Goal: Task Accomplishment & Management: Manage account settings

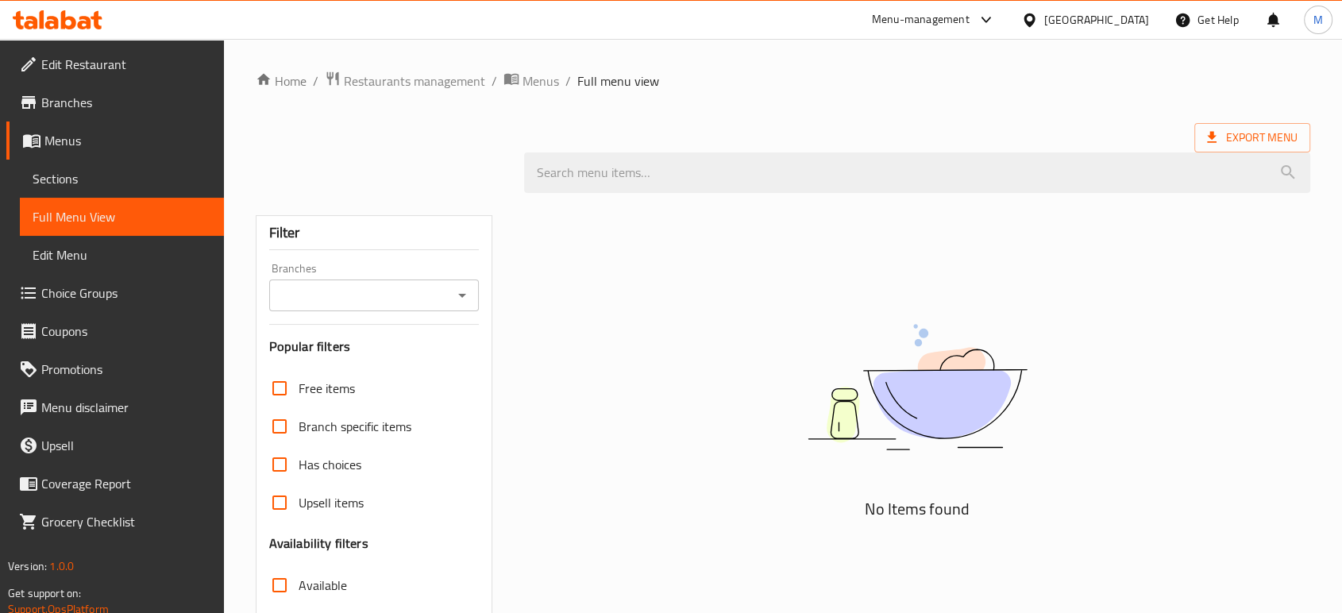
click at [1129, 17] on div "[GEOGRAPHIC_DATA]" at bounding box center [1096, 19] width 105 height 17
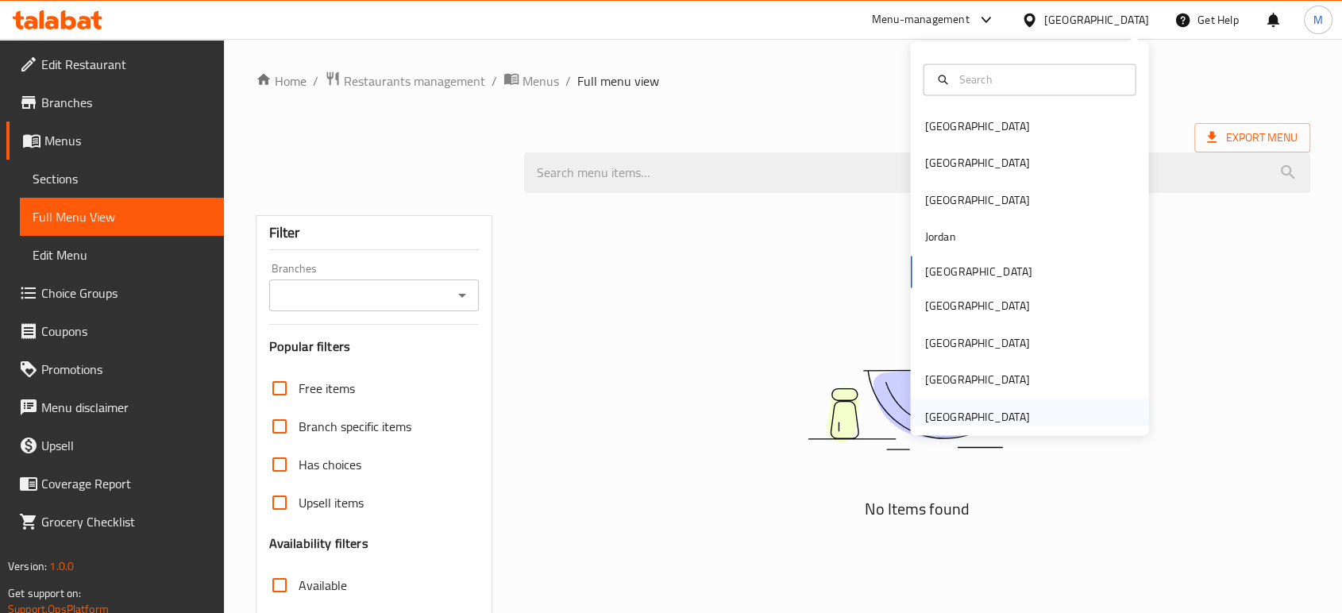
click at [938, 407] on div "[GEOGRAPHIC_DATA]" at bounding box center [976, 415] width 105 height 17
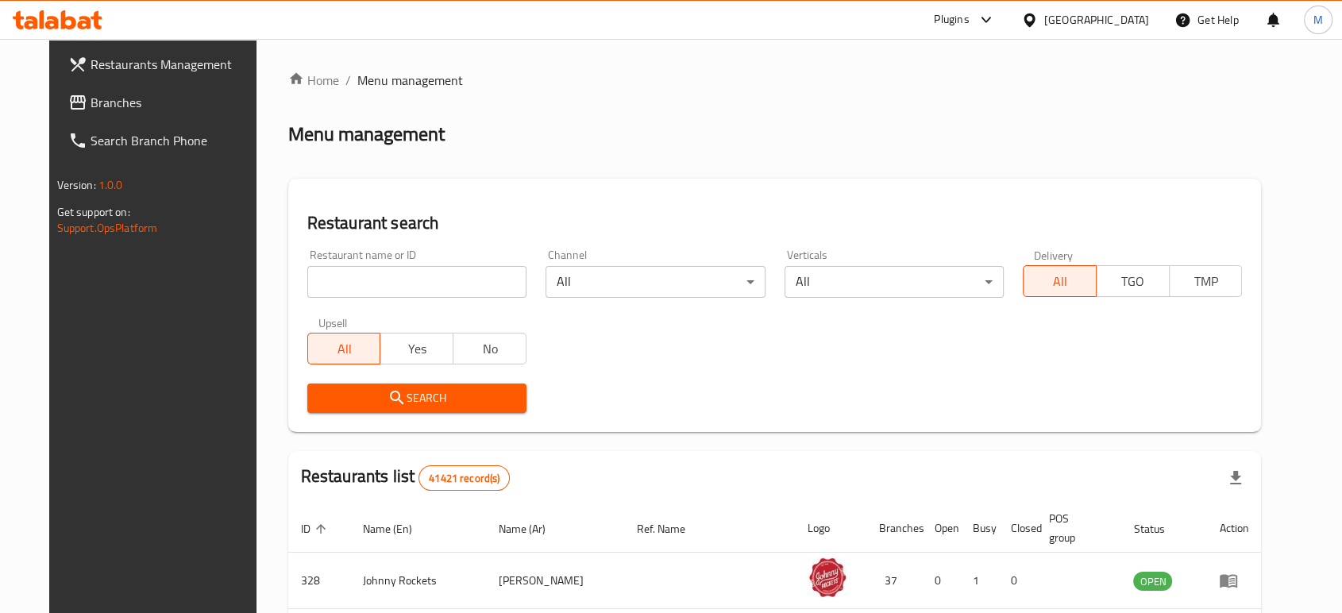
click at [1080, 21] on div "[GEOGRAPHIC_DATA]" at bounding box center [1096, 19] width 105 height 17
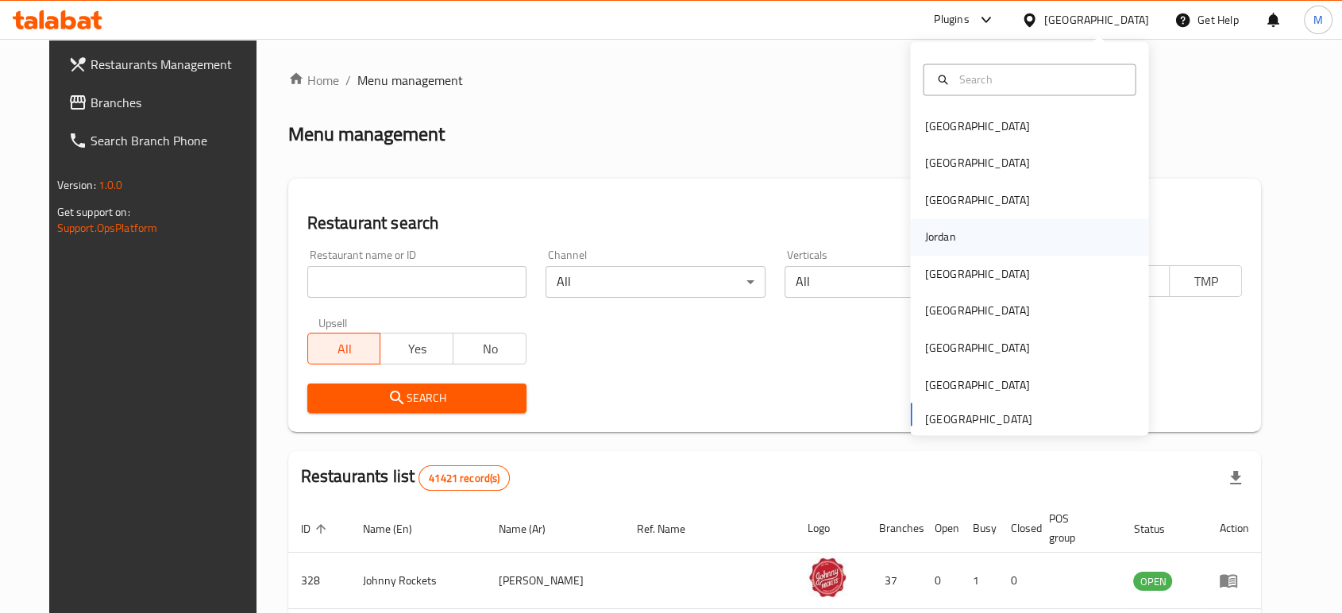
click at [930, 234] on div "Jordan" at bounding box center [939, 237] width 31 height 17
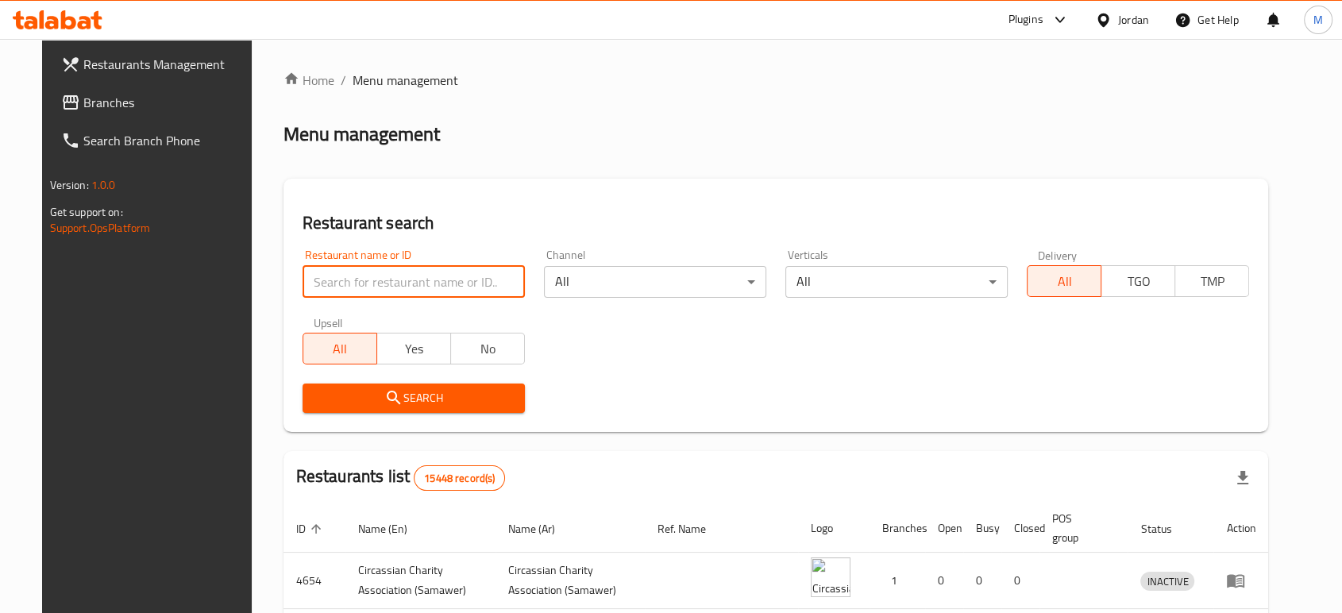
click at [390, 285] on input "search" at bounding box center [414, 282] width 222 height 32
paste input "مطعم زُماريا"
type input "مطعم زُماريا"
click at [353, 391] on span "Search" at bounding box center [413, 398] width 197 height 20
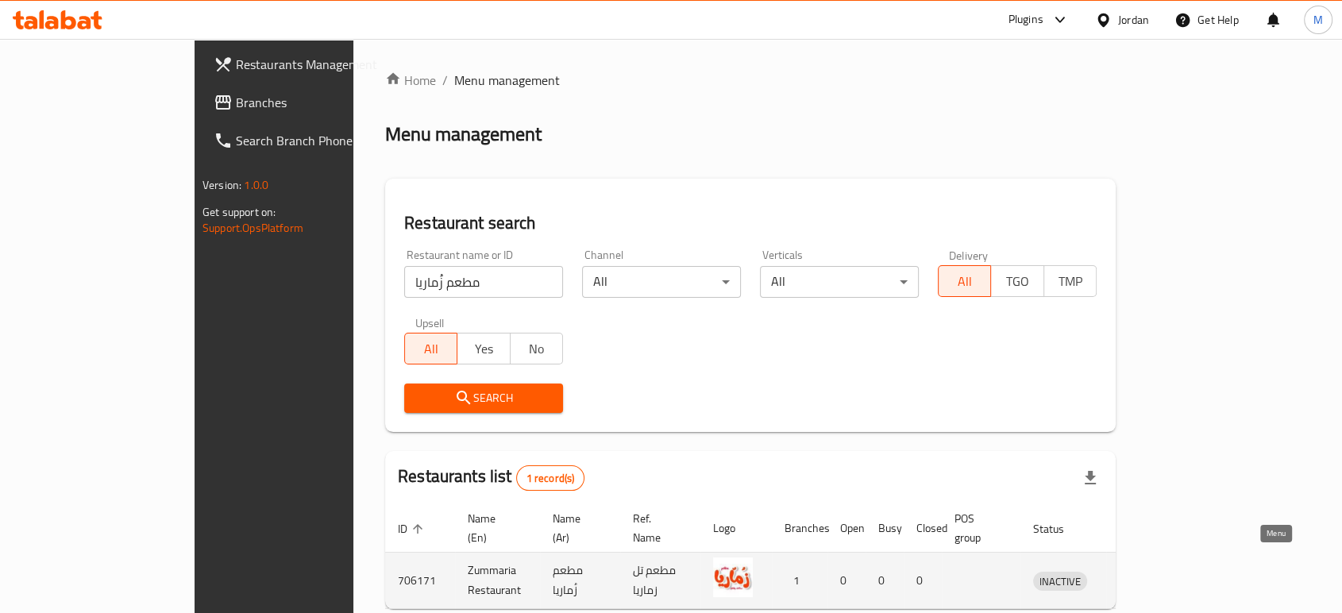
click at [1138, 571] on icon "enhanced table" at bounding box center [1128, 580] width 19 height 19
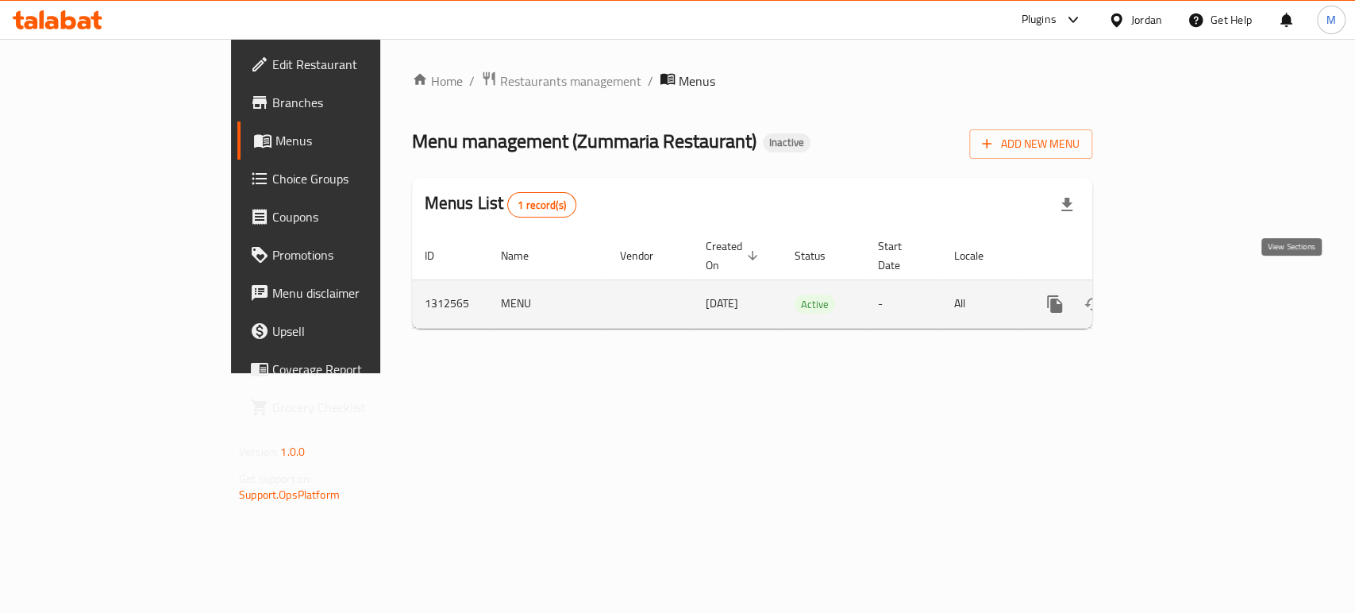
click at [1179, 295] on icon "enhanced table" at bounding box center [1169, 304] width 19 height 19
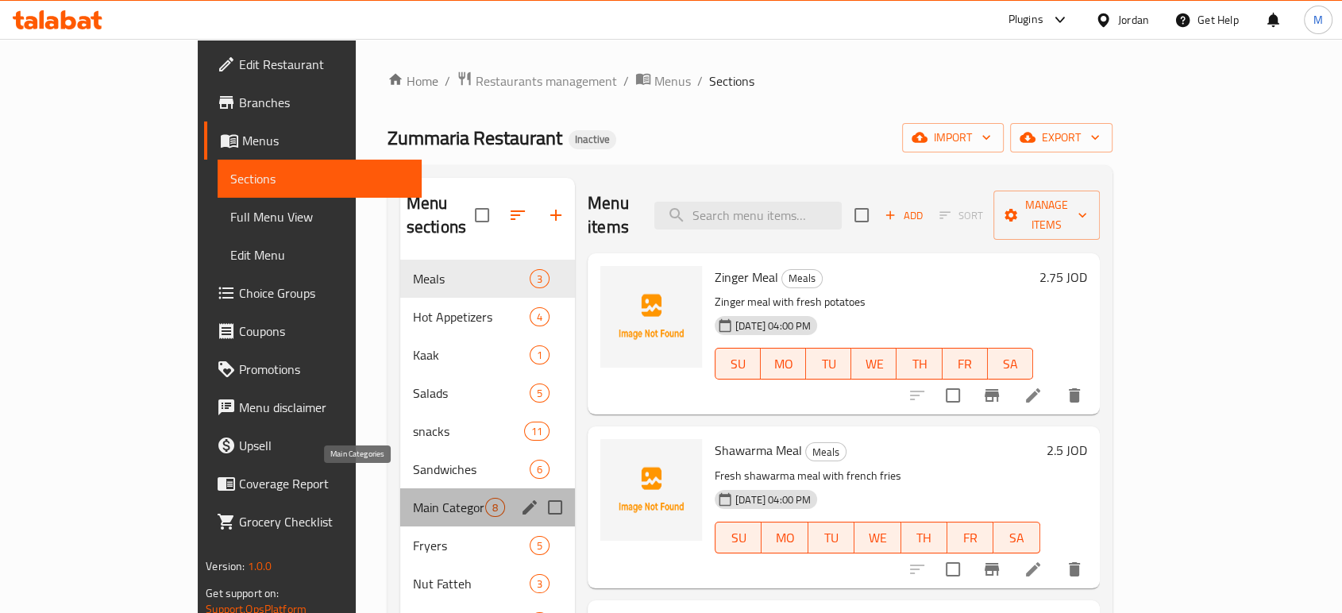
click at [413, 498] on span "Main Categories" at bounding box center [449, 507] width 72 height 19
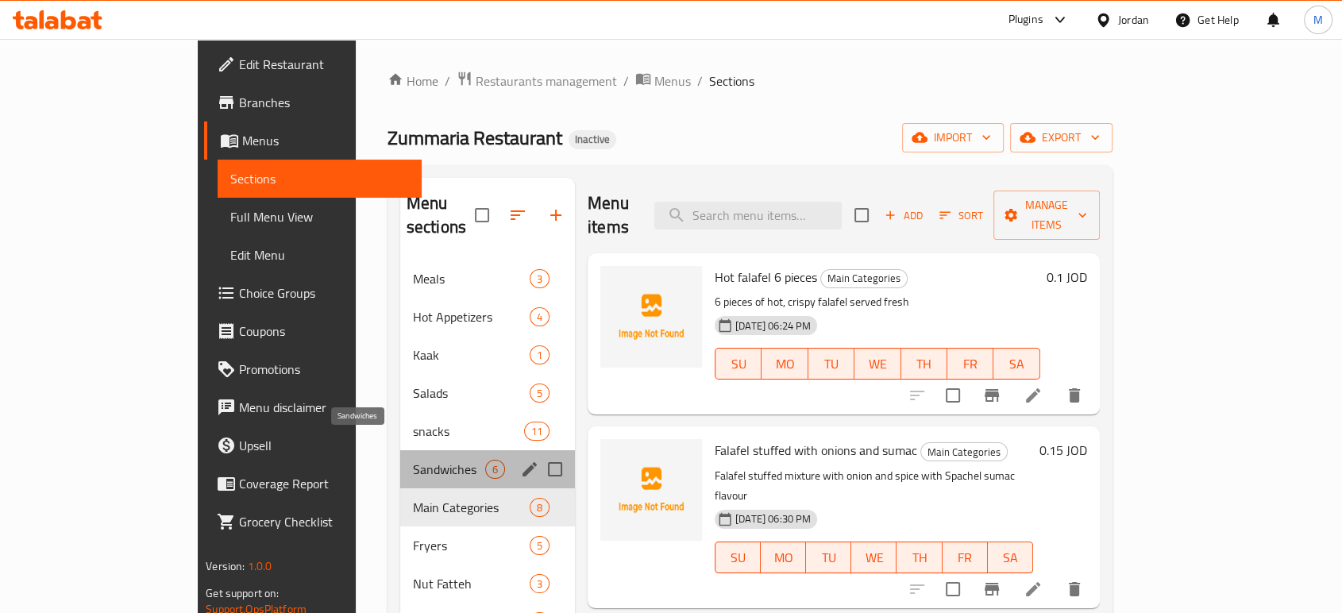
click at [413, 460] on span "Sandwiches" at bounding box center [449, 469] width 72 height 19
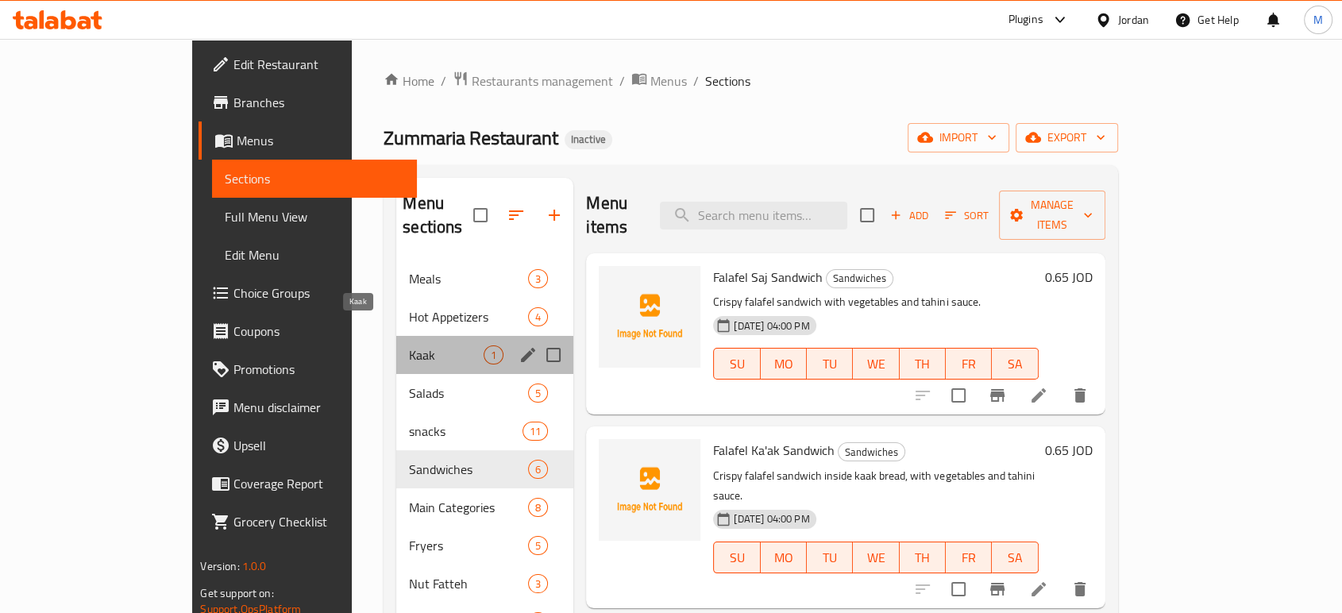
click at [409, 345] on span "Kaak" at bounding box center [446, 354] width 75 height 19
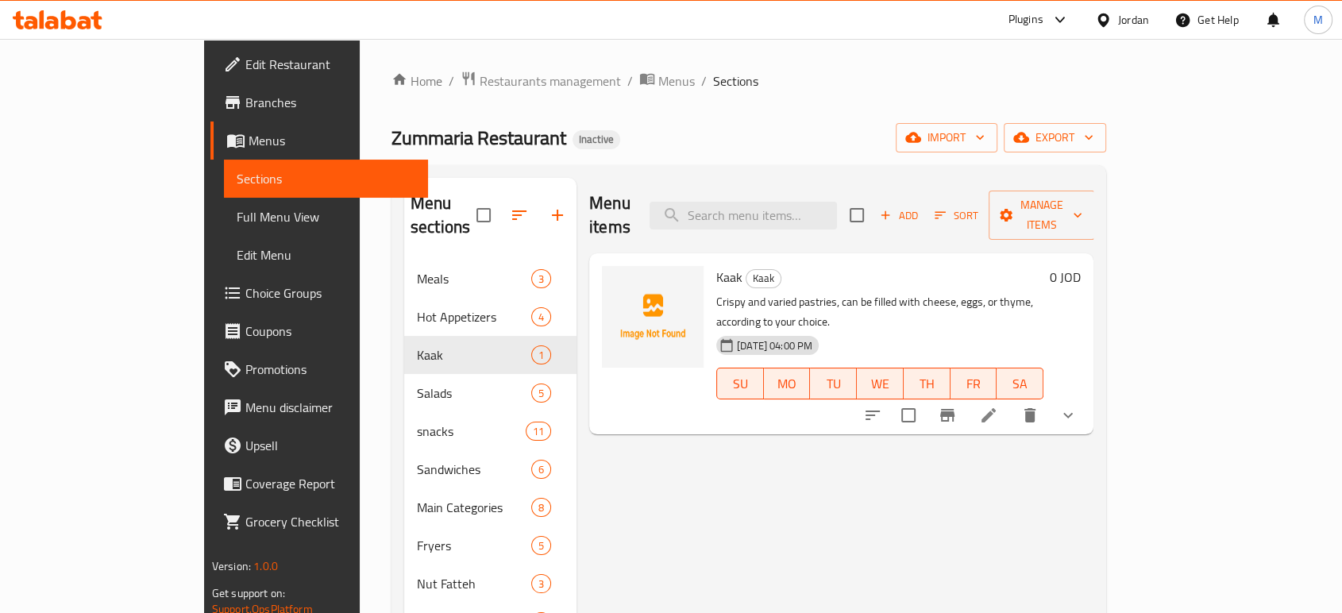
scroll to position [222, 0]
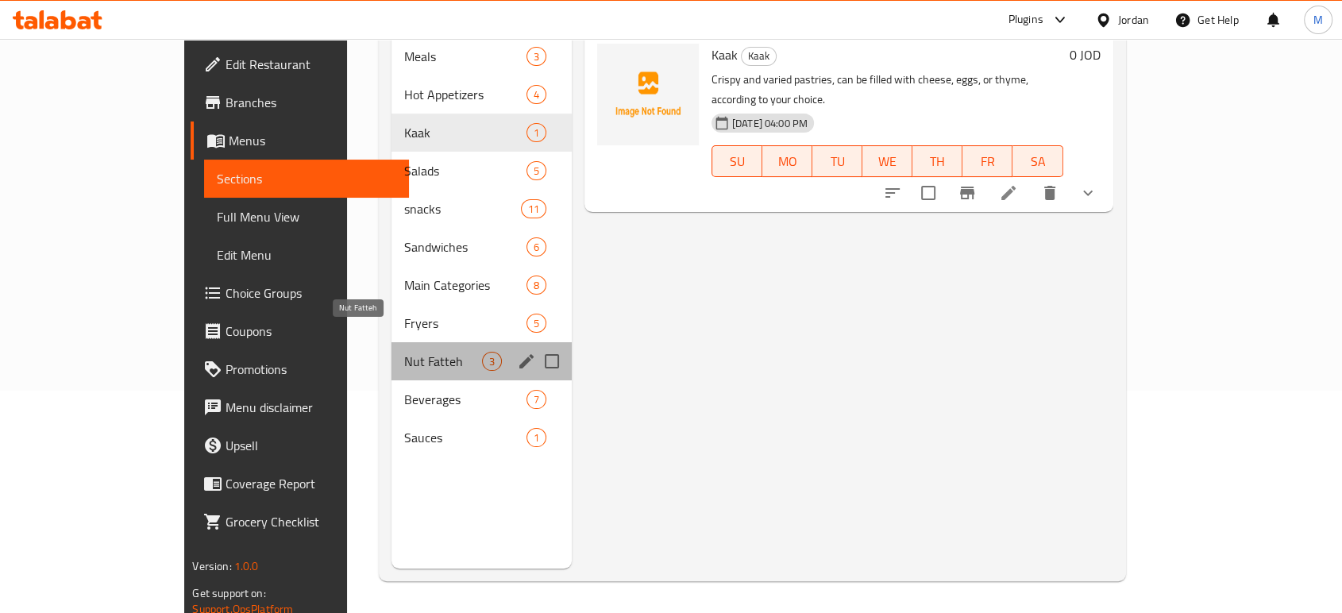
click at [404, 352] on span "Nut Fatteh" at bounding box center [443, 361] width 78 height 19
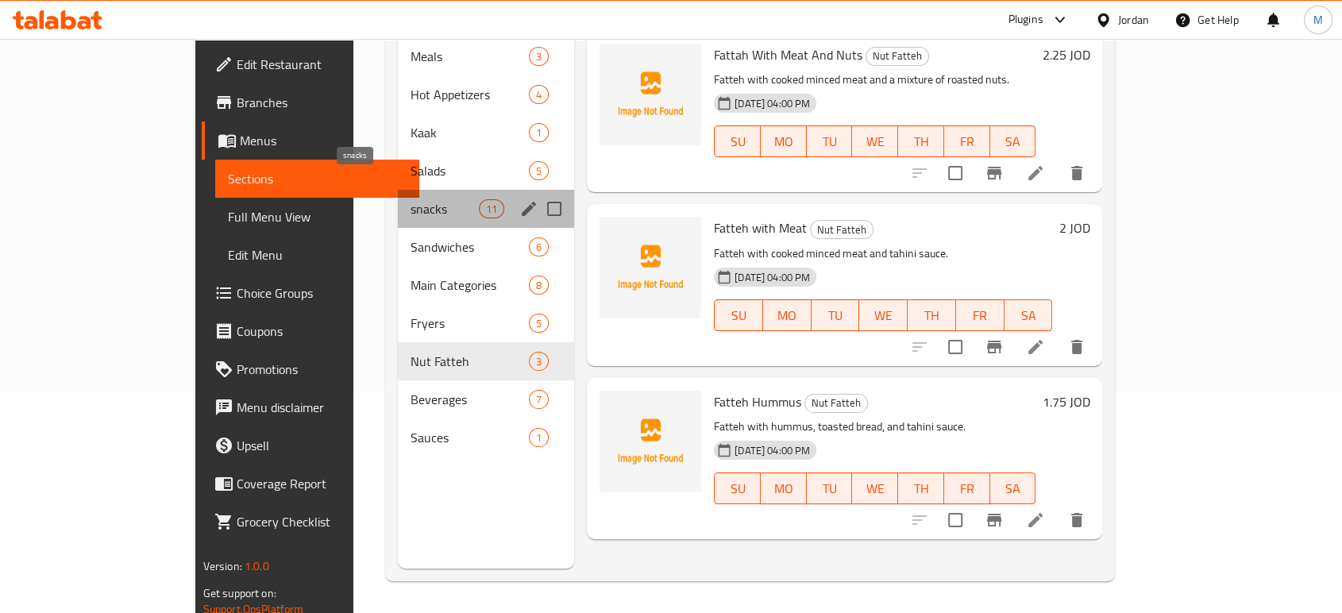
click at [410, 199] on span "snacks" at bounding box center [443, 208] width 67 height 19
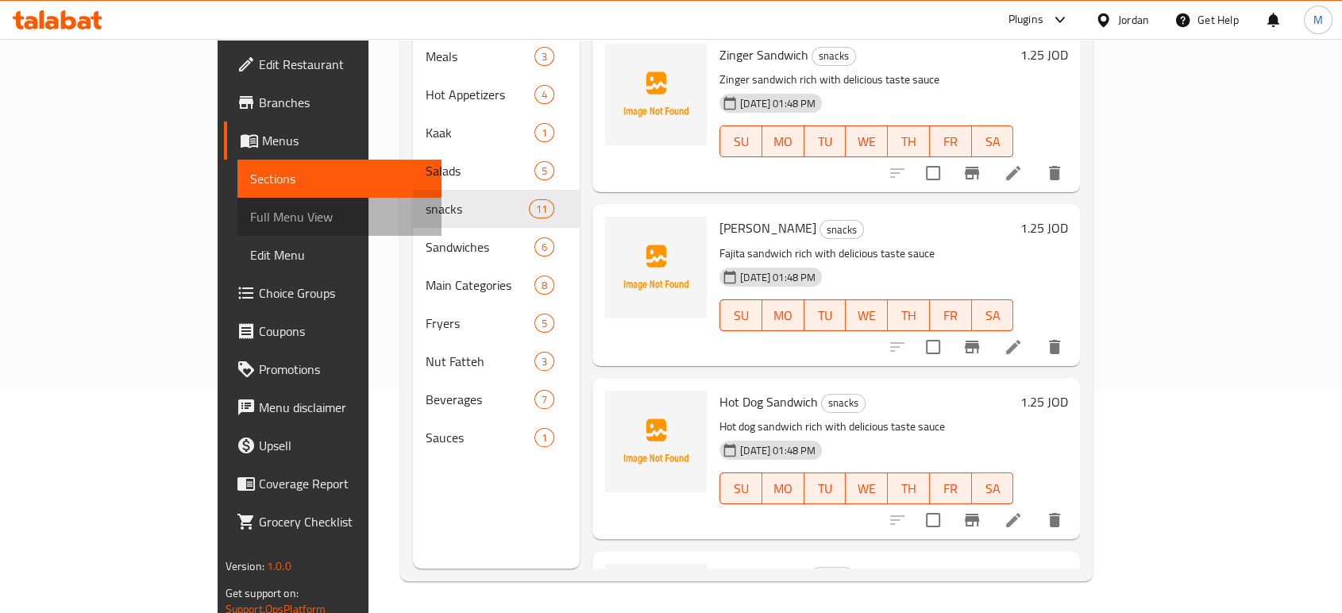
click at [250, 220] on span "Full Menu View" at bounding box center [339, 216] width 179 height 19
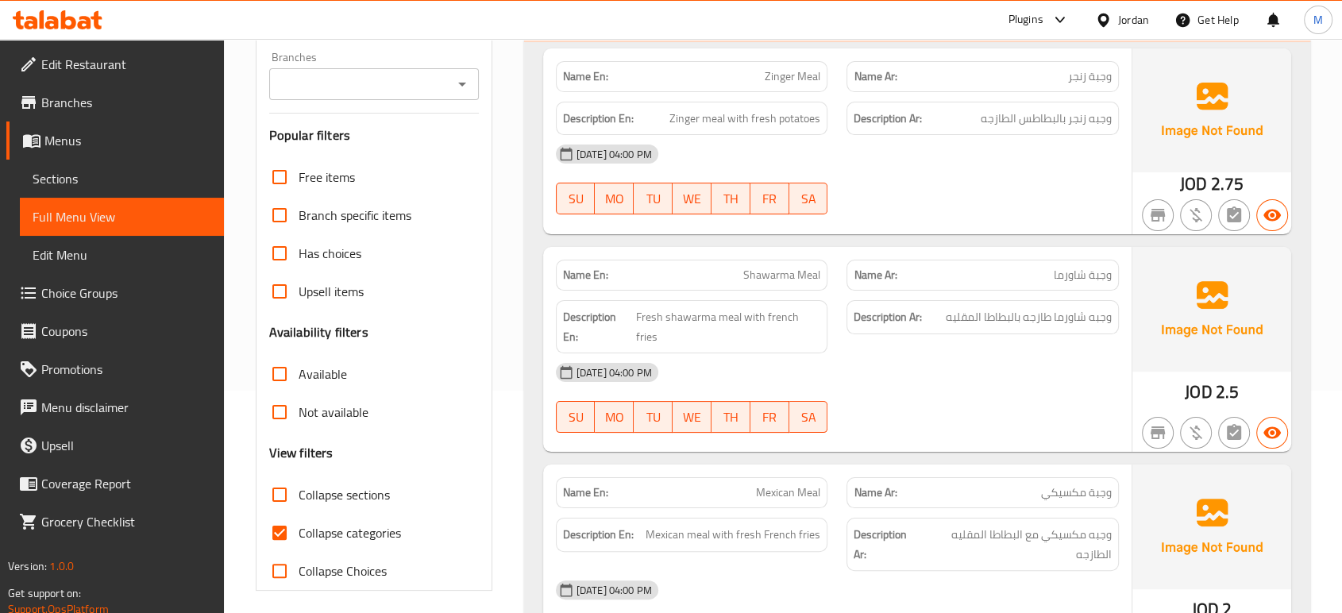
click at [989, 202] on div "[DATE] 04:00 PM SU MO TU WE TH FR SA" at bounding box center [837, 179] width 582 height 89
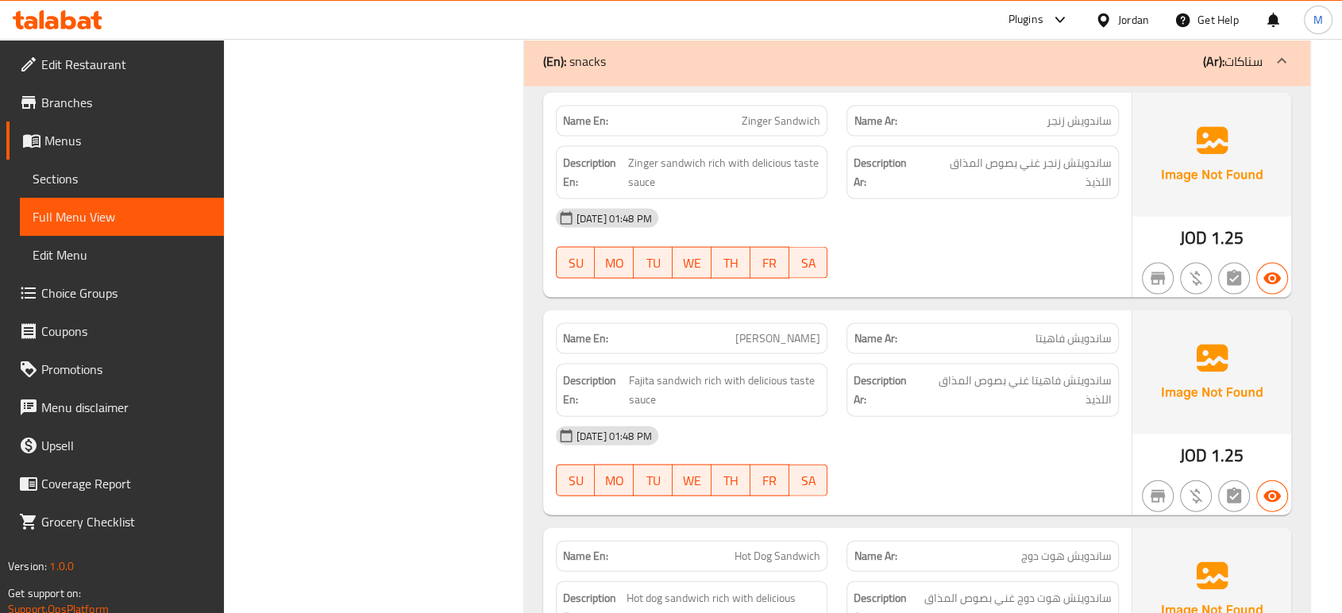
scroll to position [3370, 0]
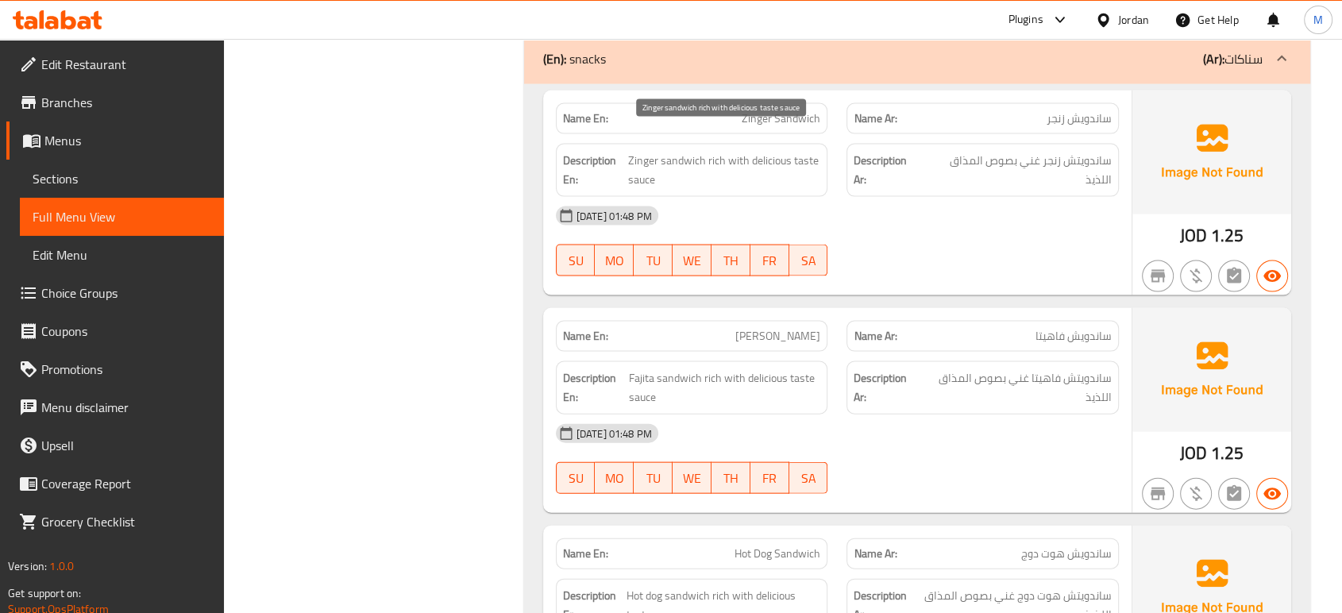
click at [764, 151] on span "Zinger sandwich rich with delicious taste sauce" at bounding box center [724, 170] width 193 height 39
copy span "delicious"
click at [989, 423] on div "[DATE] 01:48 PM" at bounding box center [837, 433] width 582 height 38
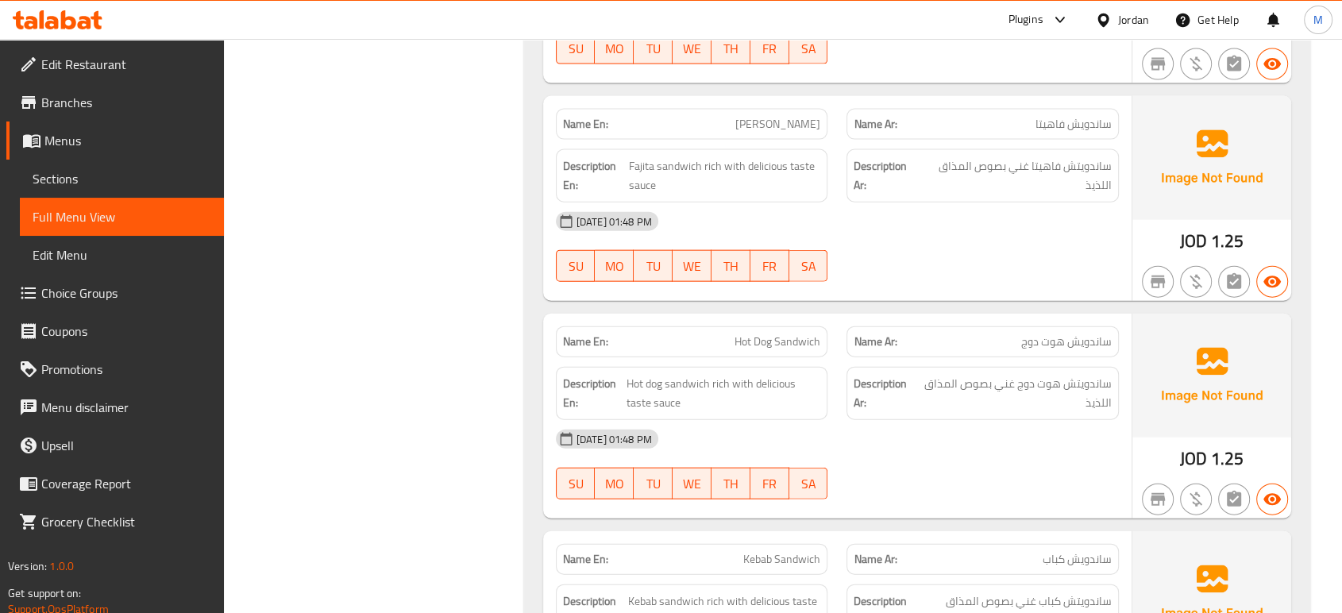
scroll to position [3617, 0]
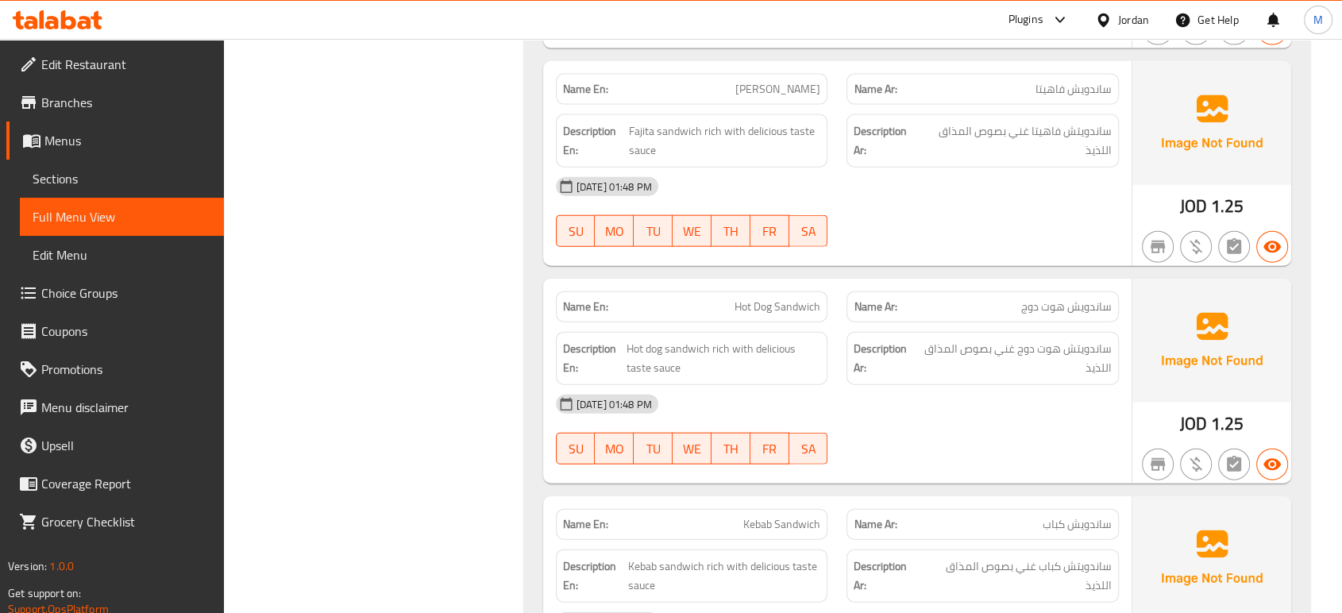
click at [940, 402] on div "[DATE] 01:48 PM SU MO TU WE TH FR SA" at bounding box center [837, 429] width 582 height 89
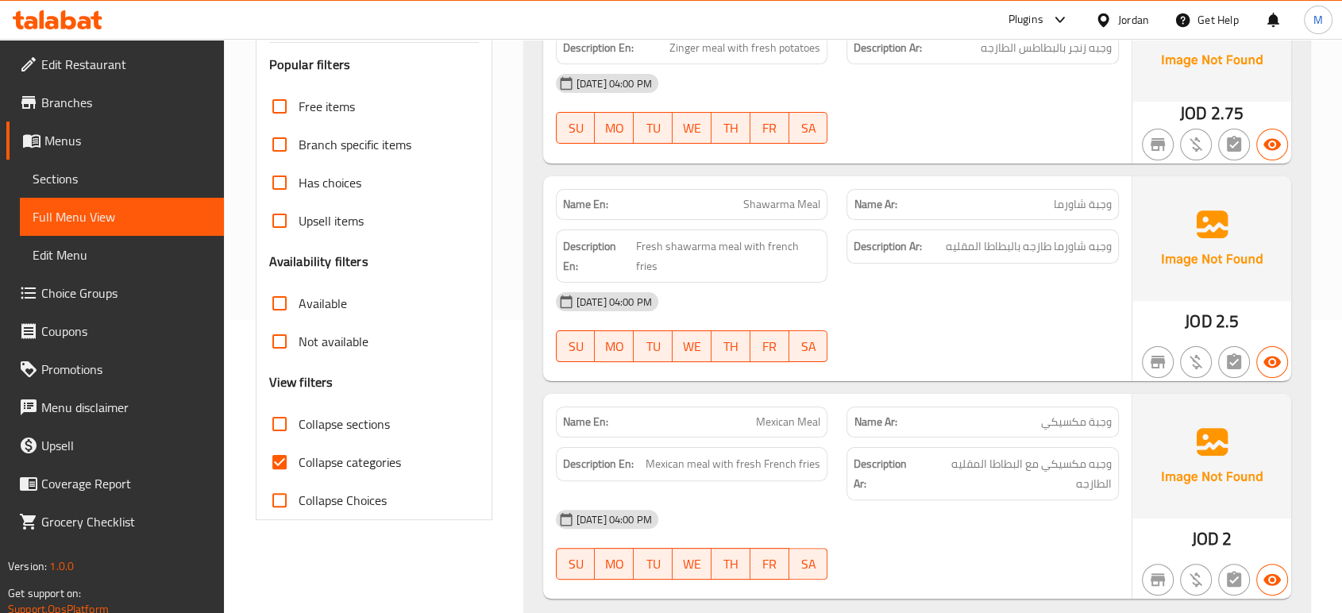
scroll to position [318, 0]
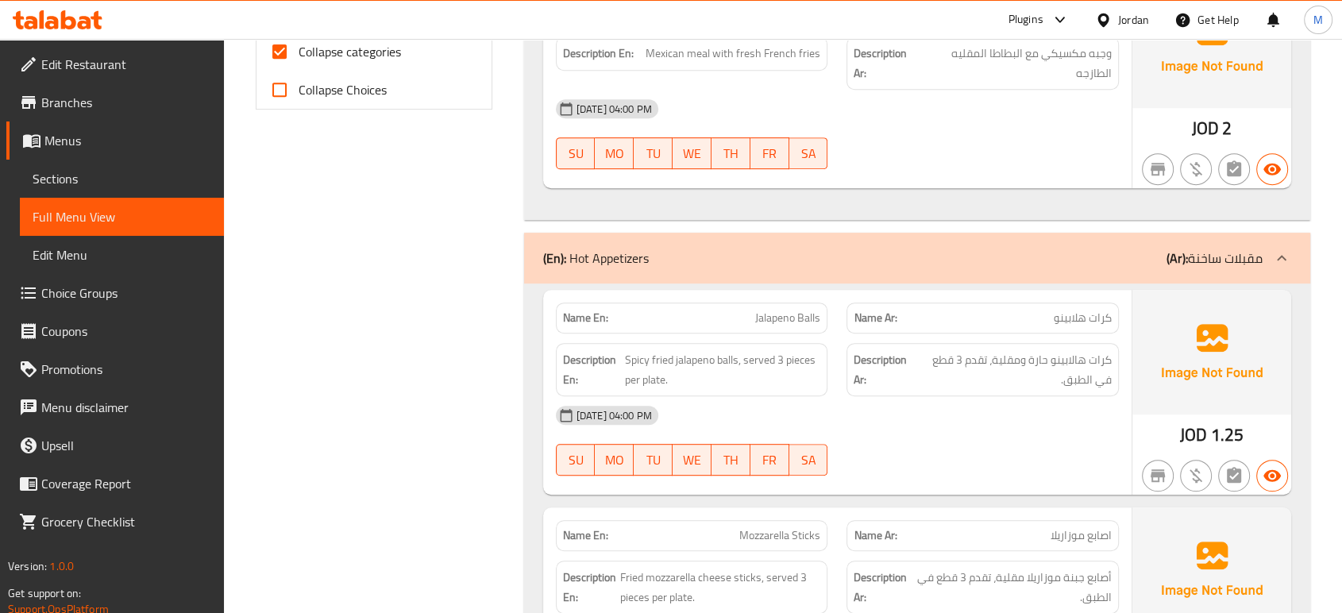
scroll to position [705, 0]
click at [707, 308] on p "Name En: Jalapeno Balls" at bounding box center [692, 316] width 258 height 17
copy span "Jalapeno Balls"
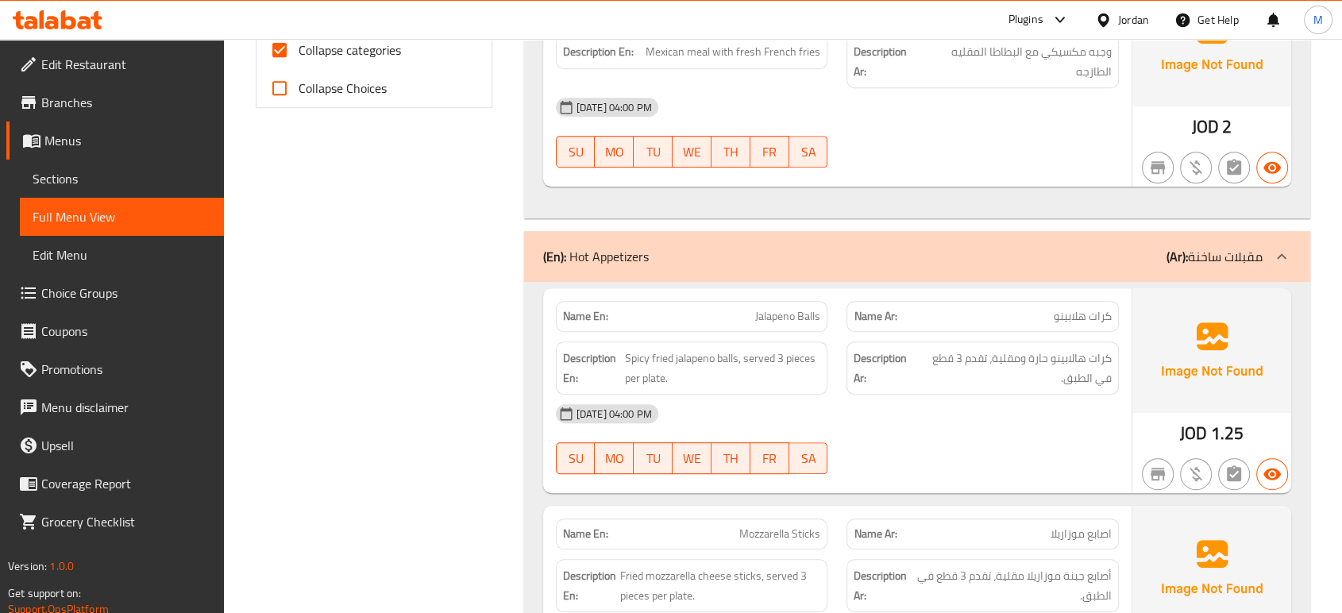
click at [962, 395] on div "[DATE] 04:00 PM" at bounding box center [837, 414] width 582 height 38
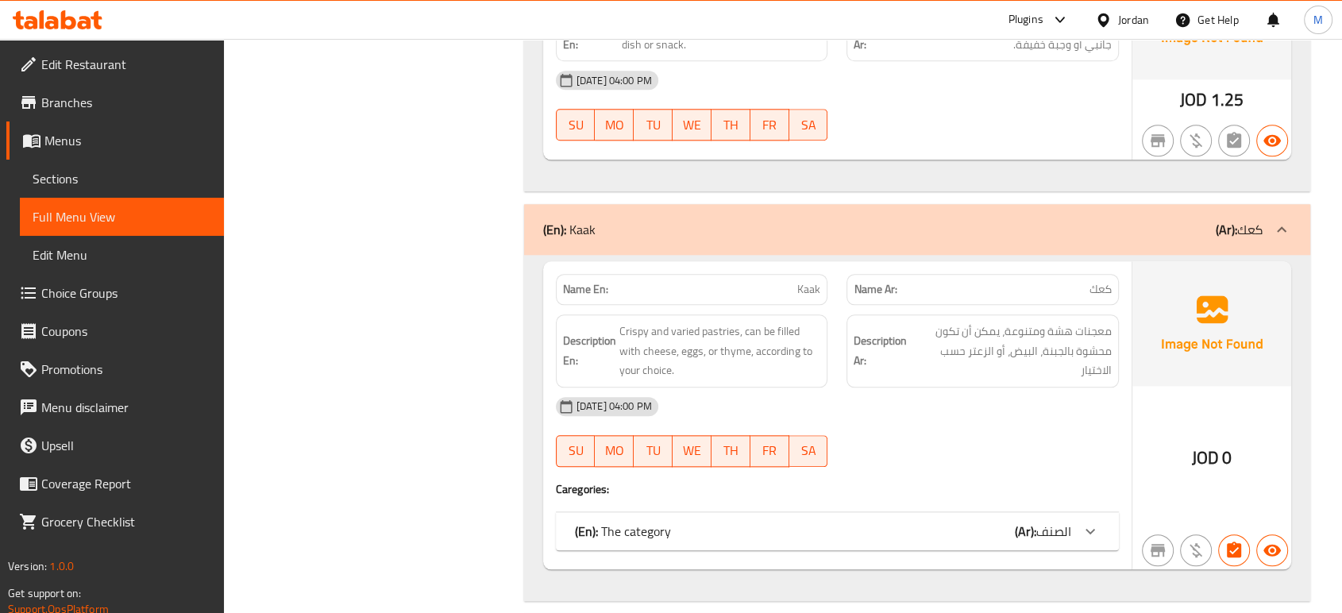
scroll to position [1694, 0]
click at [1002, 519] on div "(En): The category (Ar): الصنف" at bounding box center [823, 528] width 496 height 19
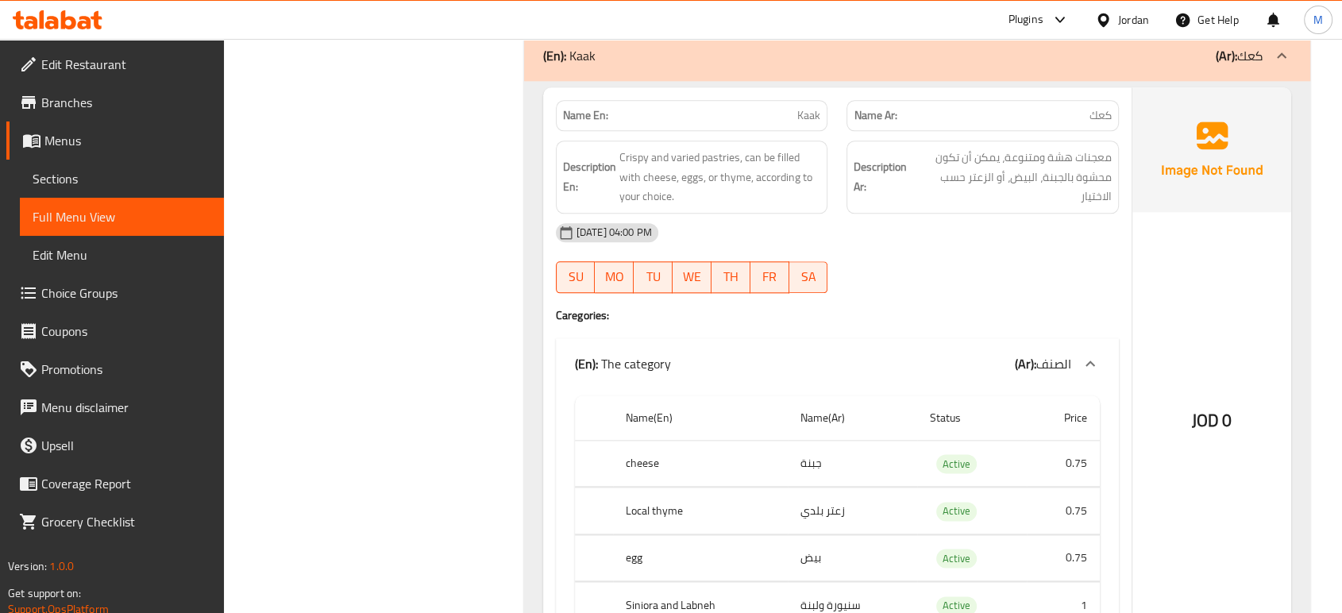
scroll to position [1835, 0]
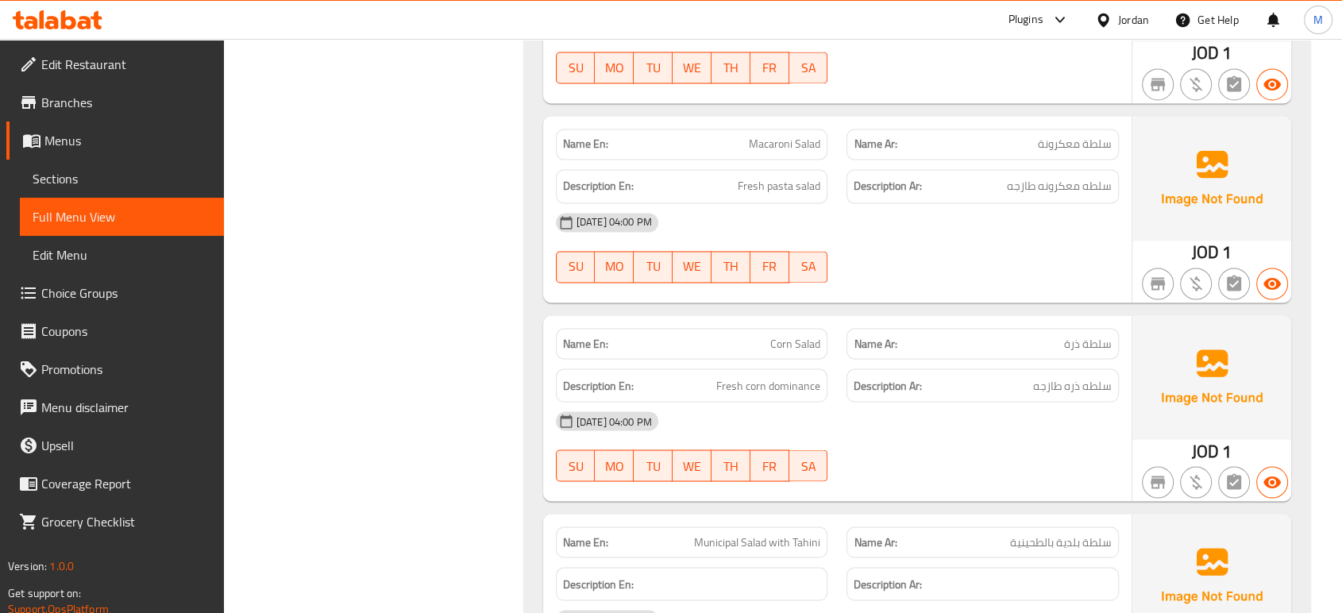
scroll to position [2752, 0]
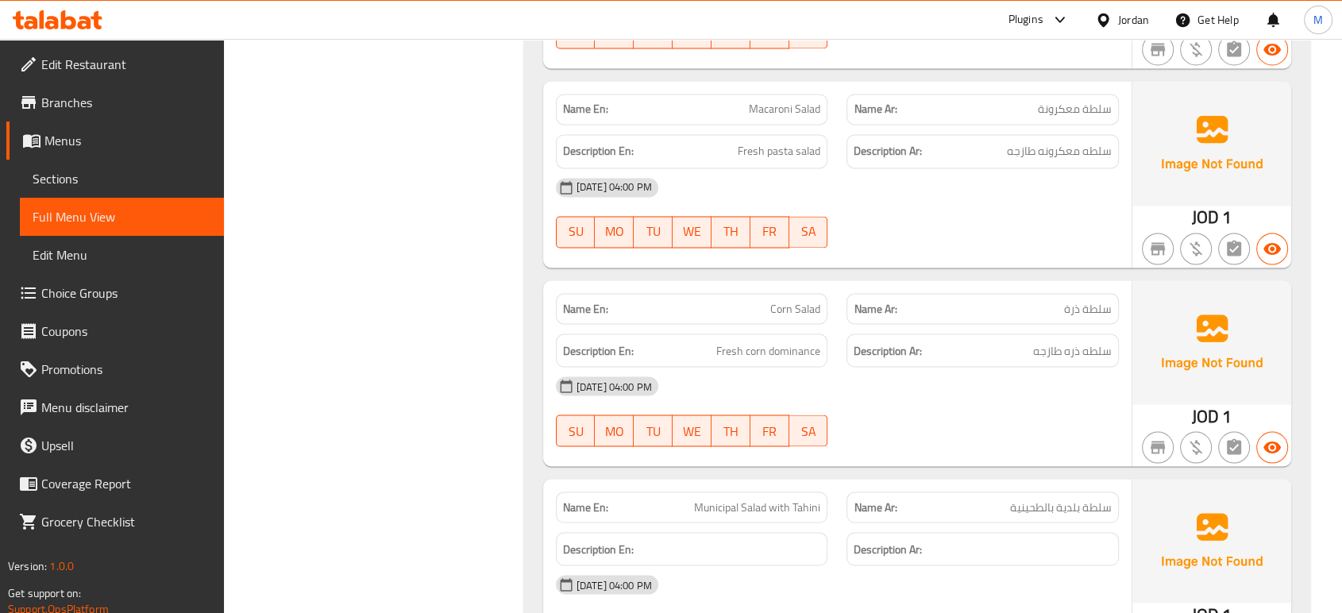
click at [718, 499] on span "Municipal Salad with Tahini" at bounding box center [757, 507] width 126 height 17
copy span "Municipal"
click at [84, 182] on span "Sections" at bounding box center [122, 178] width 179 height 19
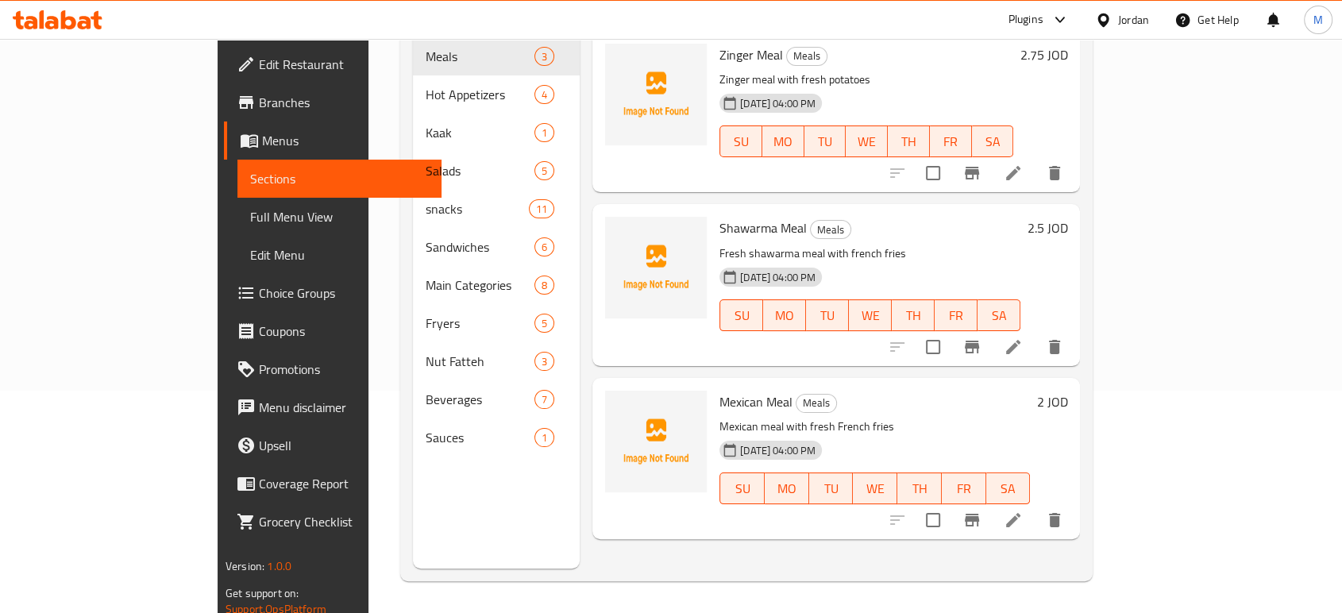
scroll to position [222, 0]
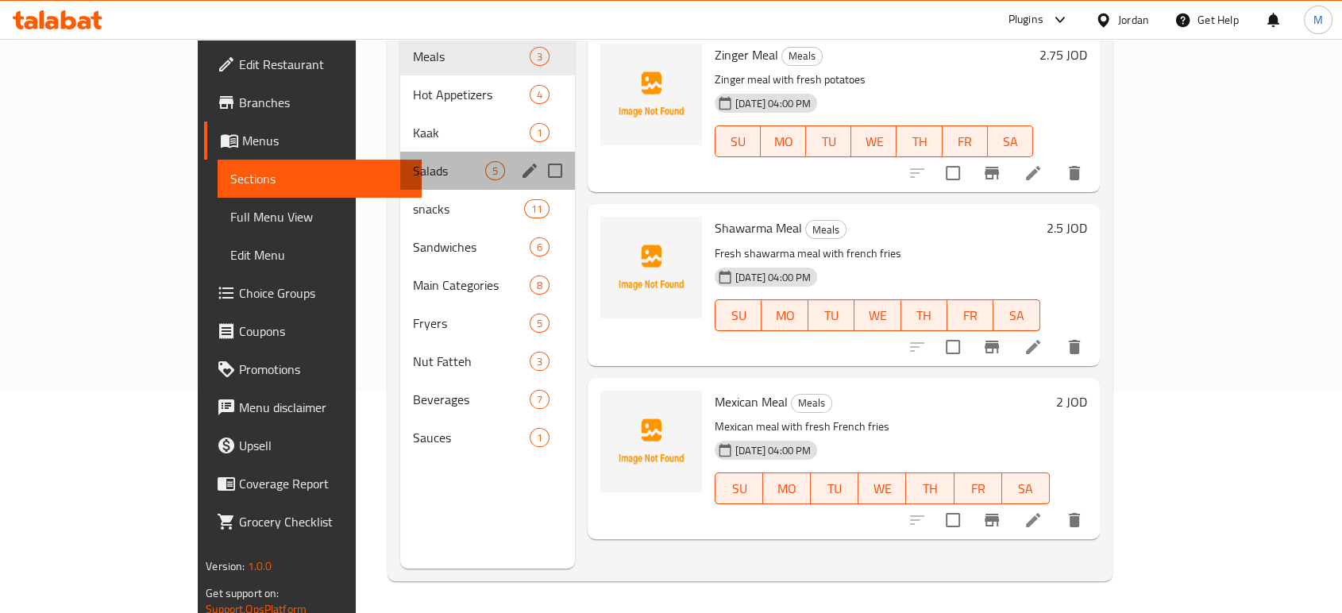
click at [400, 159] on div "Salads 5" at bounding box center [487, 171] width 175 height 38
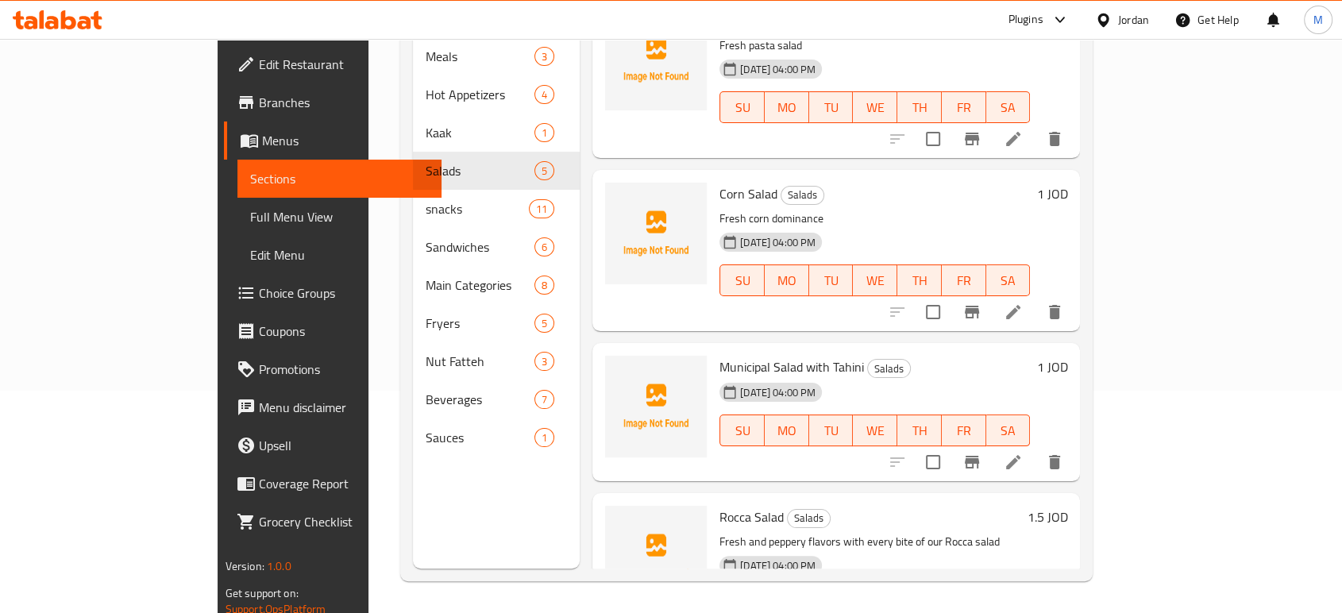
scroll to position [211, 0]
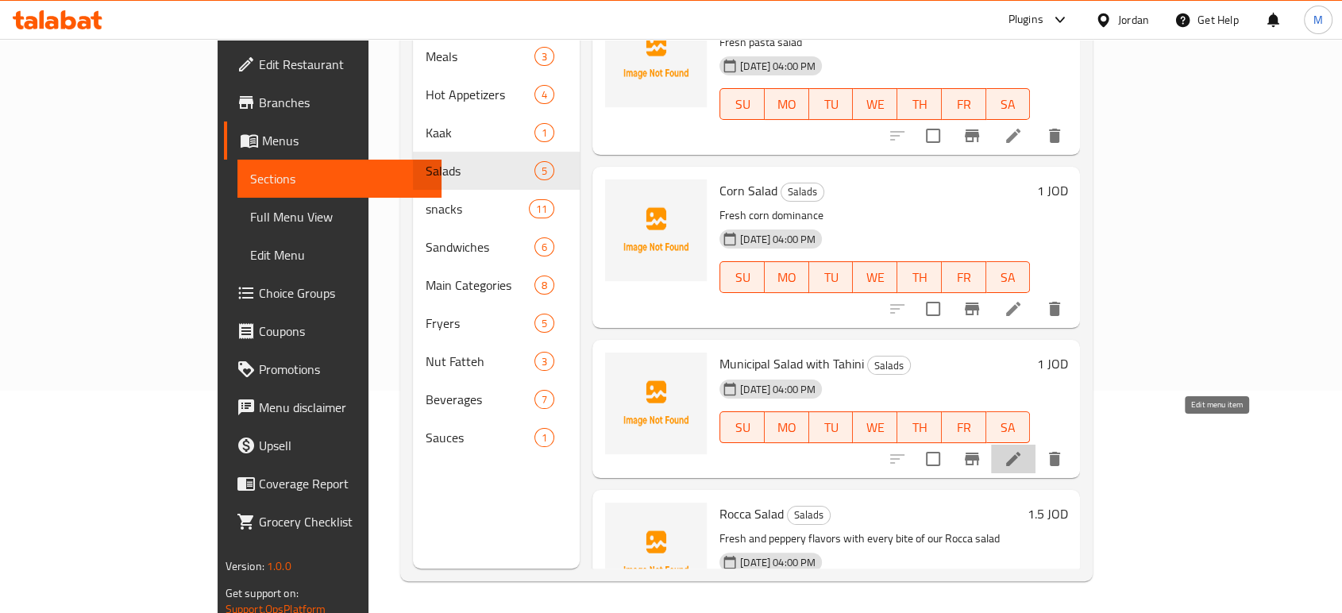
click at [1020, 452] on icon at bounding box center [1013, 459] width 14 height 14
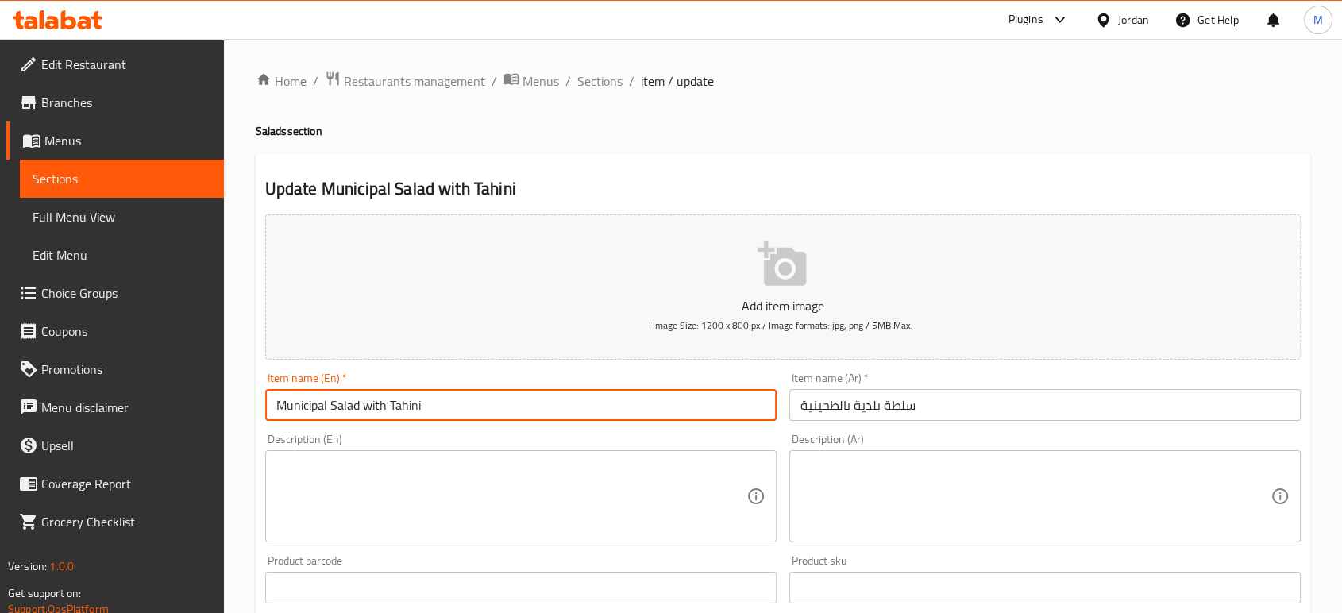
click at [313, 403] on input "Municipal Salad with Tahini" at bounding box center [520, 405] width 511 height 32
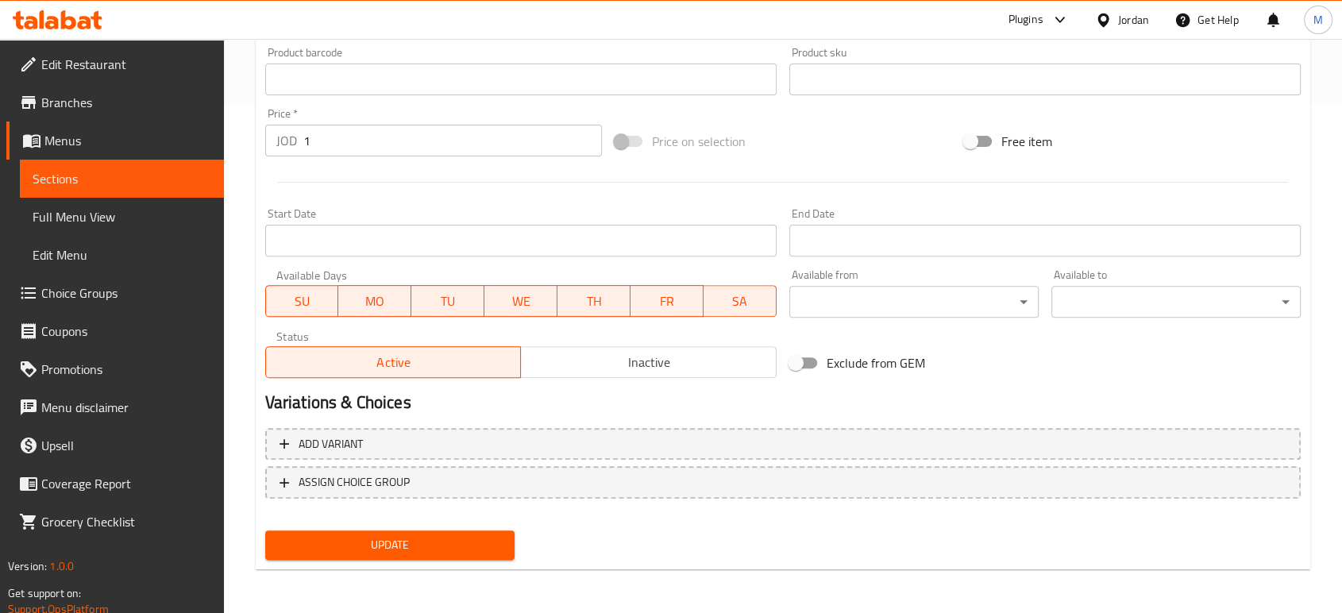
type input "Baladya Salad with [PERSON_NAME]"
click at [368, 541] on span "Update" at bounding box center [390, 545] width 224 height 20
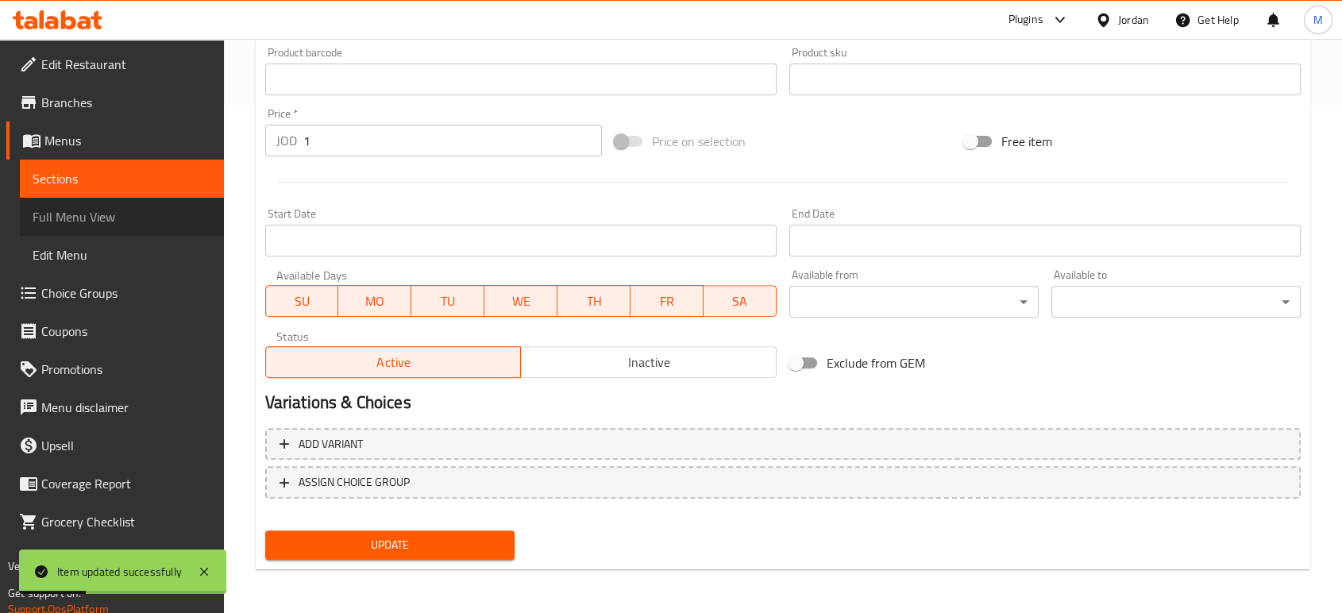
click at [155, 222] on span "Full Menu View" at bounding box center [122, 216] width 179 height 19
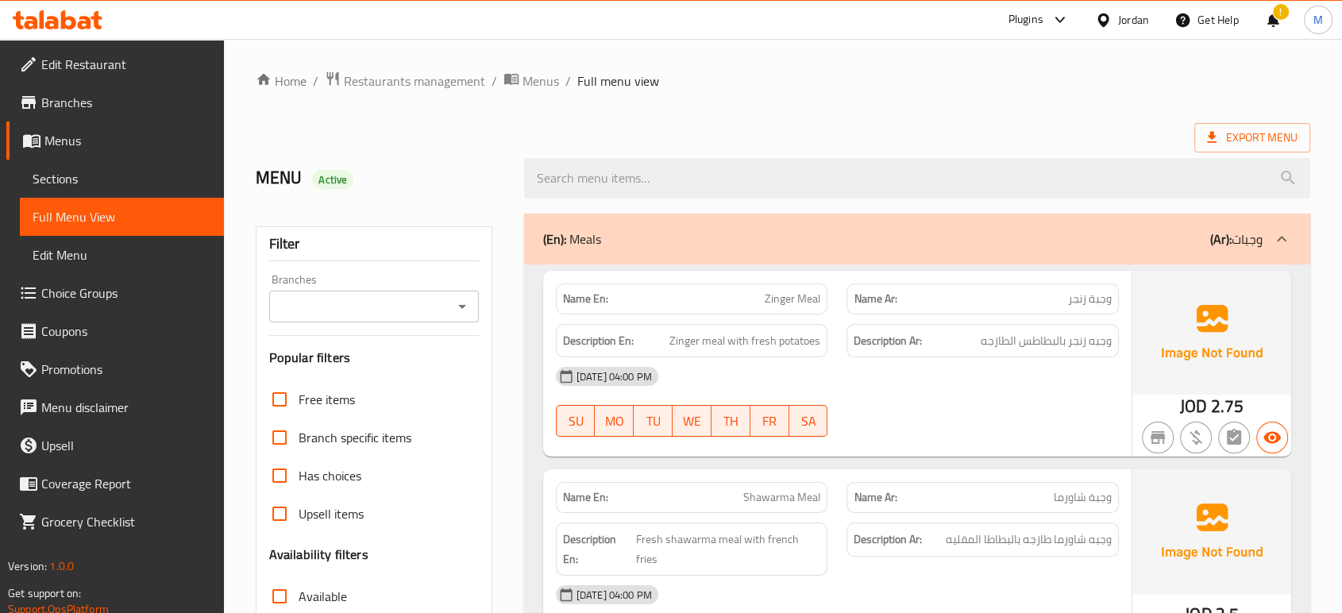
click at [978, 420] on div "[DATE] 04:00 PM SU MO TU WE TH FR SA" at bounding box center [837, 401] width 582 height 89
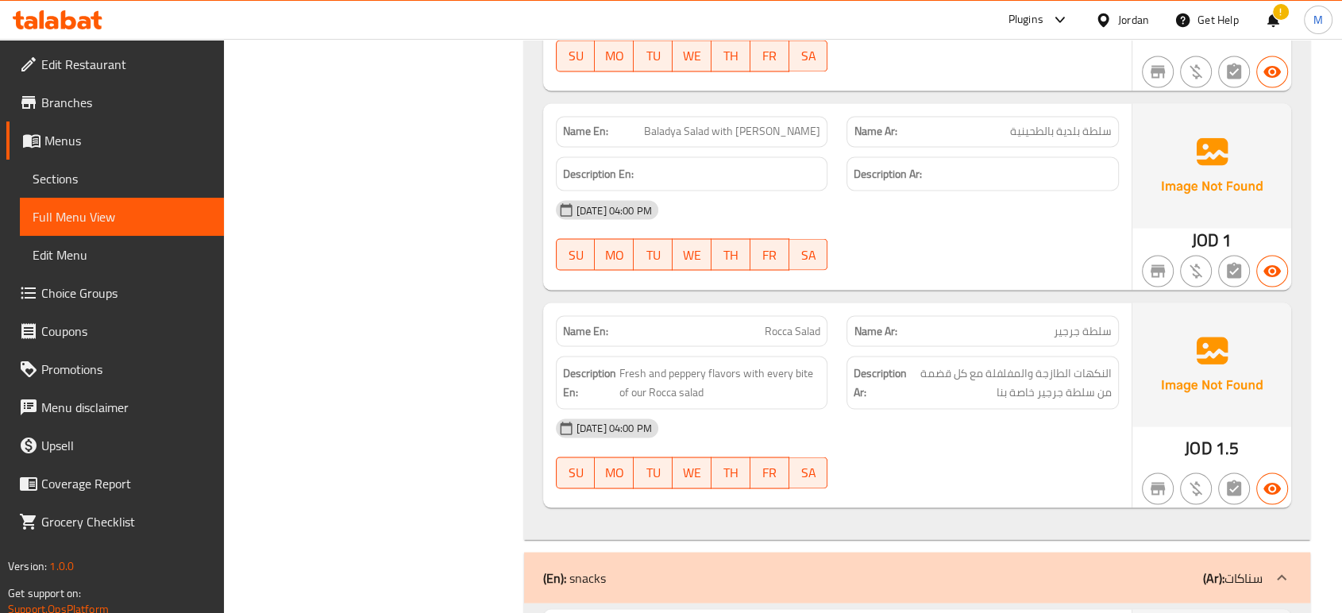
click at [746, 322] on p "Name En: Rocca Salad" at bounding box center [692, 330] width 258 height 17
copy span "Rocca Salad"
click at [972, 479] on div at bounding box center [982, 488] width 291 height 19
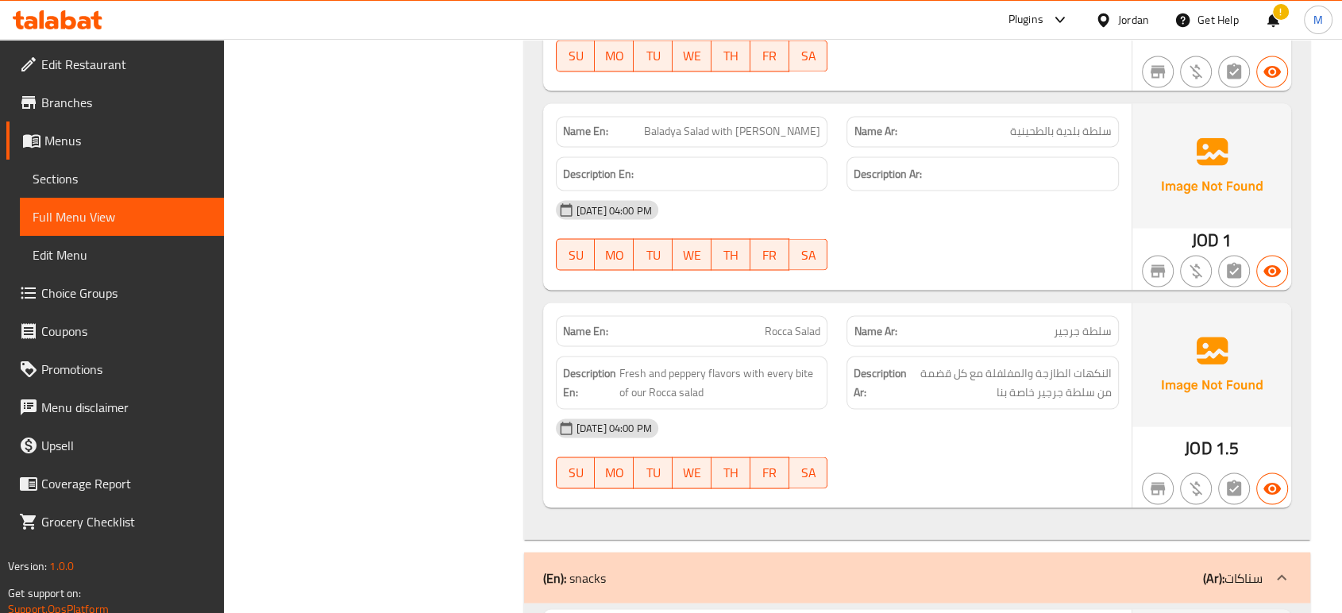
scroll to position [2865, 0]
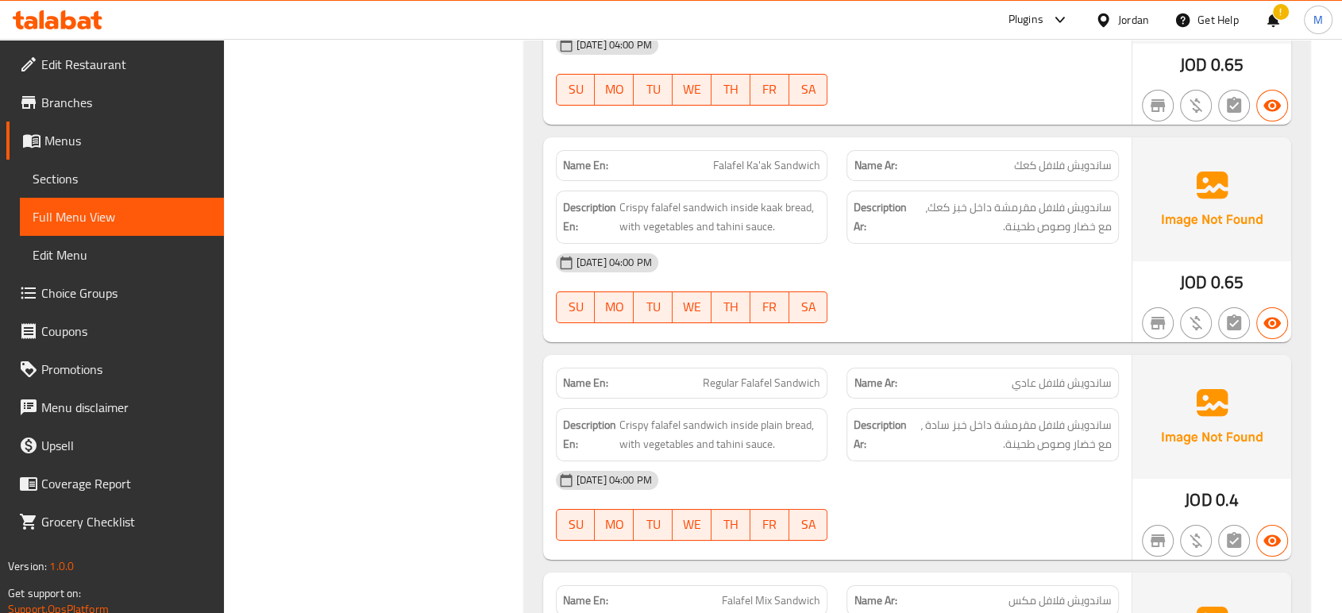
scroll to position [6026, 0]
click at [83, 179] on span "Sections" at bounding box center [122, 178] width 179 height 19
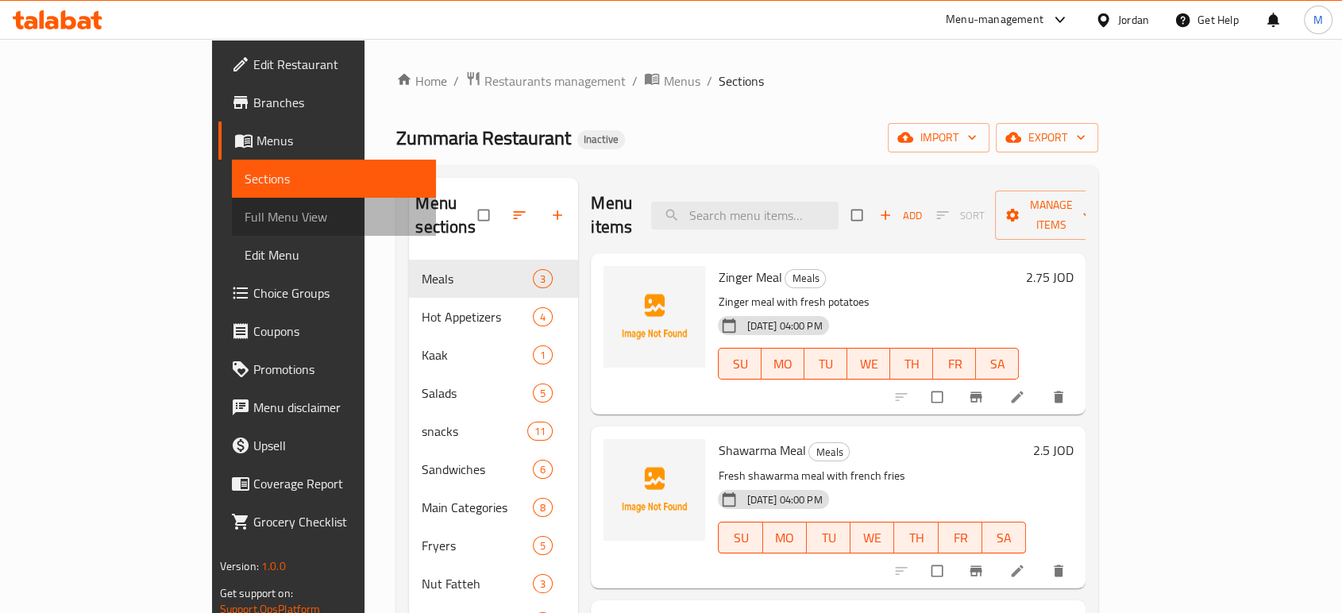
click at [245, 221] on span "Full Menu View" at bounding box center [334, 216] width 179 height 19
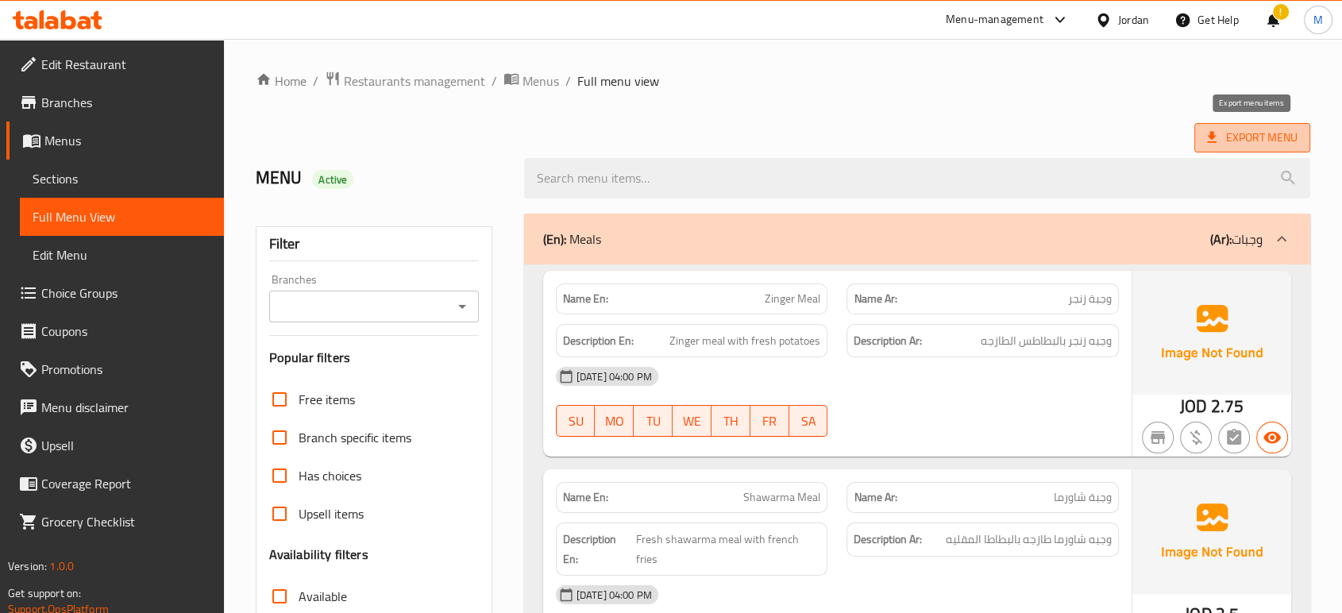
click at [1242, 137] on span "Export Menu" at bounding box center [1252, 138] width 91 height 20
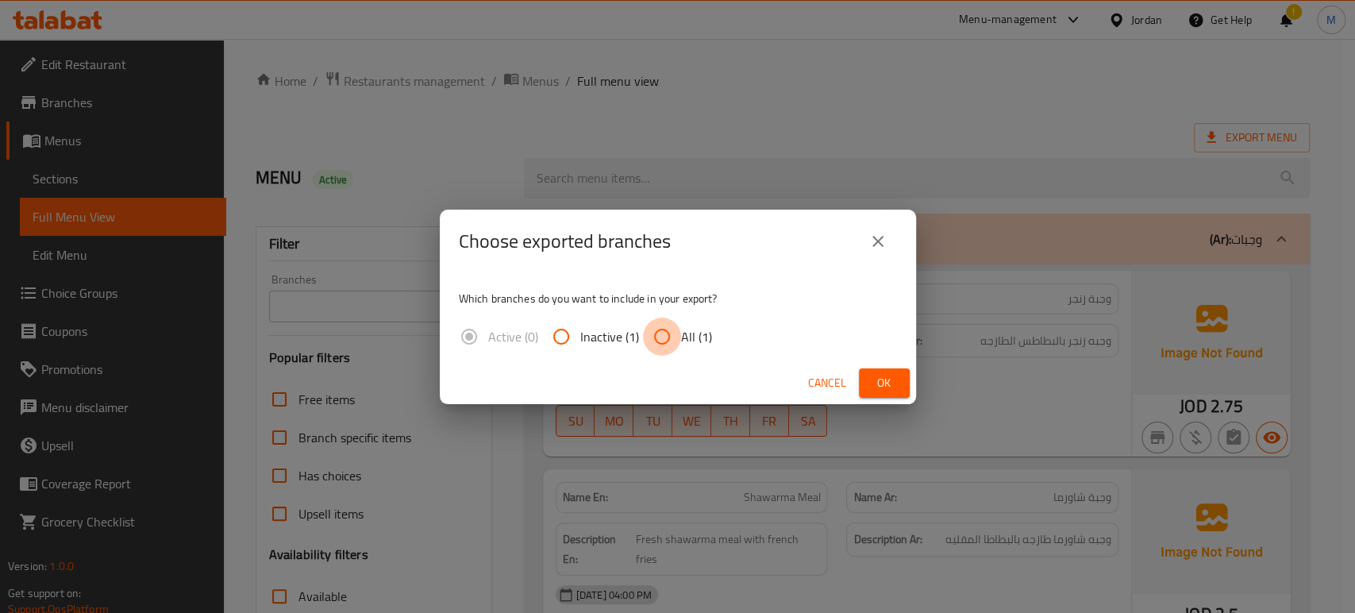
click at [662, 331] on input "All (1)" at bounding box center [662, 337] width 38 height 38
radio input "true"
click at [873, 389] on span "Ok" at bounding box center [884, 383] width 25 height 20
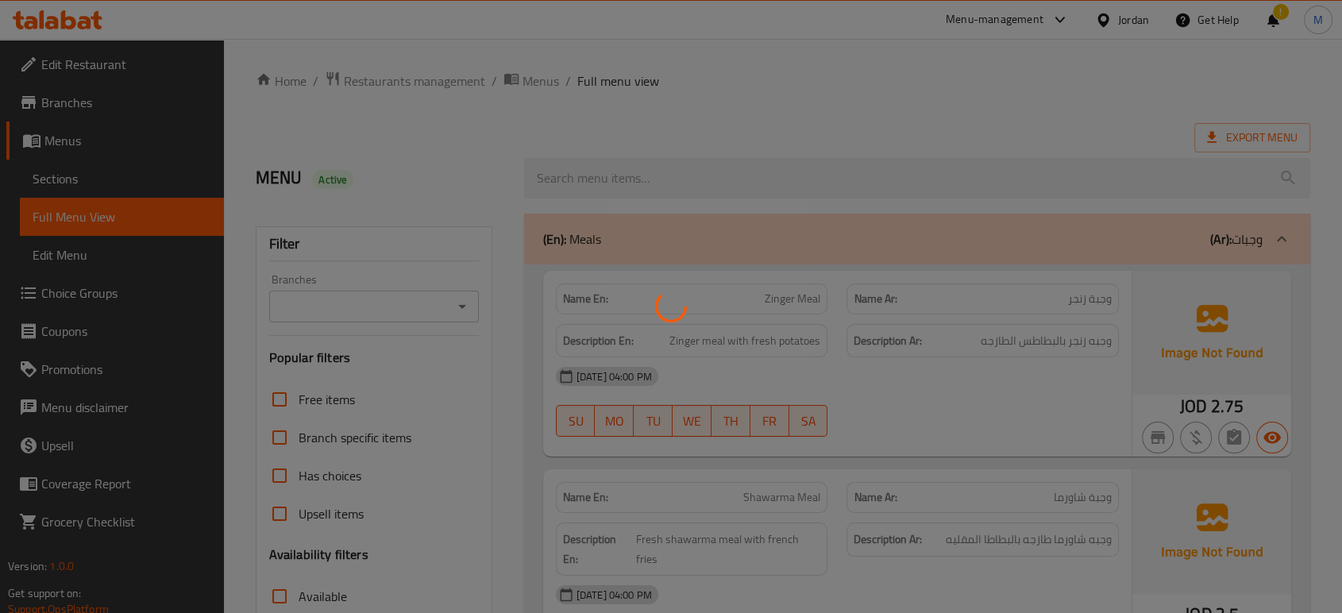
click at [705, 114] on div at bounding box center [671, 306] width 1342 height 613
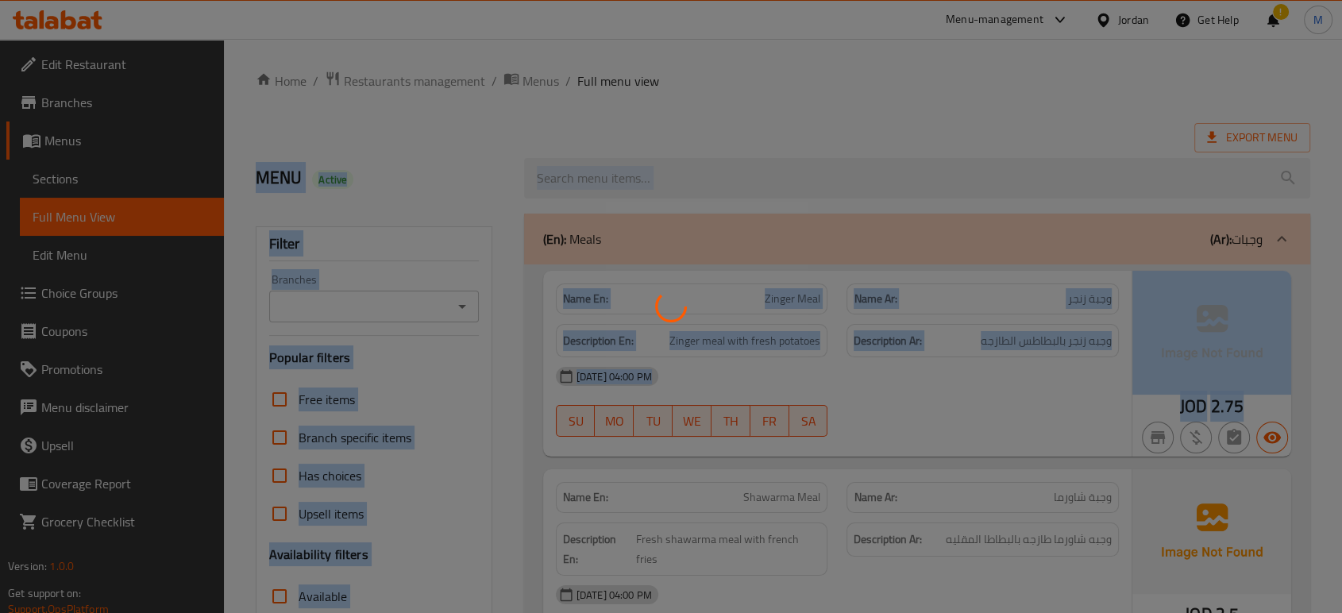
drag, startPoint x: 705, startPoint y: 114, endPoint x: 705, endPoint y: 637, distance: 522.4
click at [705, 612] on html "​ Menu-management Jordan Get Help ! M Edit Restaurant Branches Menus Sections F…" at bounding box center [671, 306] width 1342 height 613
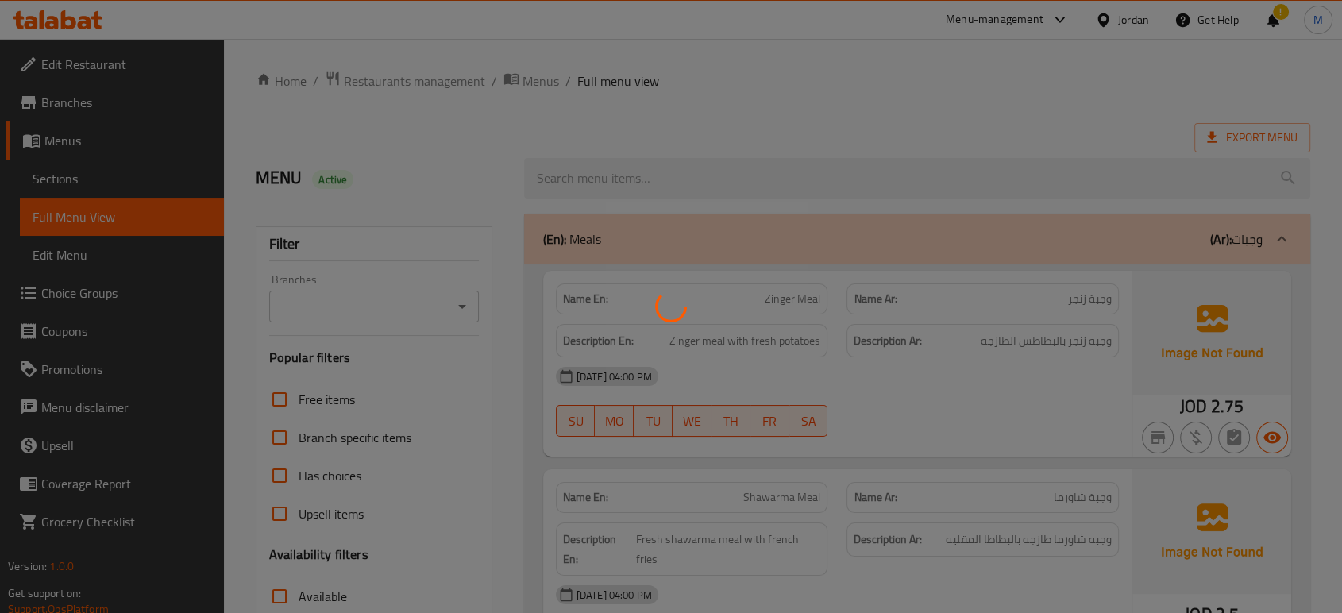
click at [1035, 119] on div at bounding box center [671, 306] width 1342 height 613
click at [1169, 103] on div at bounding box center [671, 306] width 1342 height 613
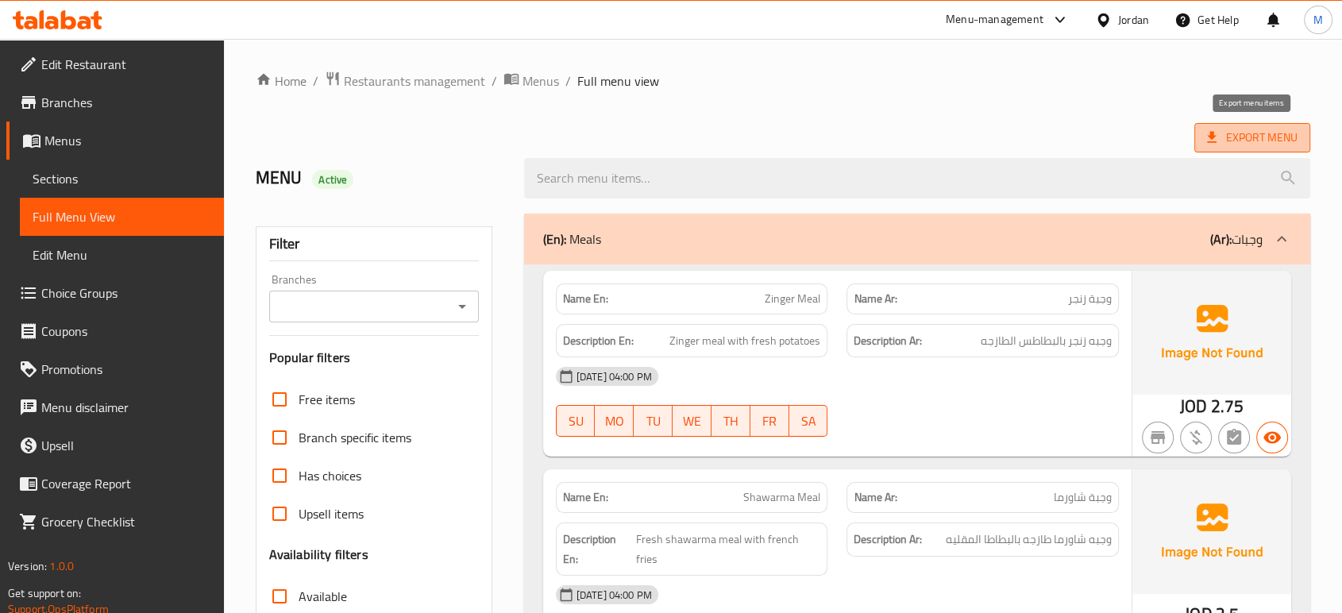
click at [1254, 143] on span "Export Menu" at bounding box center [1252, 138] width 91 height 20
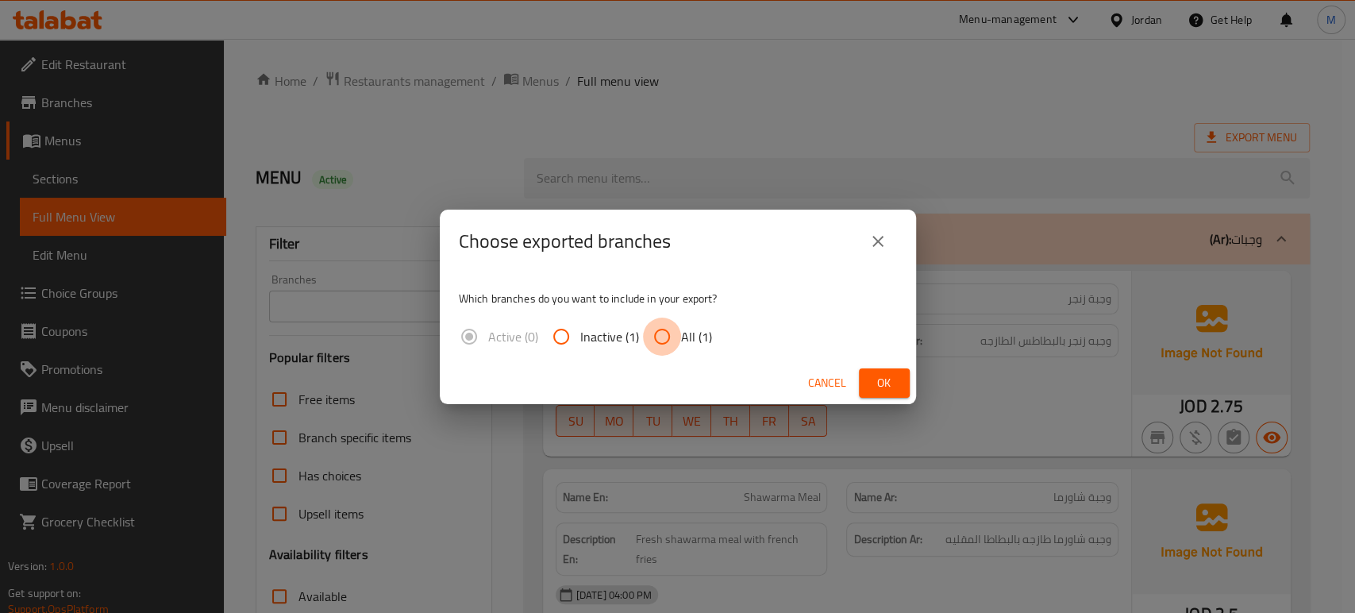
click at [660, 349] on input "All (1)" at bounding box center [662, 337] width 38 height 38
radio input "true"
click at [879, 391] on span "Ok" at bounding box center [884, 383] width 25 height 20
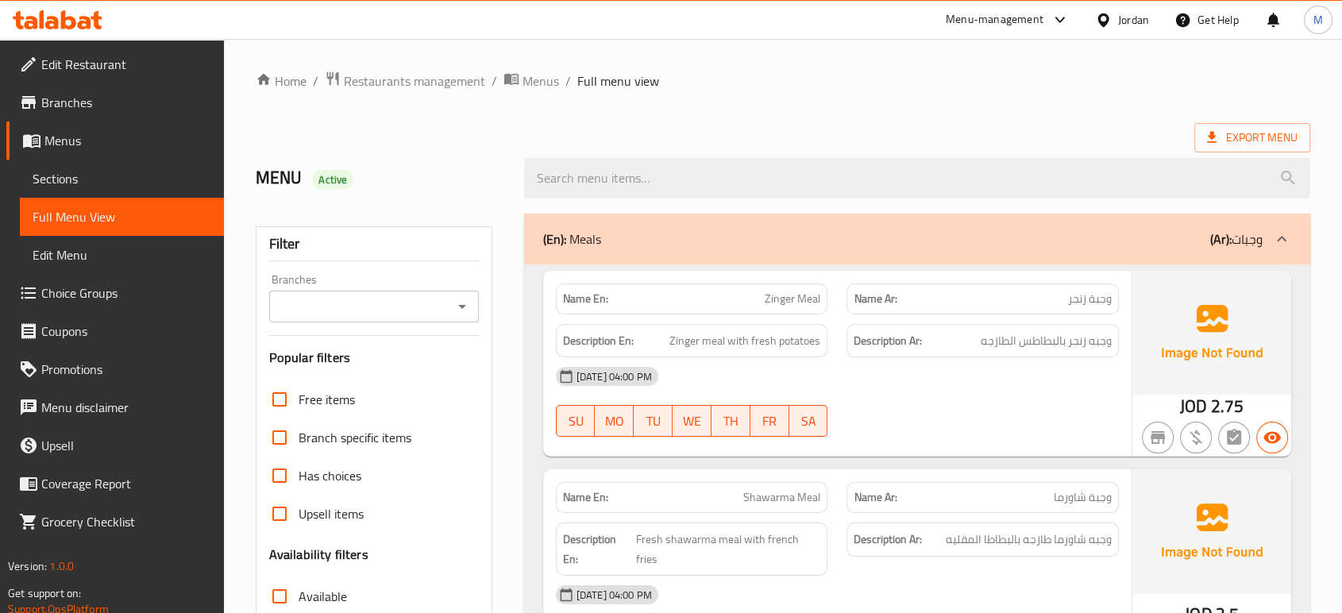
click at [922, 421] on div "[DATE] 04:00 PM SU MO TU WE TH FR SA" at bounding box center [837, 401] width 582 height 89
click at [517, 140] on div "Export Menu" at bounding box center [783, 137] width 1054 height 29
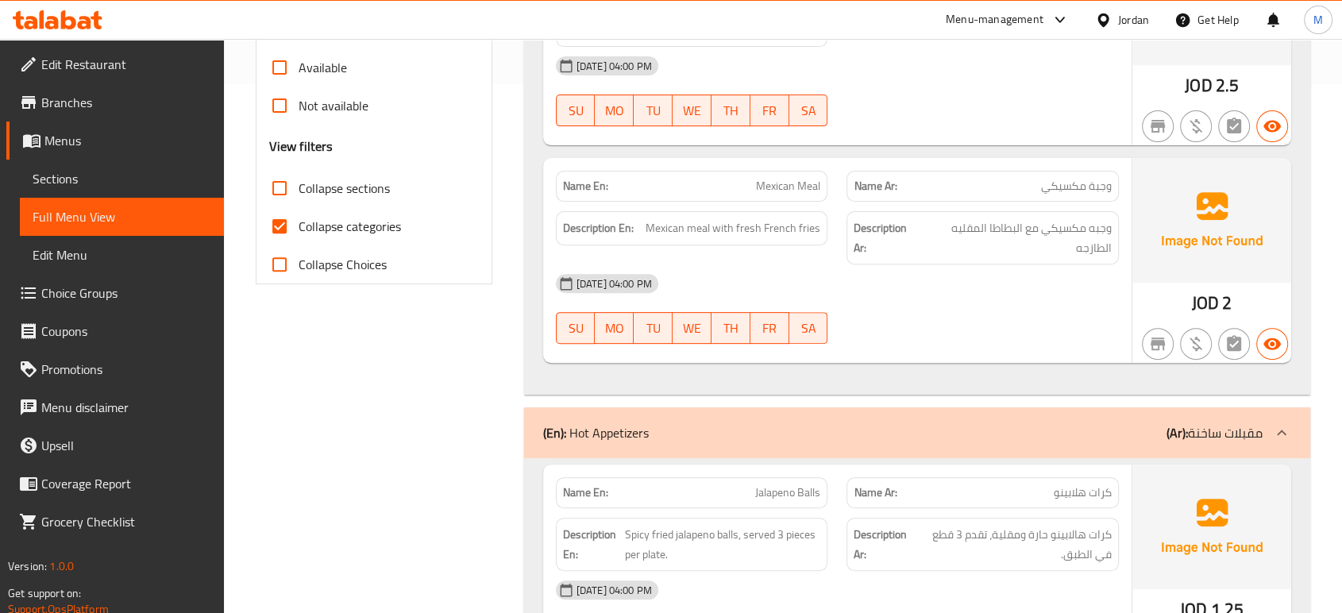
scroll to position [565, 0]
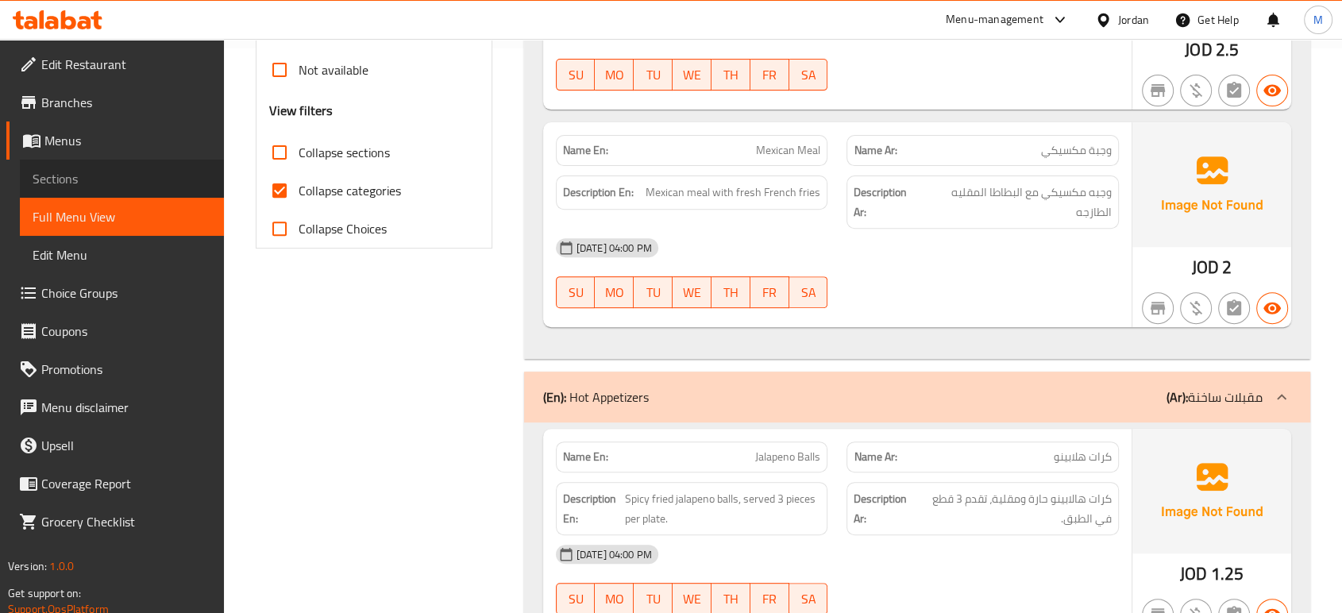
click at [83, 185] on span "Sections" at bounding box center [122, 178] width 179 height 19
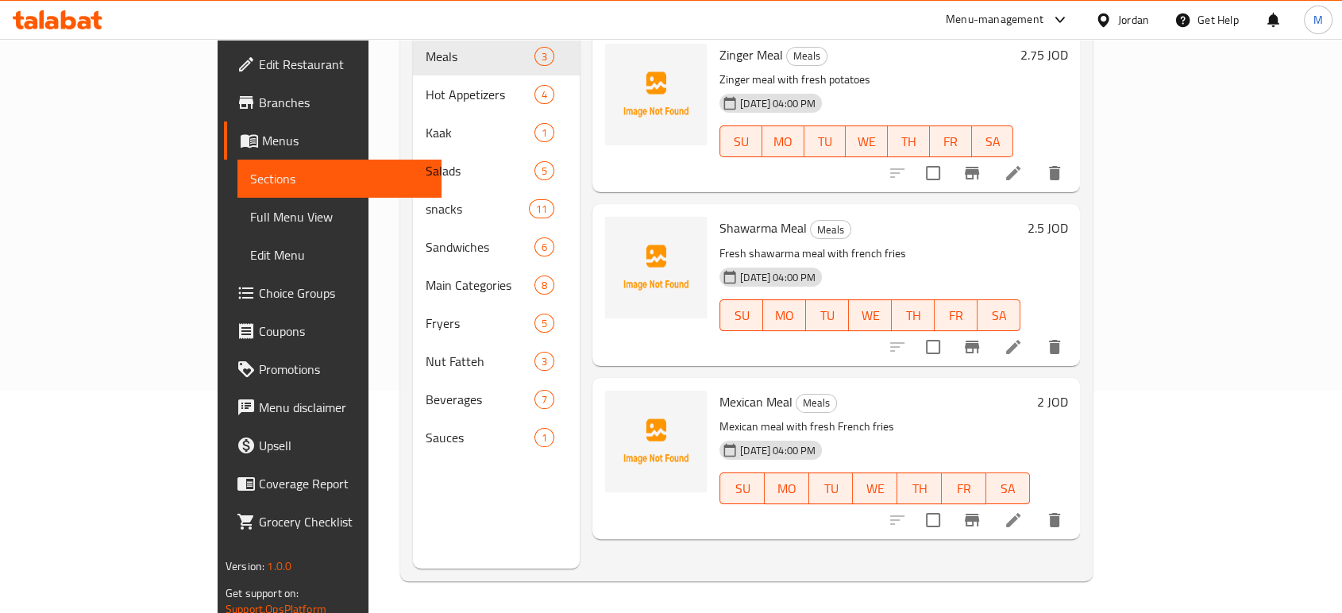
scroll to position [222, 0]
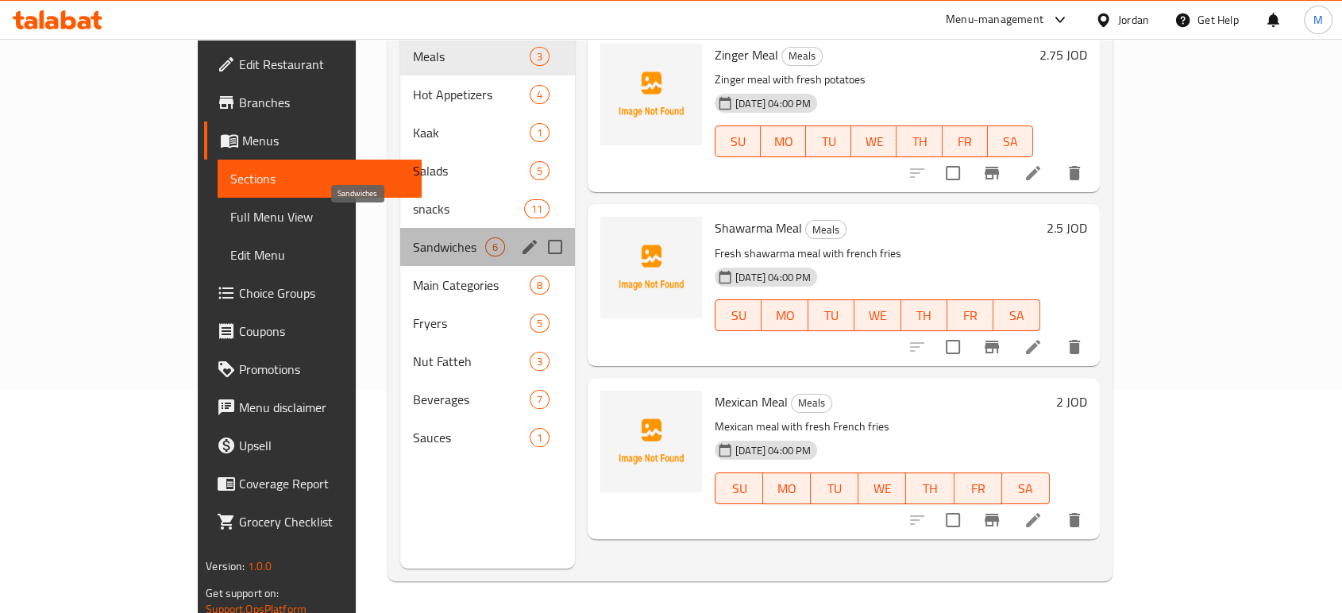
click at [413, 237] on span "Sandwiches" at bounding box center [449, 246] width 72 height 19
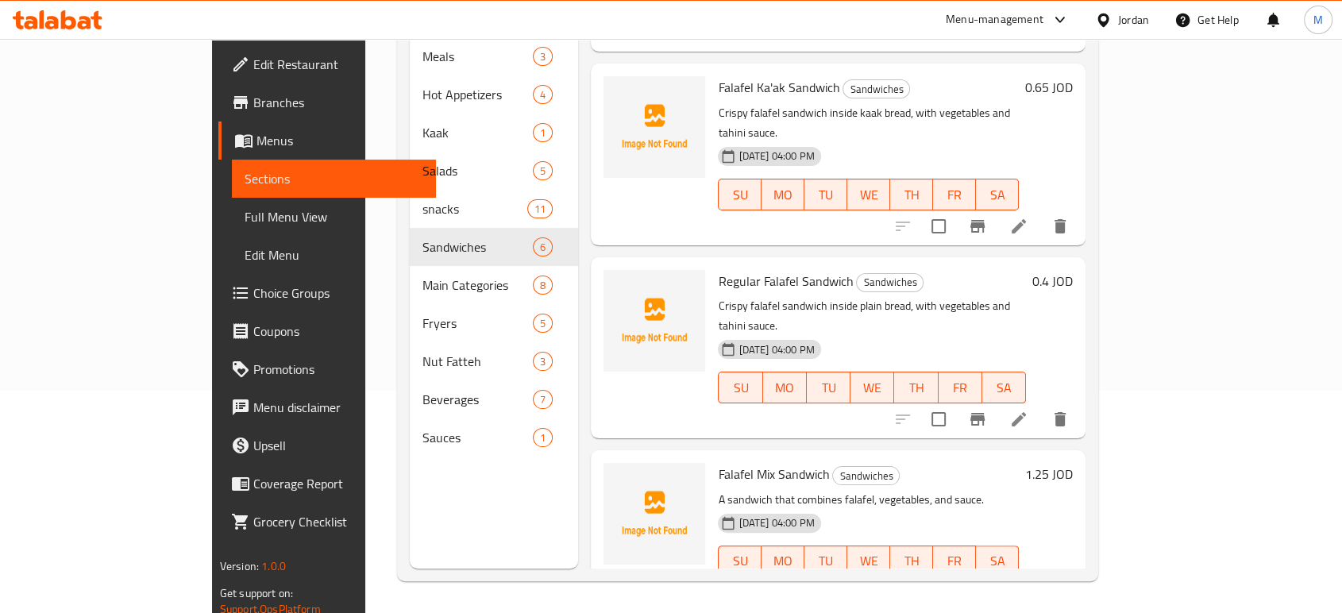
scroll to position [176, 0]
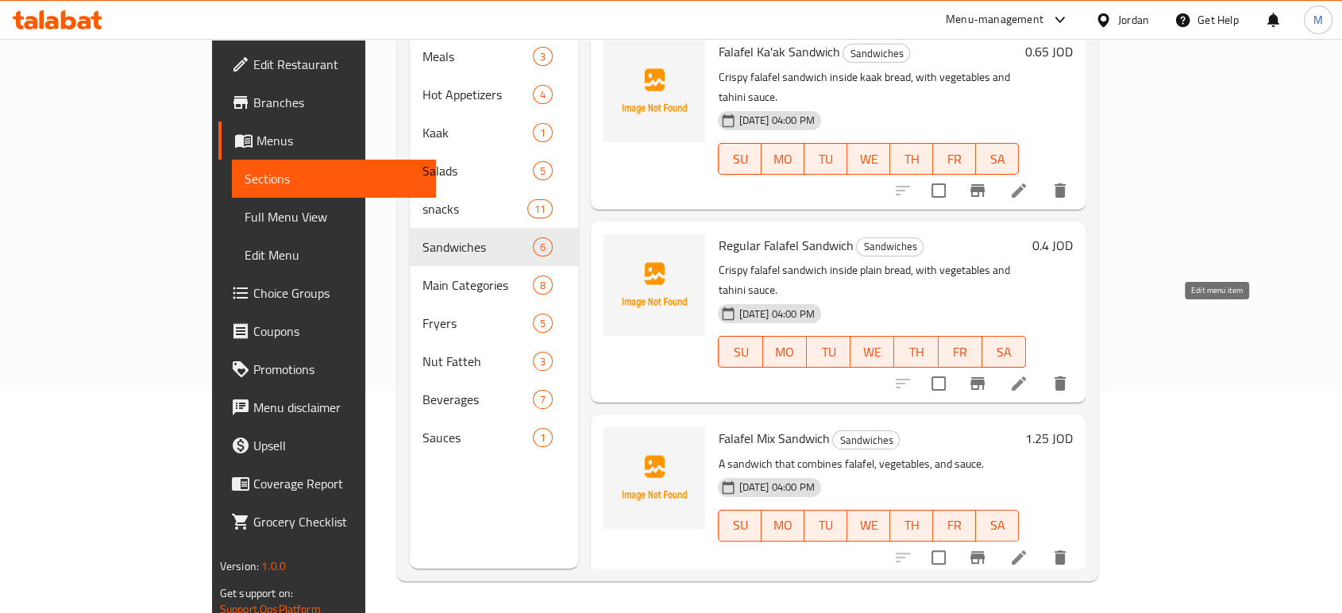
click at [1028, 374] on icon at bounding box center [1018, 383] width 19 height 19
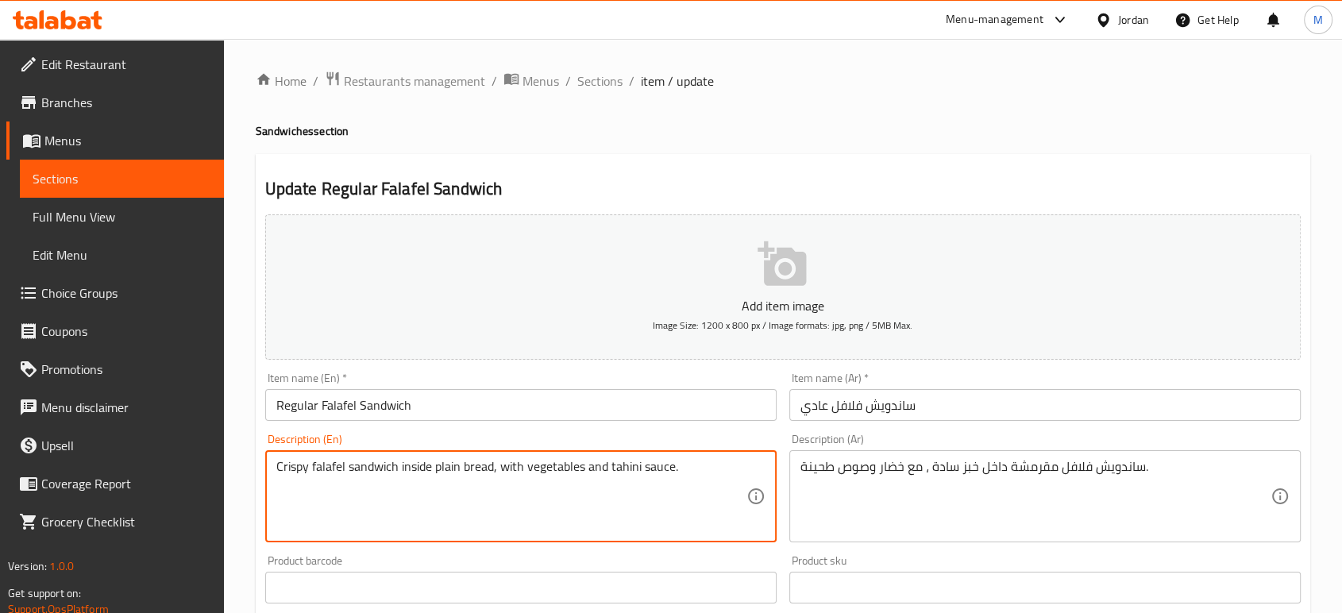
click at [445, 462] on textarea "Crispy falafel sandwich inside plain bread, with vegetables and tahini sauce." at bounding box center [511, 496] width 470 height 75
type textarea "Crispy falafel sandwich inside regular bread, with vegetables and tahini sauce."
click at [950, 458] on div "ساندويش فلافل مقرمشة داخل خبز سادة ، مع خضار وصوص طحينة. Description (Ar)" at bounding box center [1044, 496] width 511 height 92
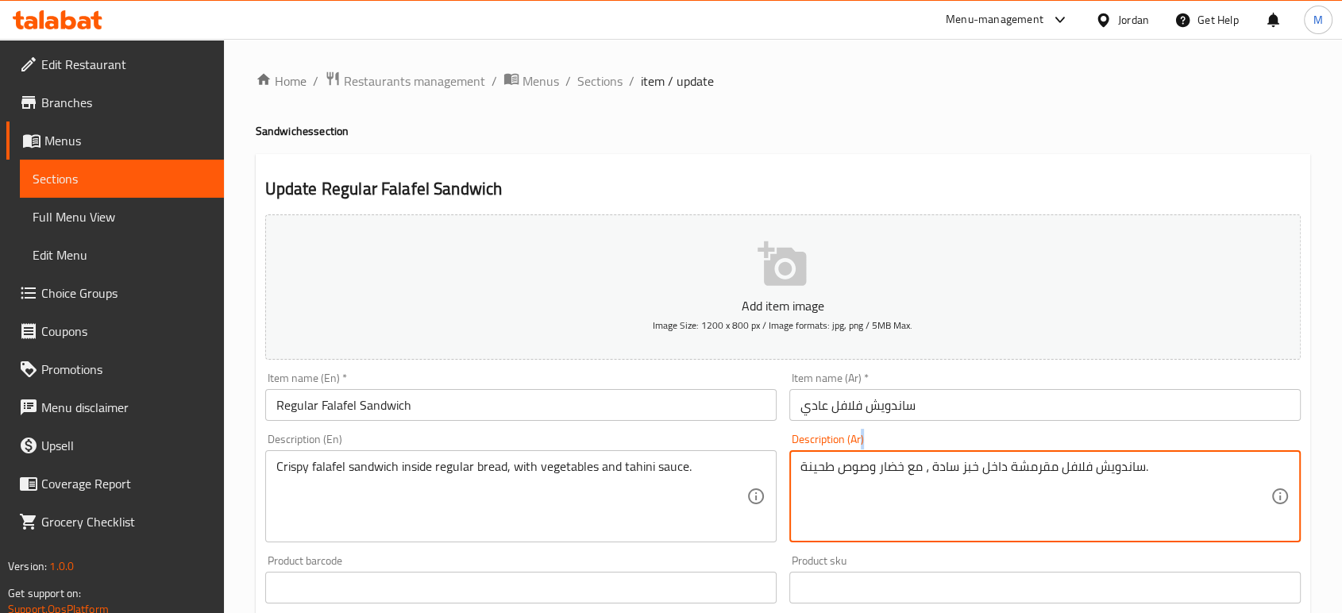
click at [950, 458] on div "ساندويش فلافل مقرمشة داخل خبز سادة ، مع خضار وصوص طحينة. Description (Ar)" at bounding box center [1044, 496] width 511 height 92
click at [943, 464] on textarea "ساندويش فلافل مقرمشة داخل خبز سادة ، مع خضار وصوص طحينة." at bounding box center [1035, 496] width 470 height 75
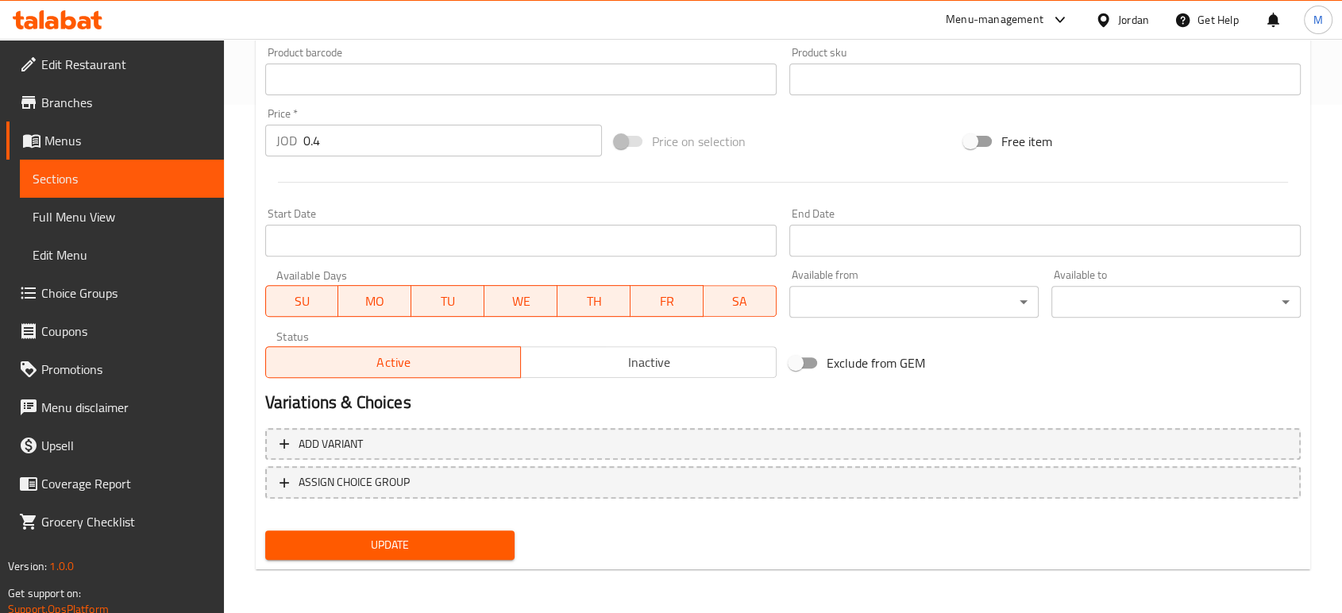
type textarea "ساندويش فلافل مقرمشة داخل خبز عادي، مع خضار وصوص طحينة."
click at [464, 543] on span "Update" at bounding box center [390, 545] width 224 height 20
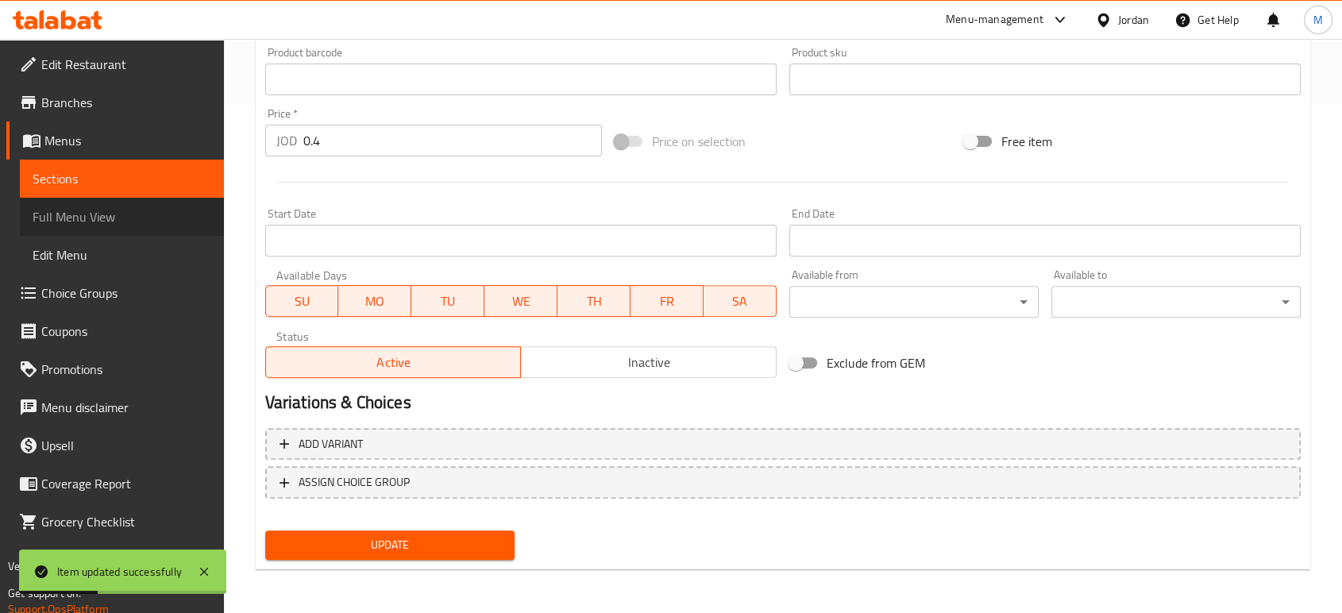
click at [151, 210] on span "Full Menu View" at bounding box center [122, 216] width 179 height 19
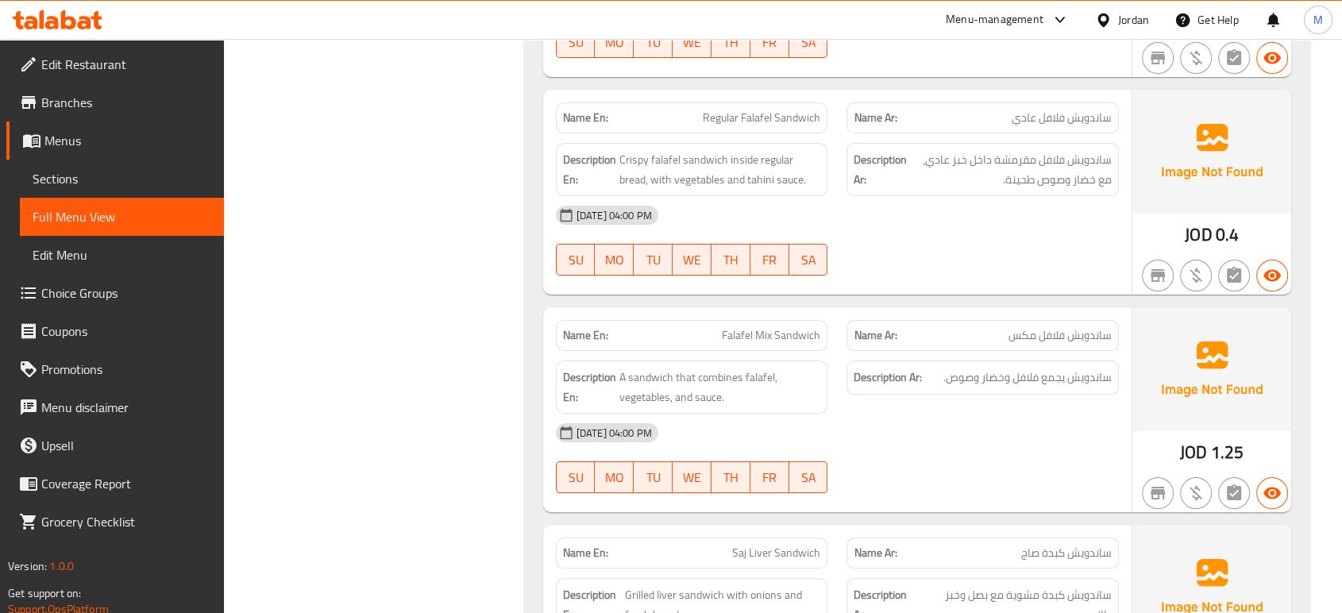
scroll to position [8301, 0]
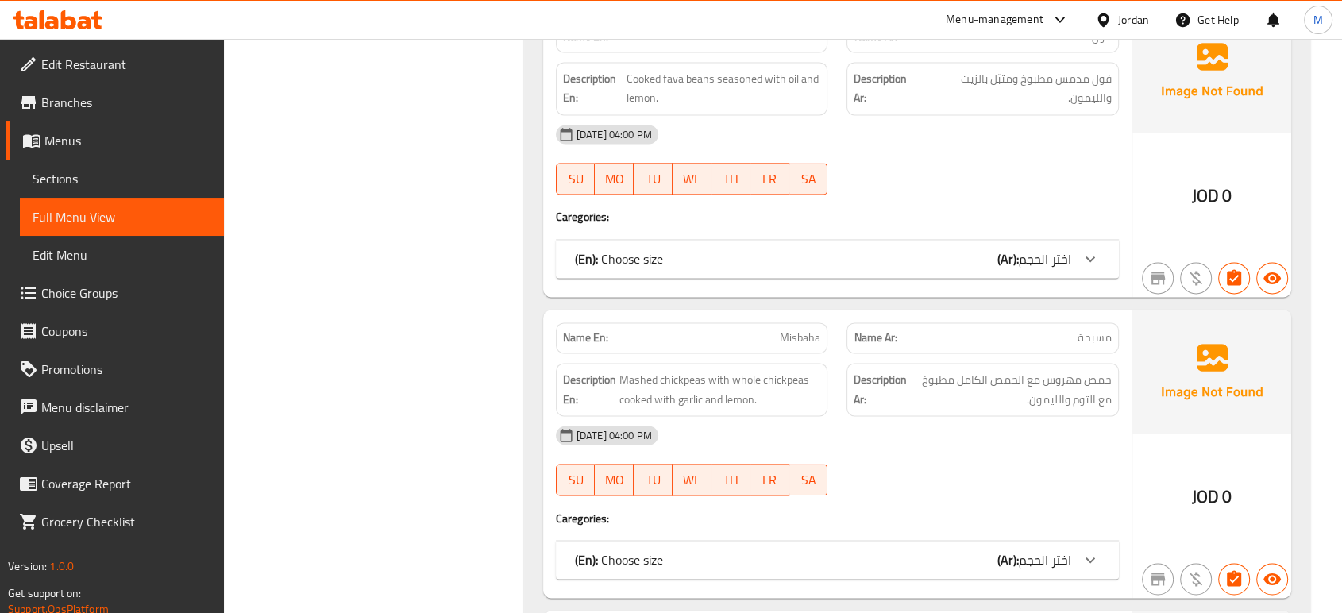
click at [924, 249] on div "(En): Choose size (Ar): اختر الحجم" at bounding box center [823, 258] width 496 height 19
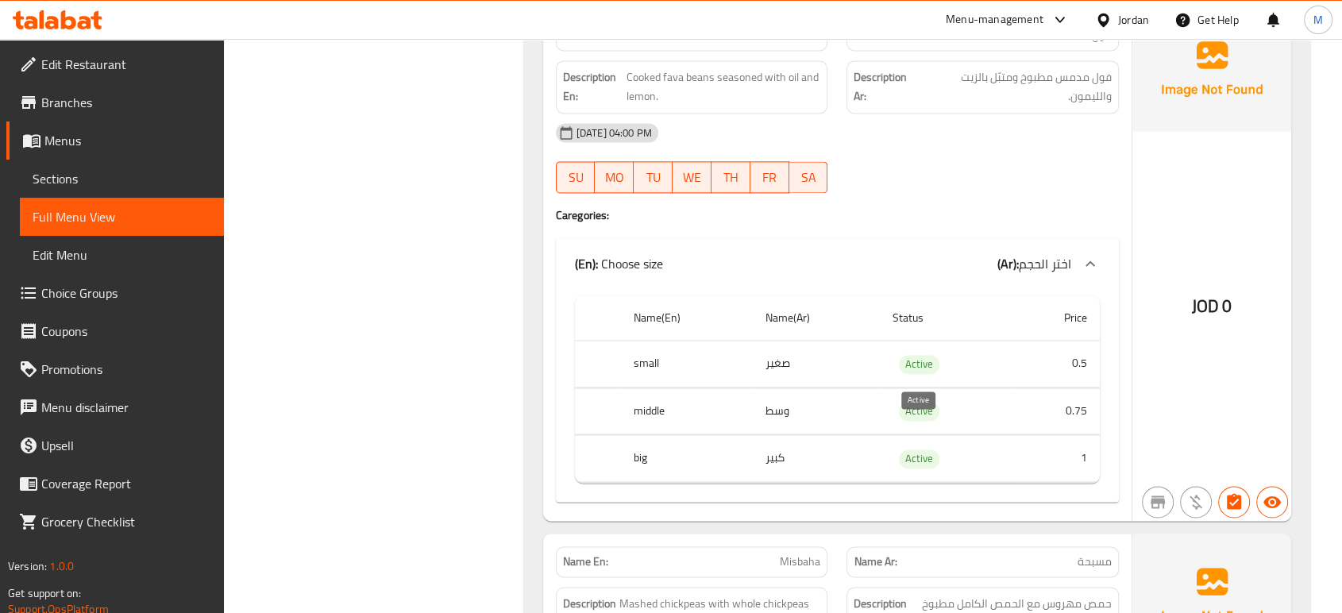
scroll to position [8527, 0]
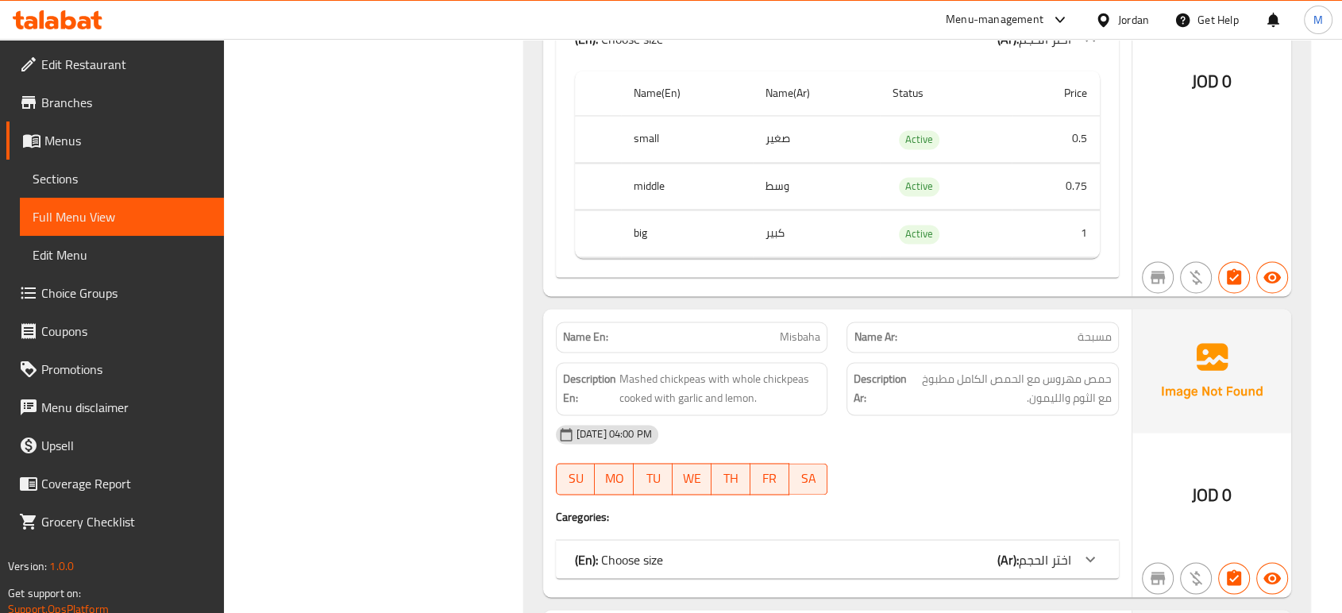
click at [896, 549] on div "(En): Choose size (Ar): اختر الحجم" at bounding box center [823, 558] width 496 height 19
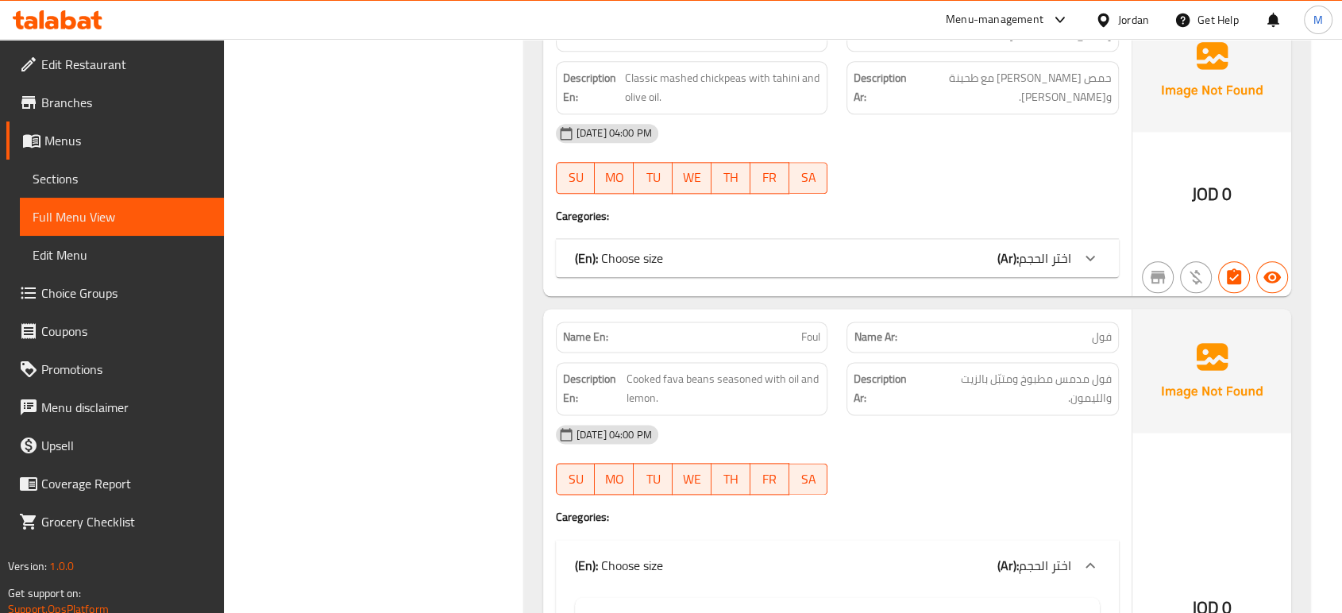
scroll to position [7998, 0]
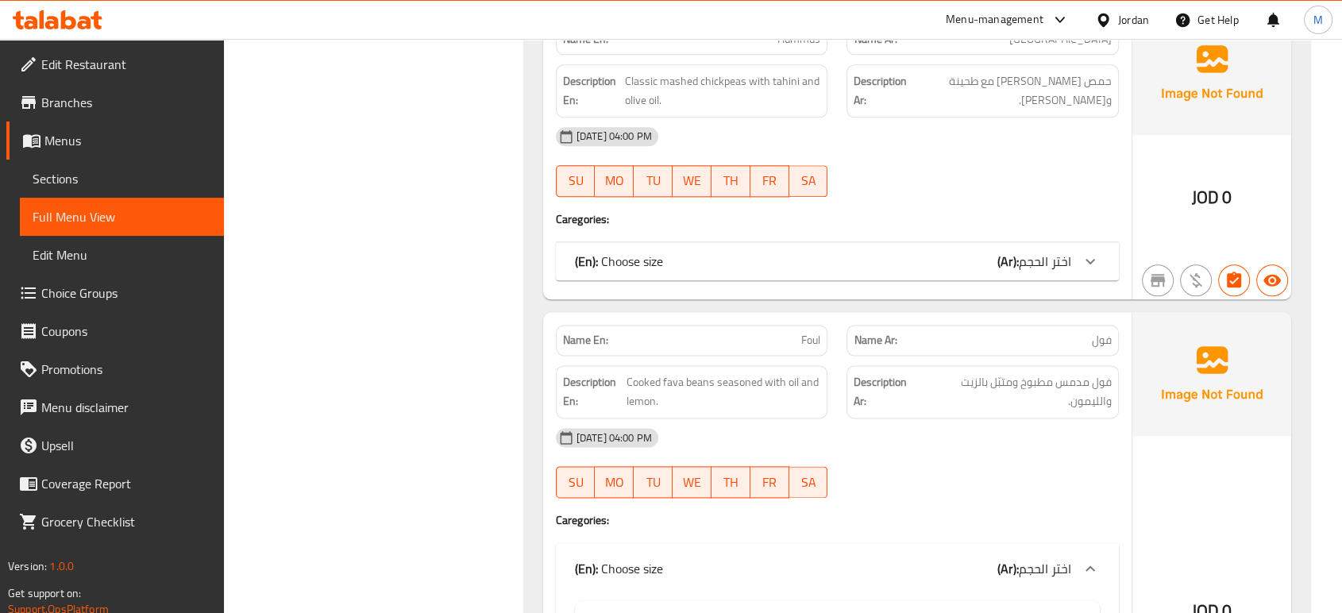
click at [801, 252] on div "(En): Choose size (Ar): اختر الحجم" at bounding box center [823, 261] width 496 height 19
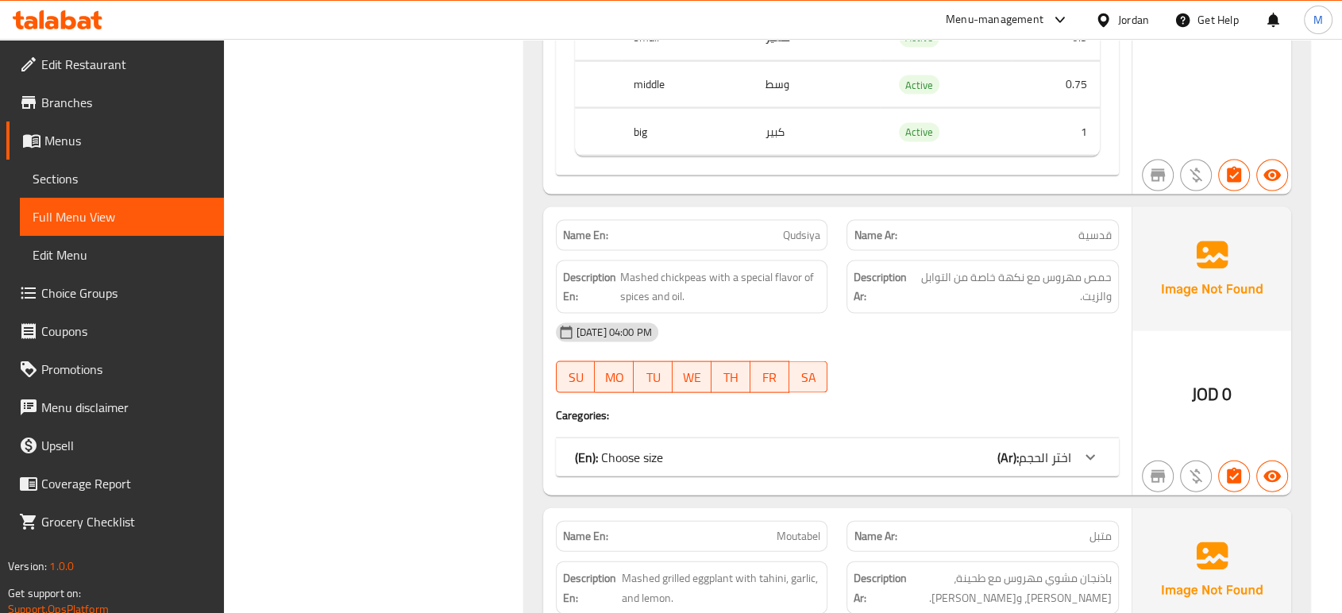
scroll to position [9410, 0]
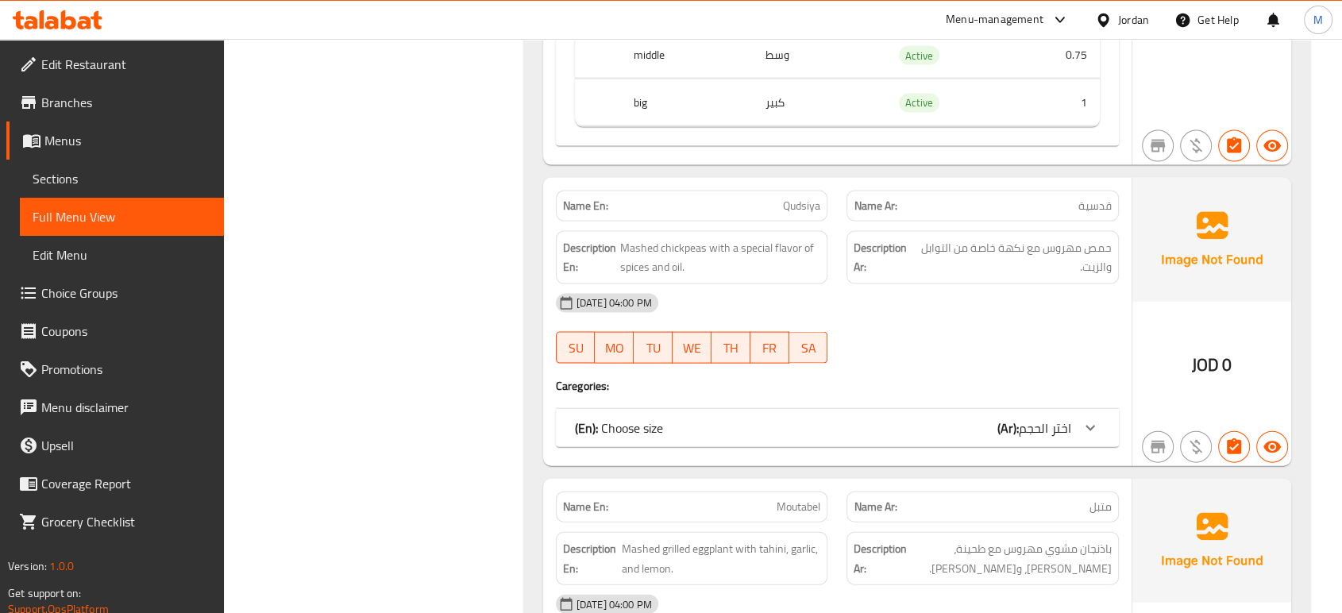
click at [881, 418] on div "(En): Choose size (Ar): اختر الحجم" at bounding box center [823, 427] width 496 height 19
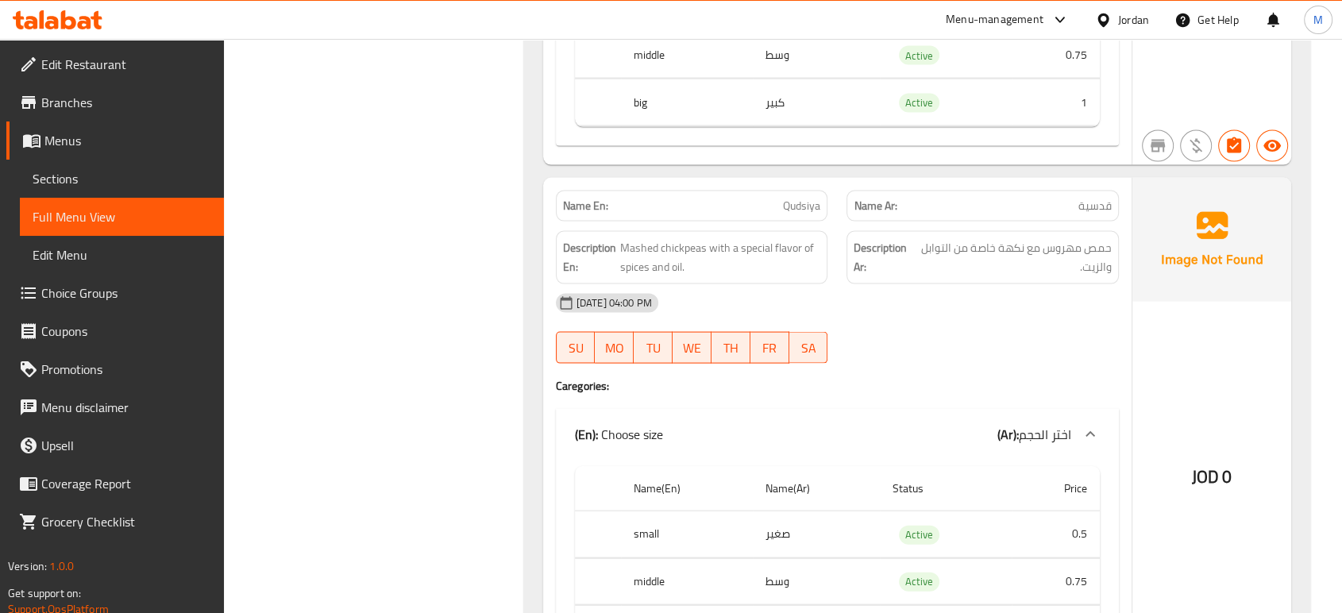
click at [915, 317] on div "[DATE] 04:00 PM SU MO TU WE TH FR SA" at bounding box center [837, 328] width 582 height 89
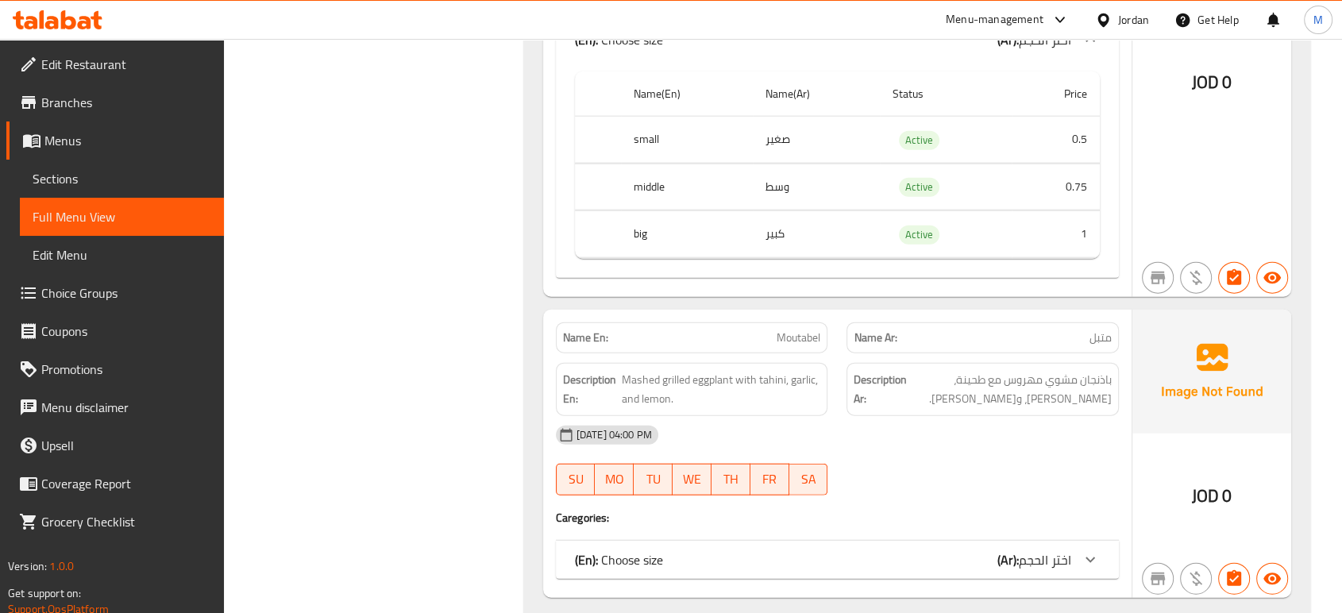
scroll to position [9868, 0]
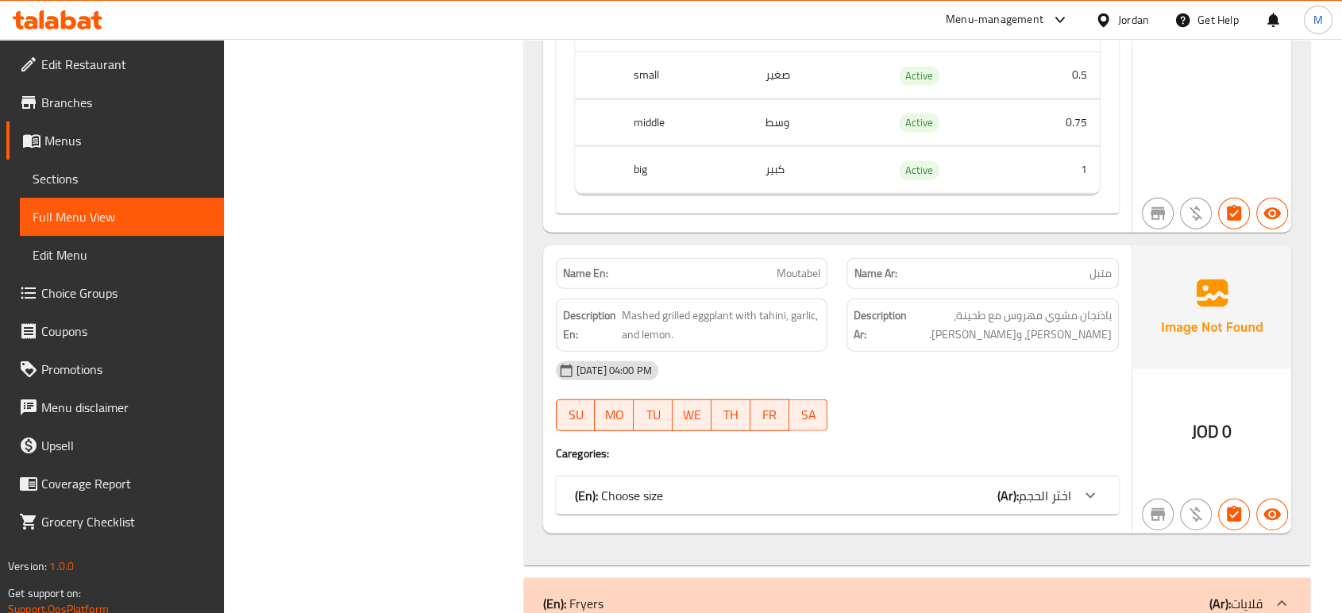
click at [982, 486] on div "(En): Choose size (Ar): اختر الحجم" at bounding box center [823, 495] width 496 height 19
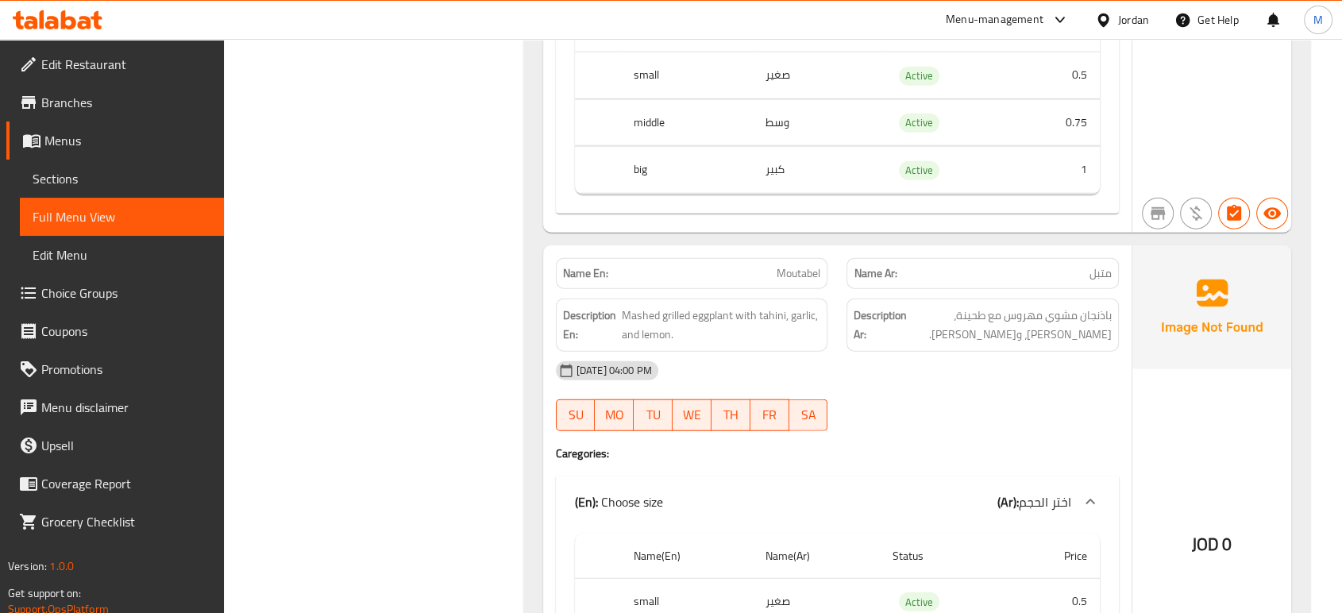
click at [962, 422] on div at bounding box center [982, 431] width 291 height 19
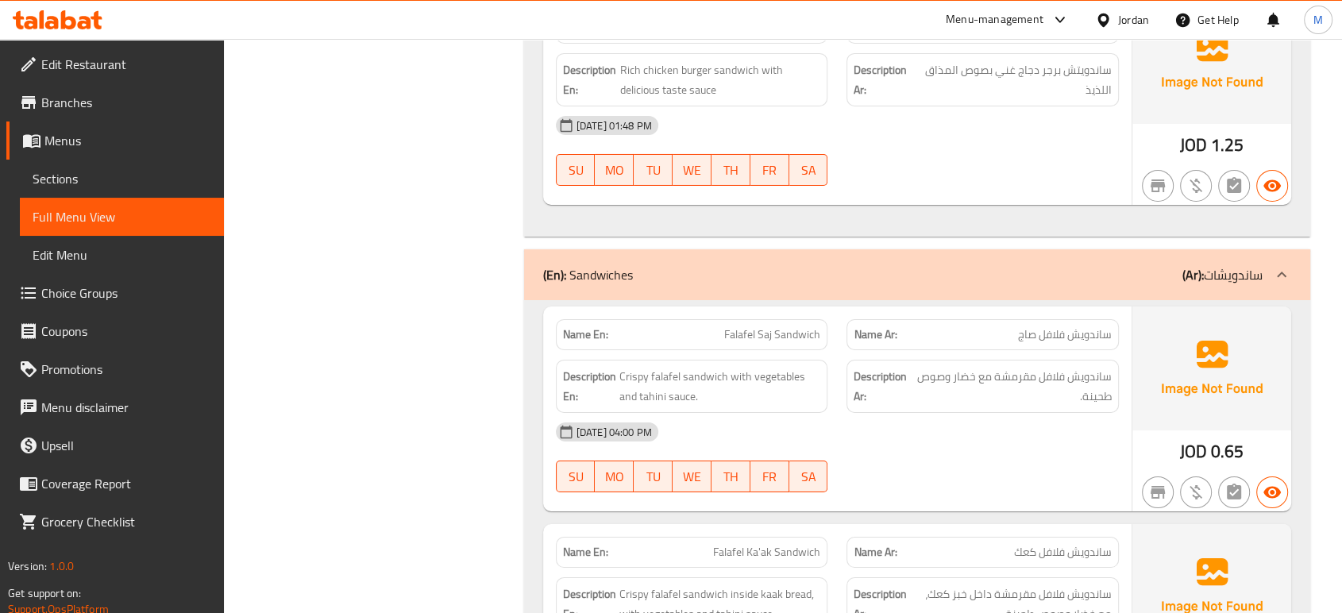
scroll to position [7047, 0]
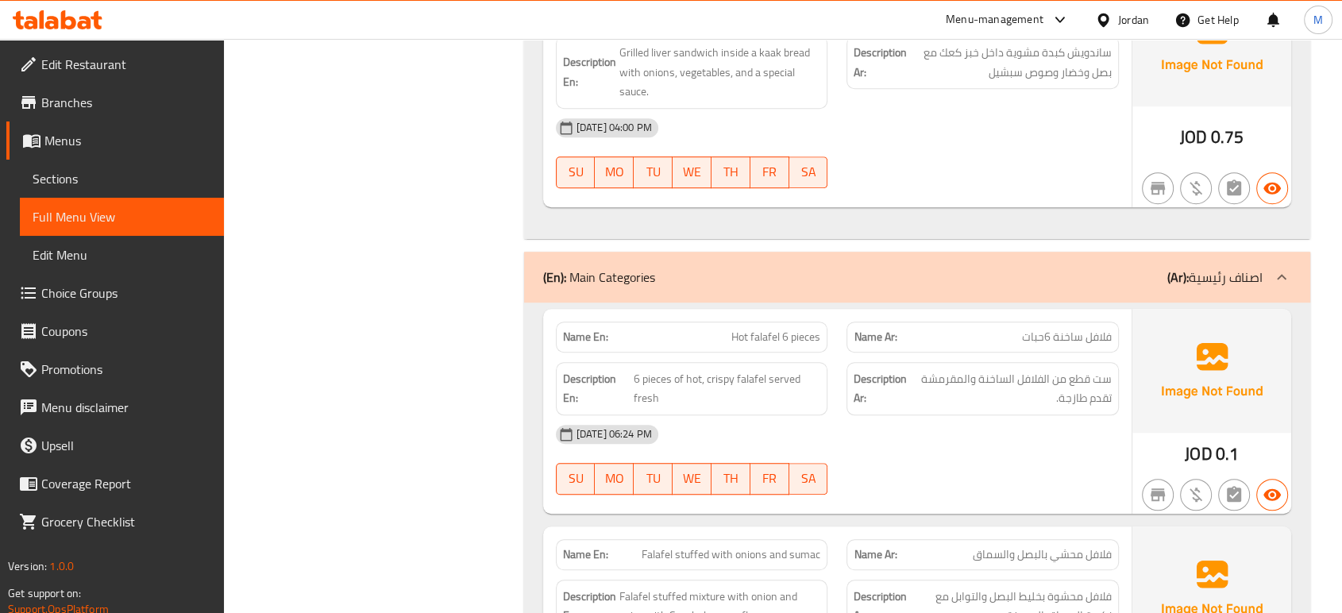
click at [911, 438] on div "17-09-2025 06:24 PM SU MO TU WE TH FR SA" at bounding box center [837, 459] width 582 height 89
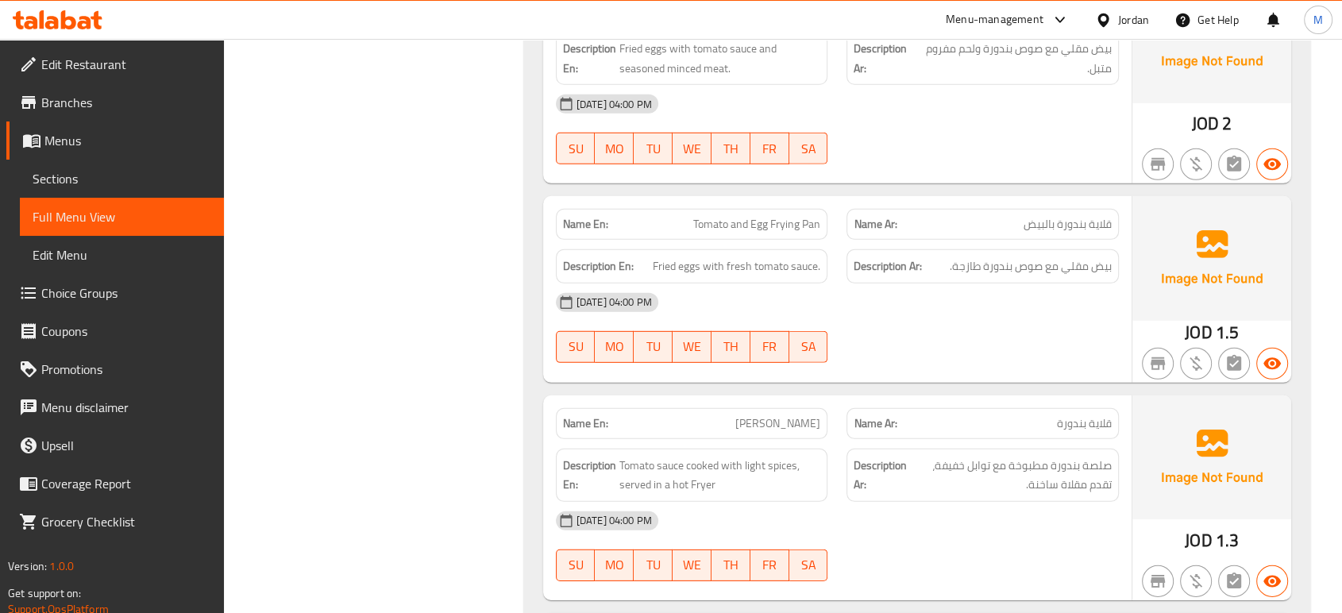
scroll to position [10753, 0]
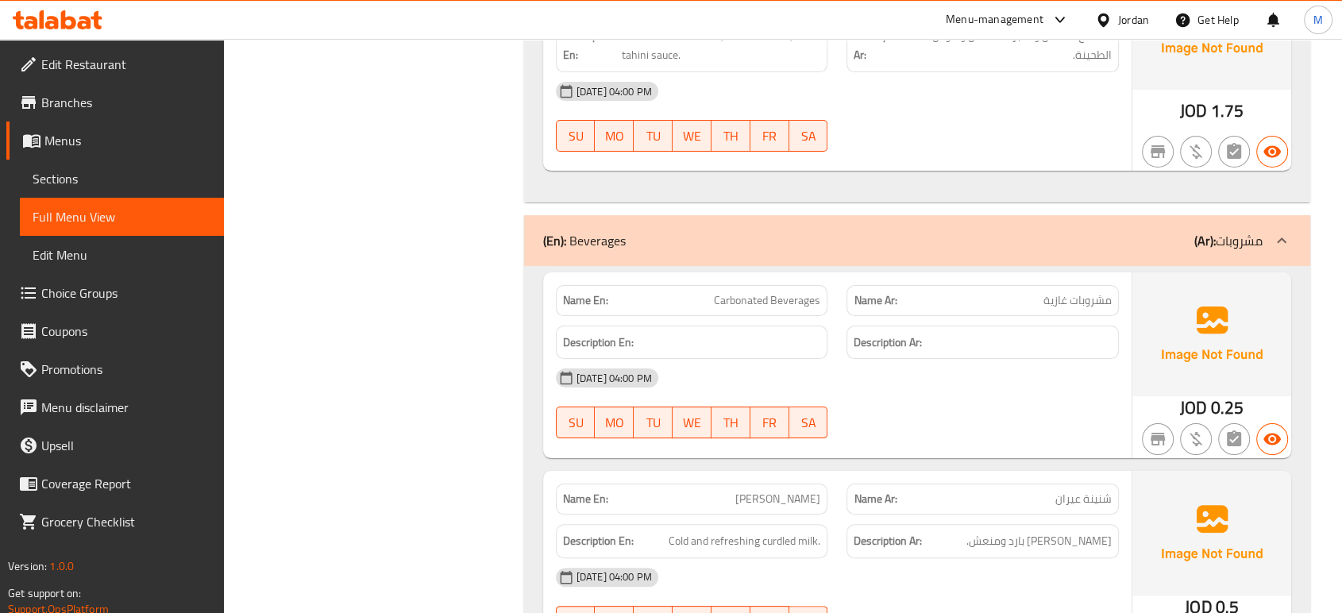
scroll to position [12341, 0]
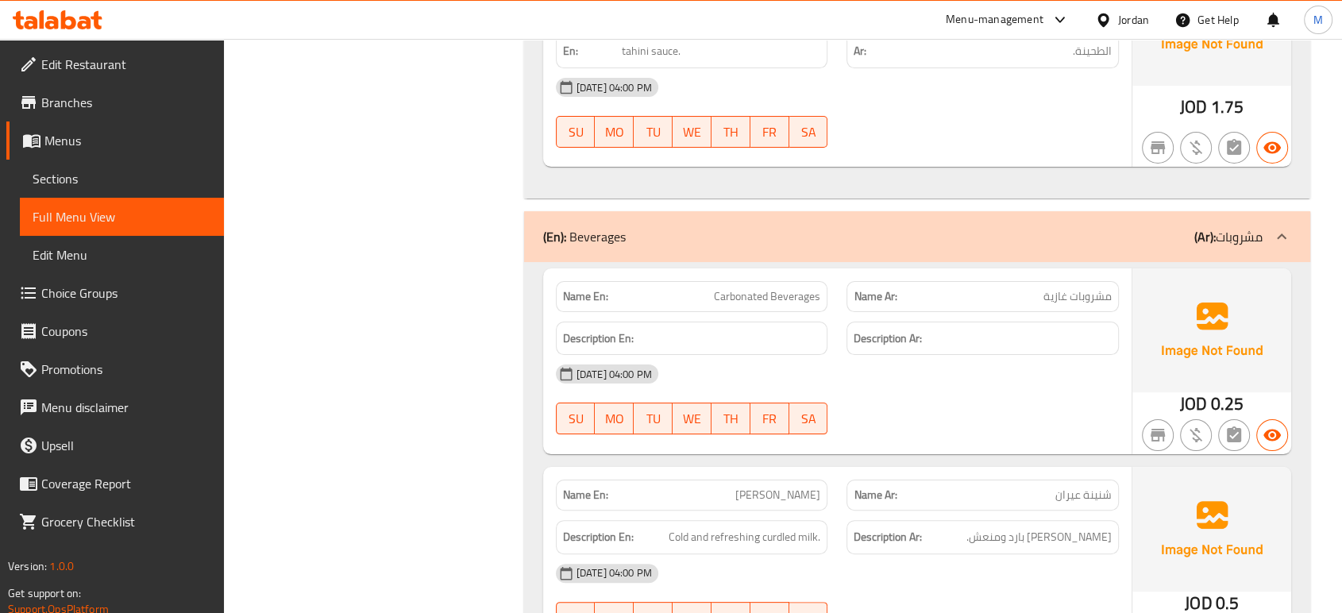
click at [1008, 288] on p "Name Ar: مشروبات غازية" at bounding box center [983, 296] width 258 height 17
copy span "مشروبات غازية"
click at [70, 185] on span "Sections" at bounding box center [122, 178] width 179 height 19
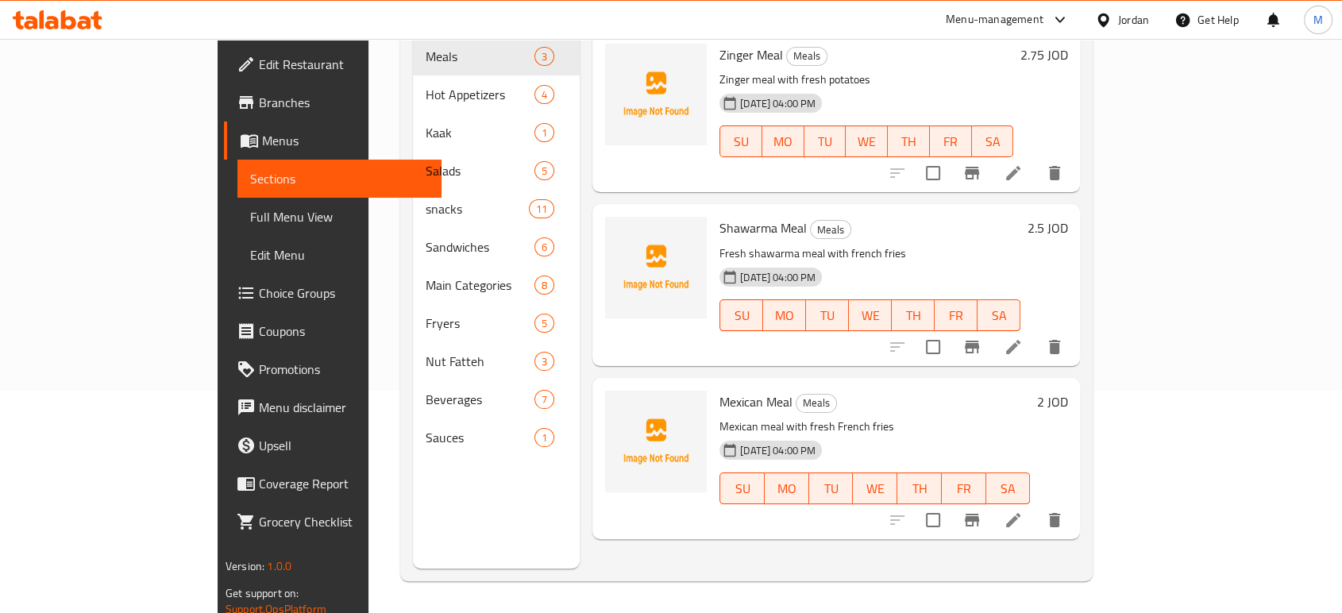
scroll to position [222, 0]
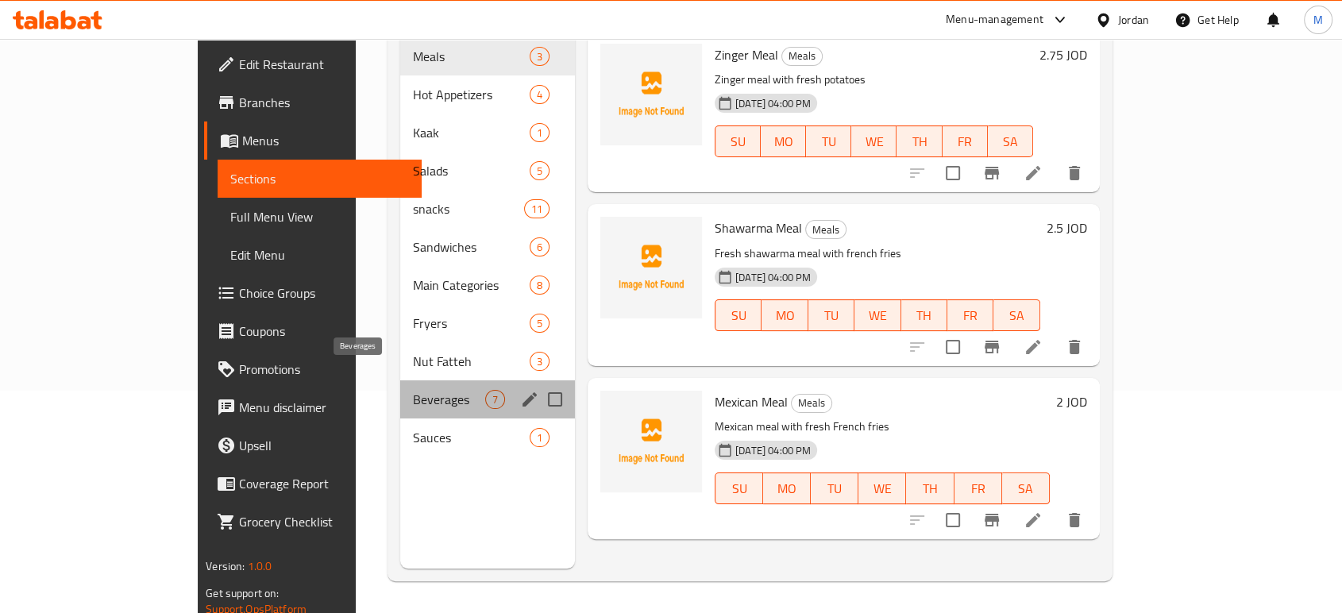
click at [413, 390] on span "Beverages" at bounding box center [449, 399] width 72 height 19
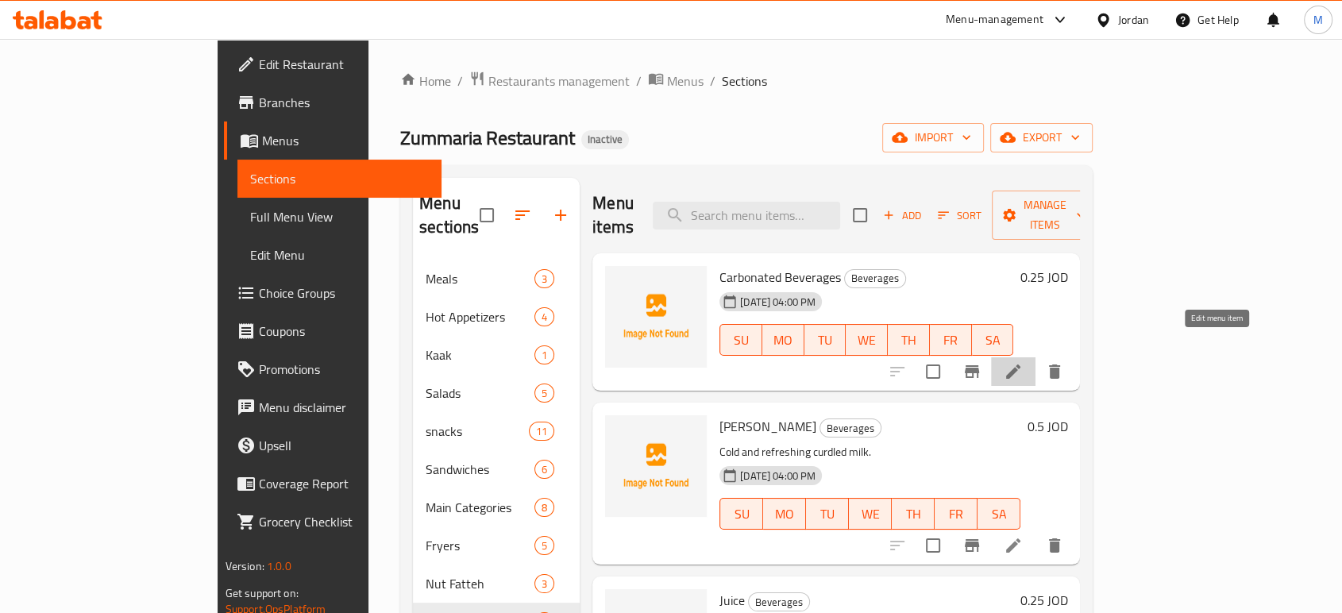
click at [1023, 362] on icon at bounding box center [1013, 371] width 19 height 19
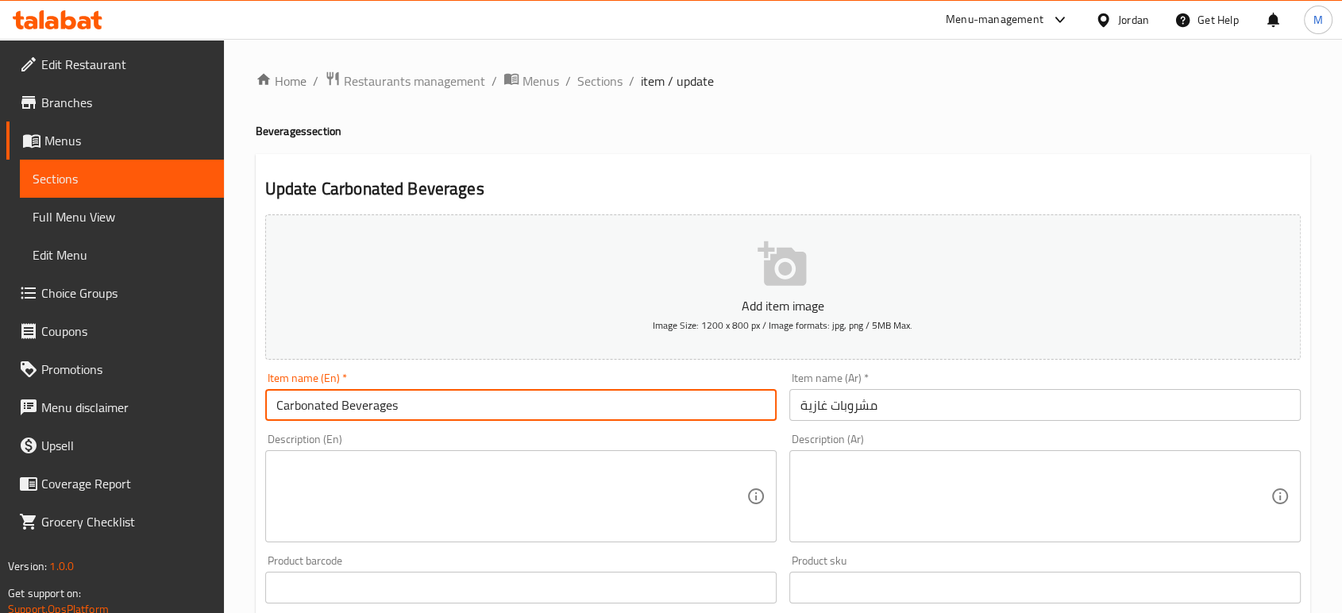
click at [337, 408] on input "Carbonated Beverages" at bounding box center [520, 405] width 511 height 32
click at [441, 407] on input "Soft Beverages" at bounding box center [520, 405] width 511 height 32
type input "Soft Drinks"
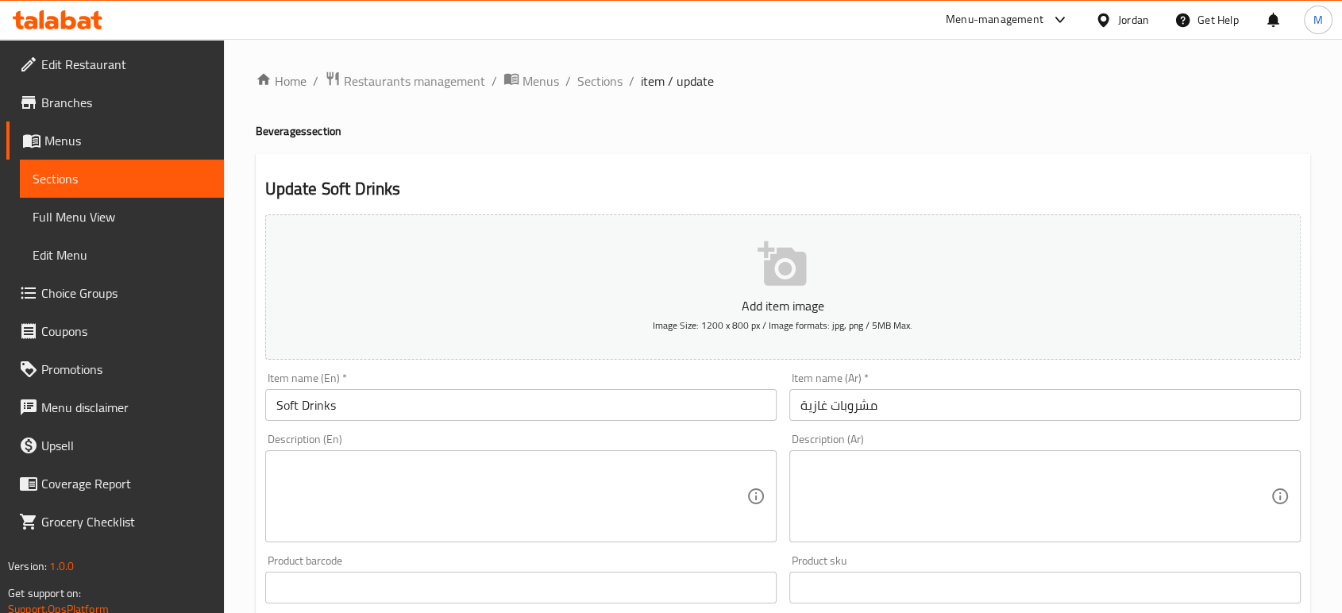
click at [911, 189] on h2 "Update Soft Drinks" at bounding box center [782, 189] width 1035 height 24
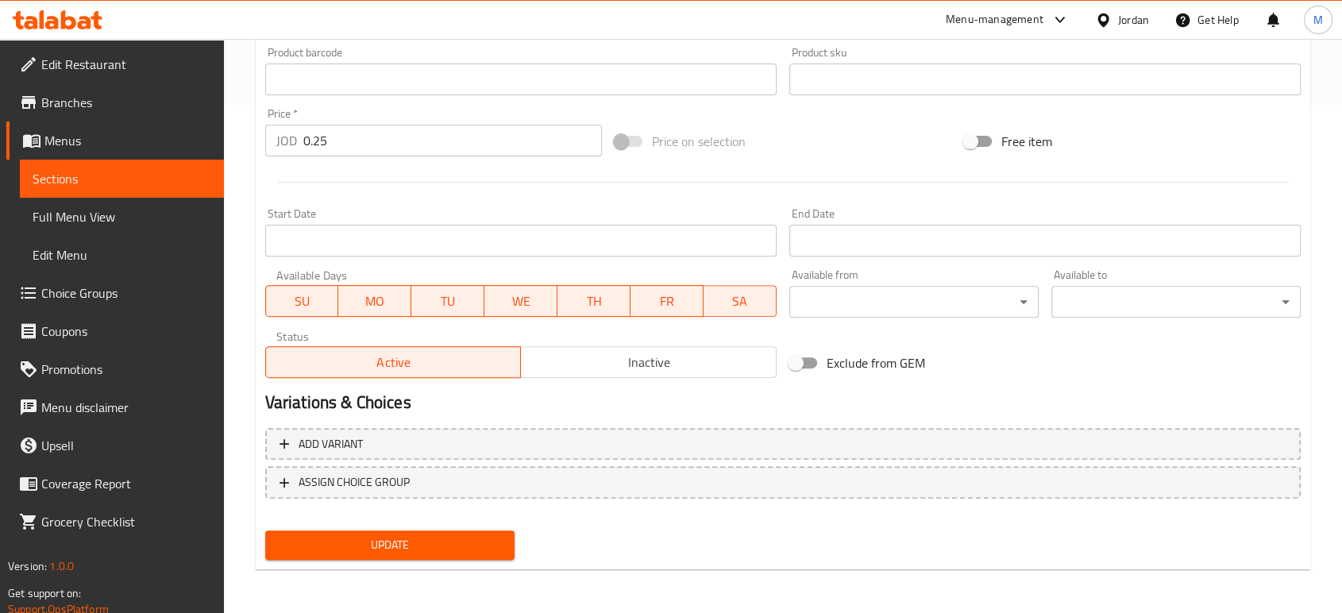
scroll to position [508, 0]
click at [421, 547] on span "Update" at bounding box center [390, 545] width 224 height 20
click at [122, 218] on span "Full Menu View" at bounding box center [122, 216] width 179 height 19
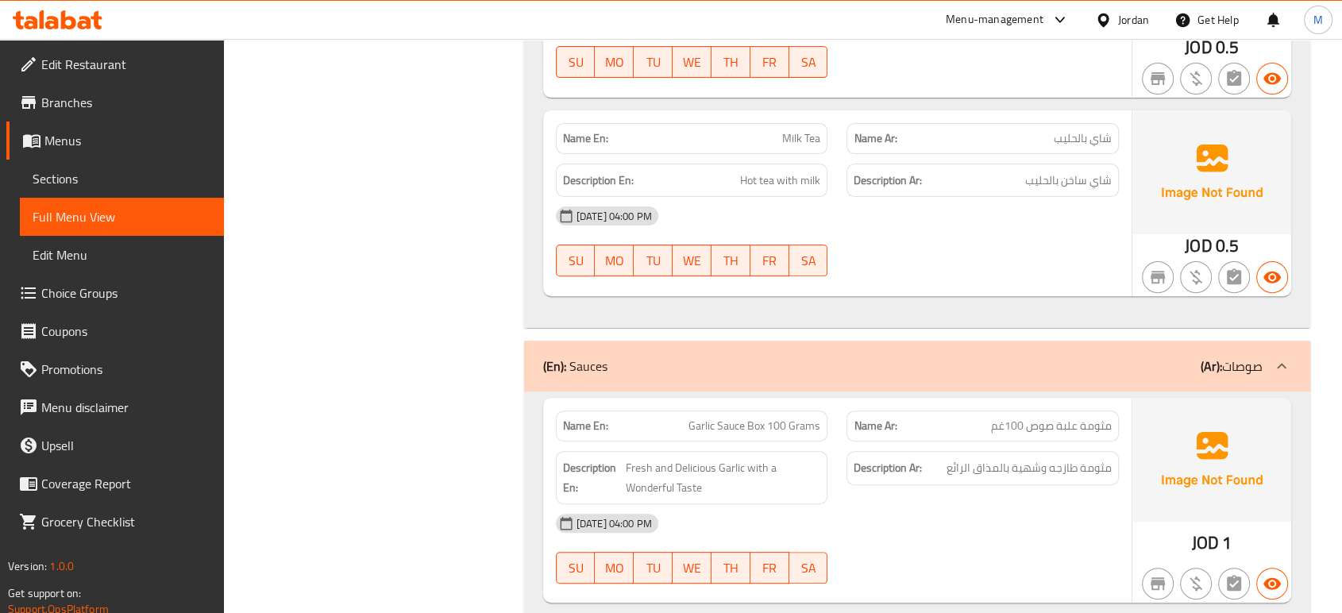
scroll to position [12577, 0]
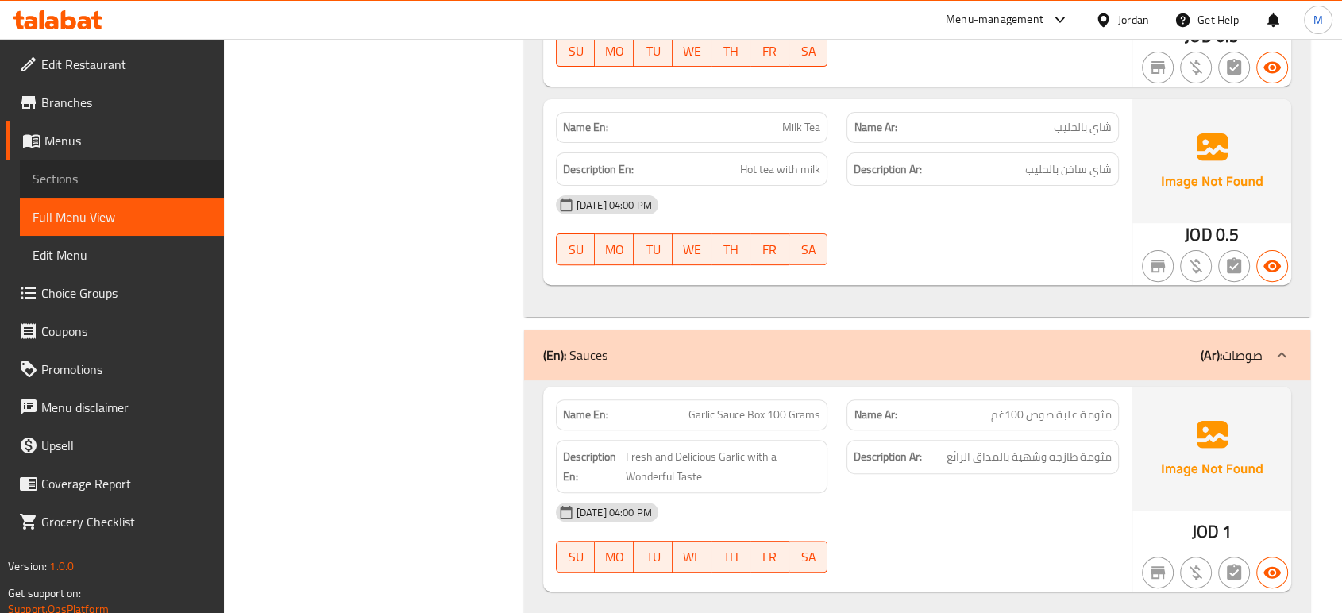
click at [84, 179] on span "Sections" at bounding box center [122, 178] width 179 height 19
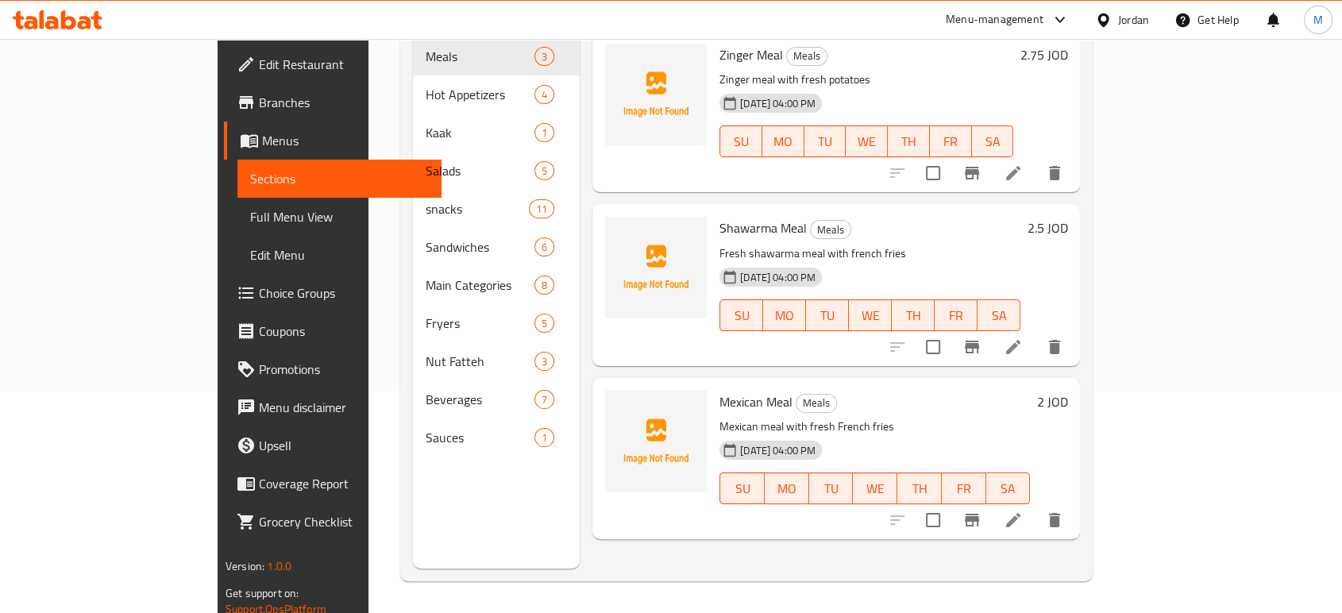
scroll to position [222, 0]
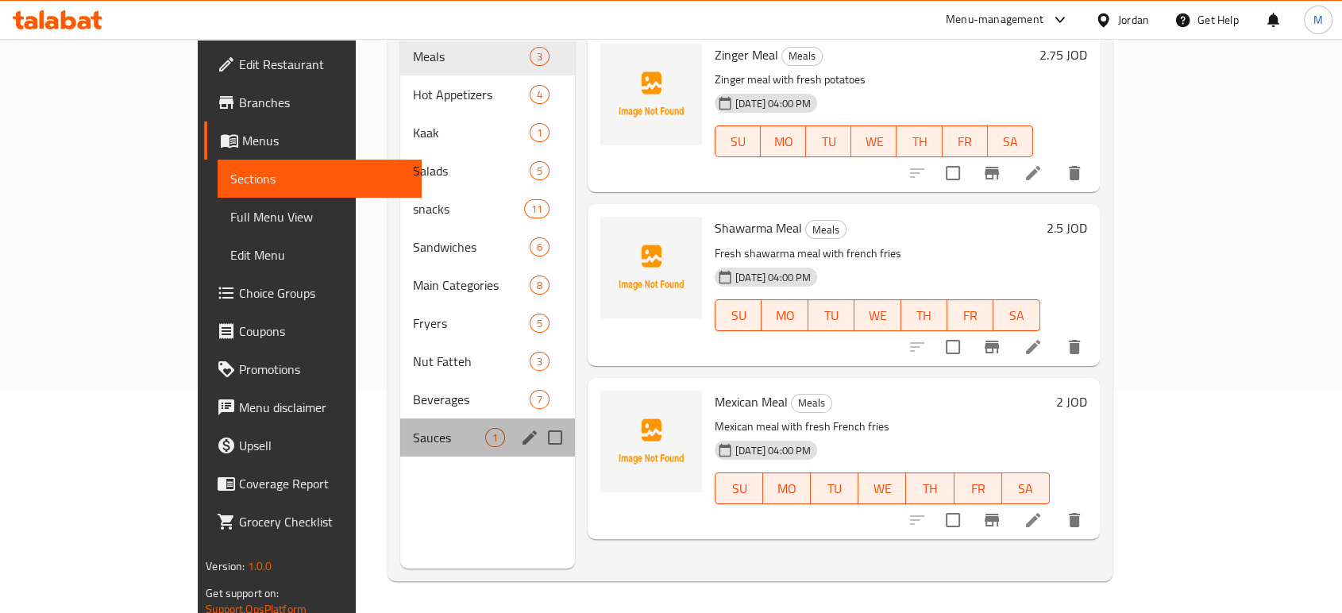
click at [400, 425] on div "Sauces 1" at bounding box center [487, 437] width 175 height 38
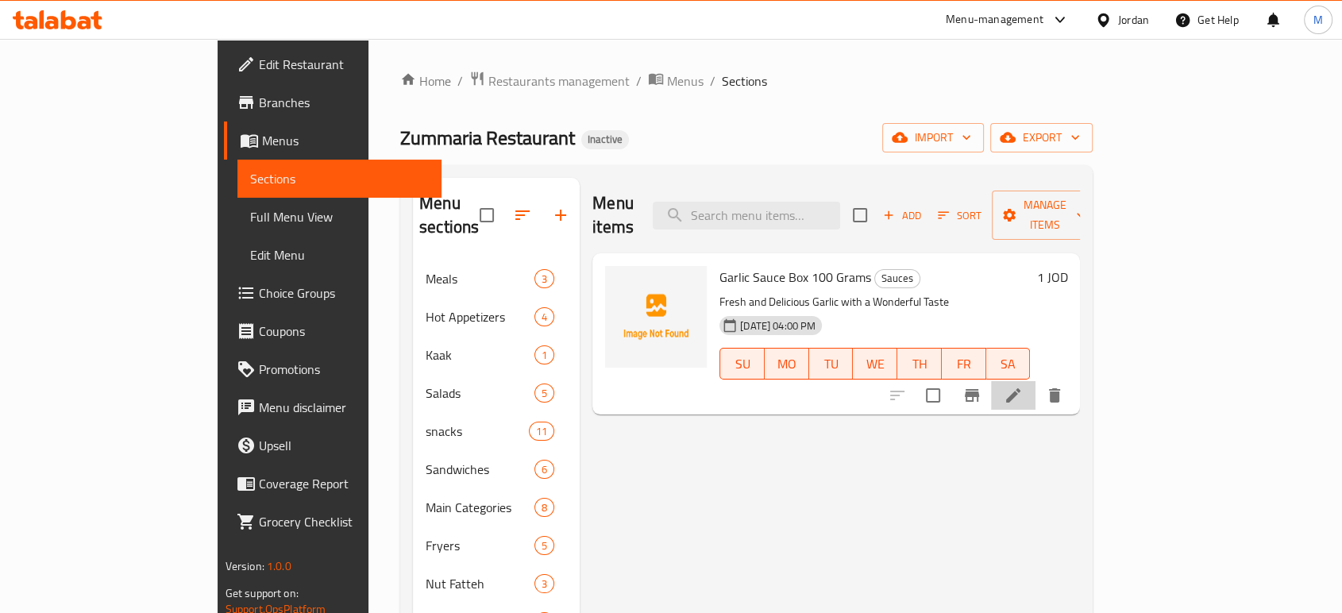
click at [1035, 384] on li at bounding box center [1013, 395] width 44 height 29
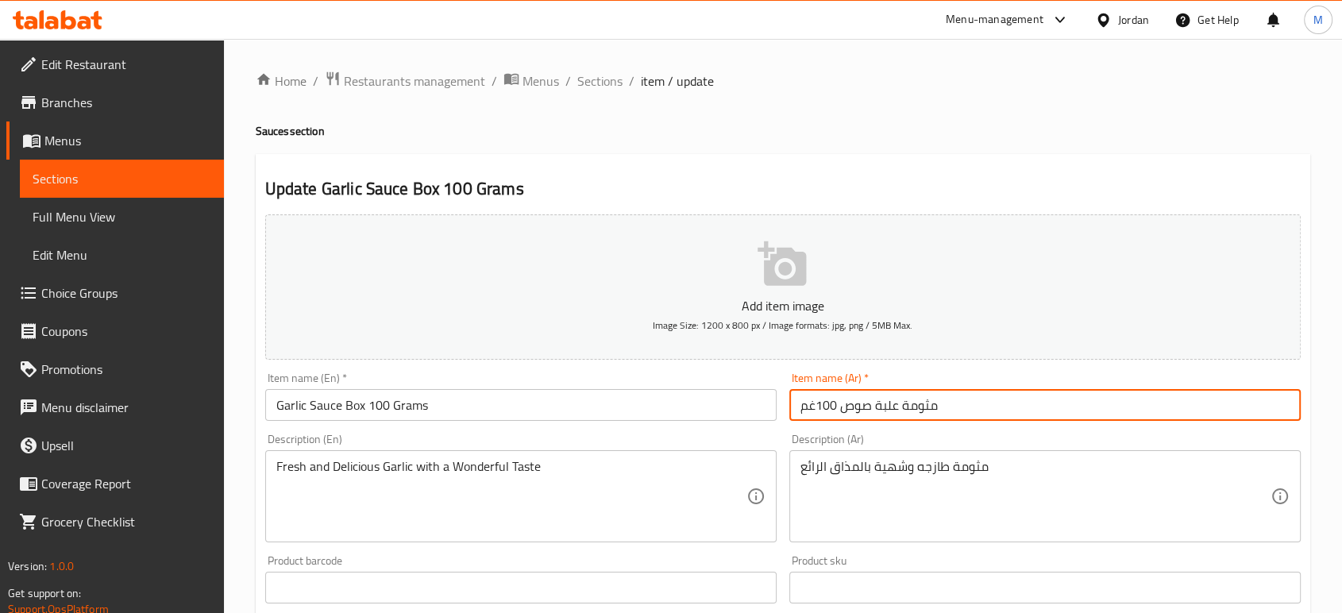
click at [879, 407] on input "مثومة علبة صوص 100غم" at bounding box center [1044, 405] width 511 height 32
drag, startPoint x: 844, startPoint y: 410, endPoint x: 896, endPoint y: 414, distance: 51.8
click at [896, 414] on input "مثومة علبة صوص 100غم" at bounding box center [1044, 405] width 511 height 32
click at [927, 401] on input "مثومة 100غم" at bounding box center [1044, 405] width 511 height 32
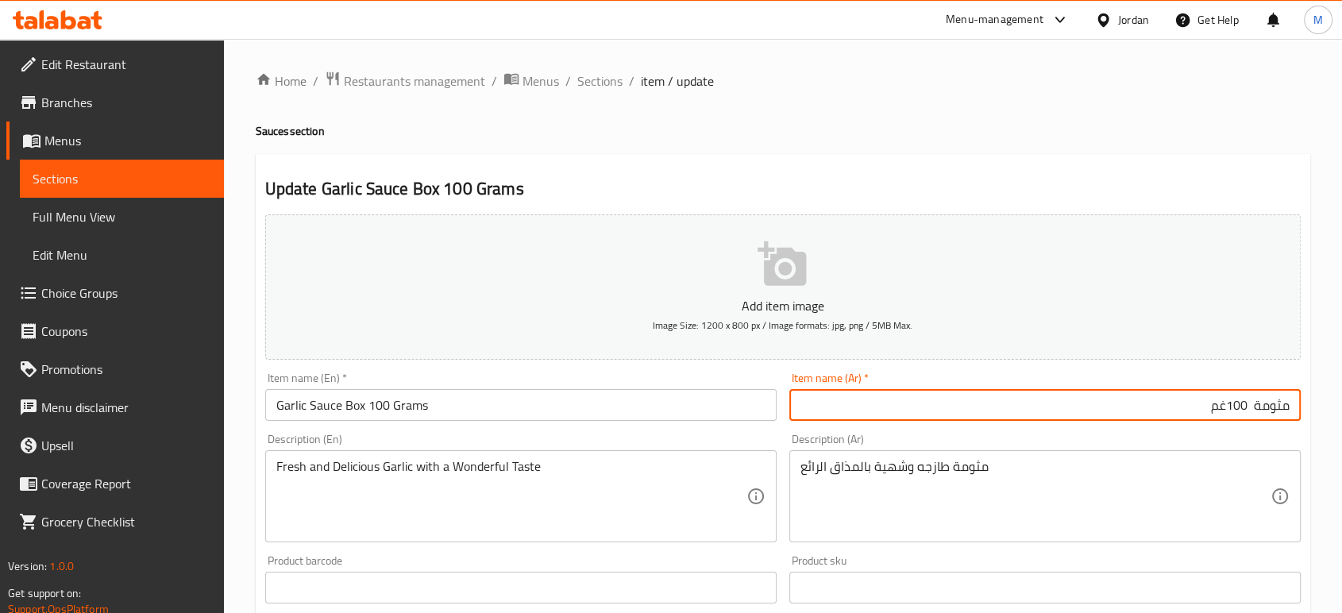
paste input "علبة صوص"
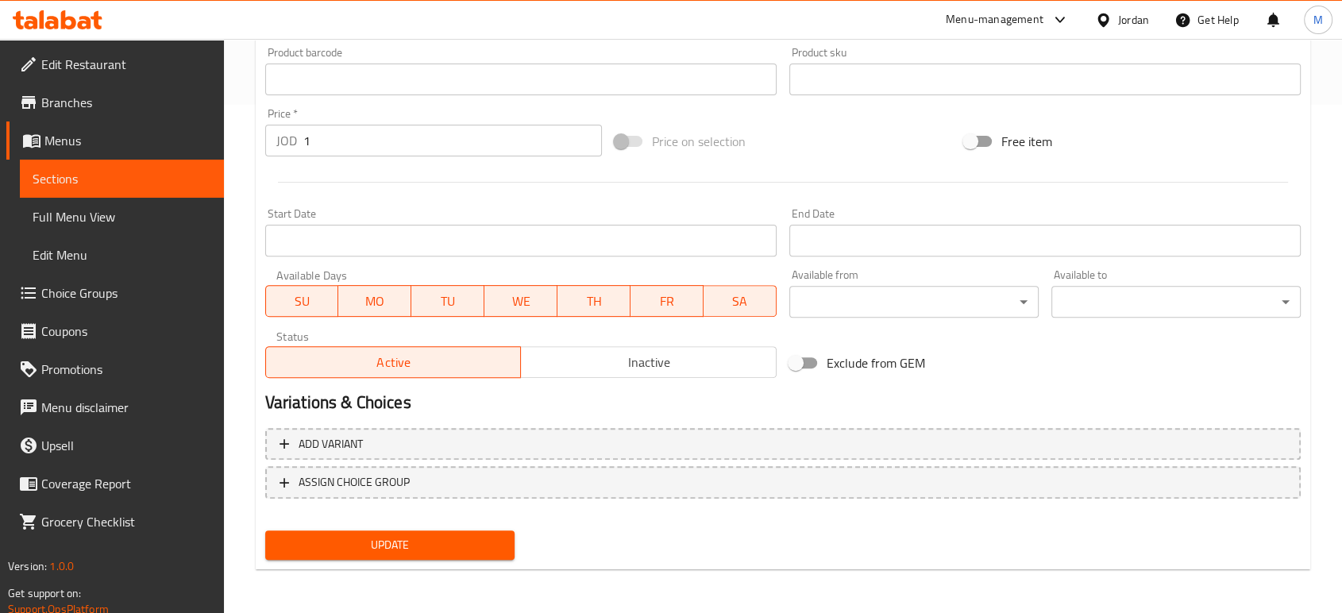
type input "علبة صوص مثومة 100غم"
click at [470, 553] on span "Update" at bounding box center [390, 545] width 224 height 20
click at [99, 226] on span "Full Menu View" at bounding box center [122, 216] width 179 height 19
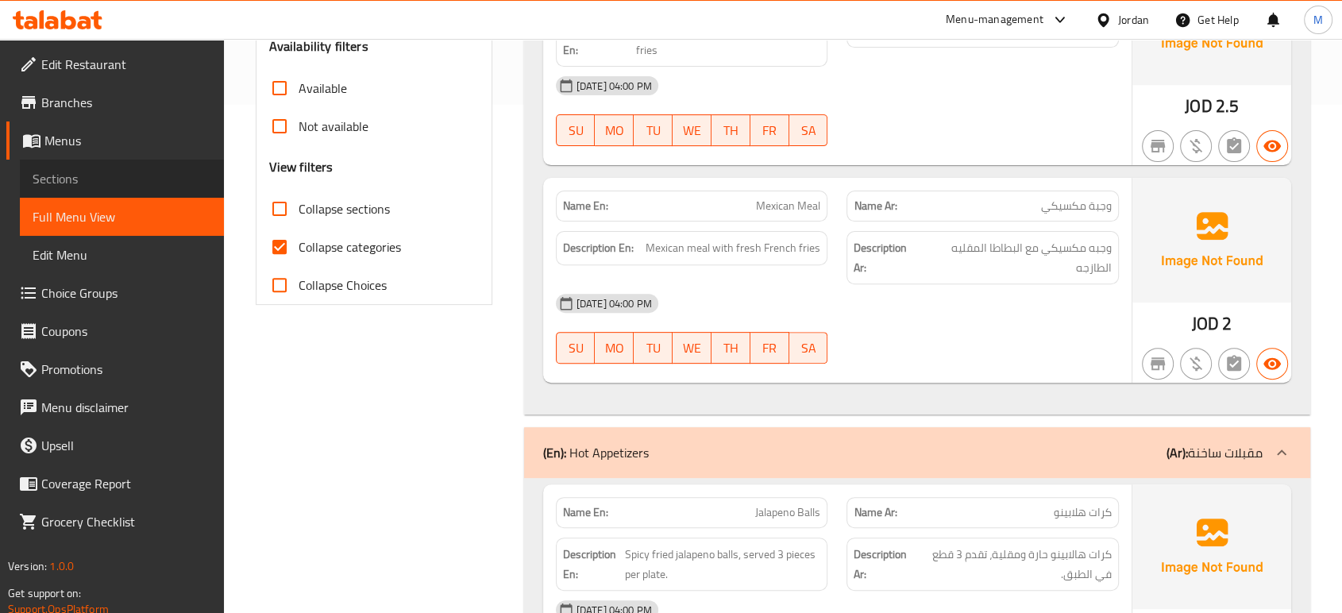
click at [119, 178] on span "Sections" at bounding box center [122, 178] width 179 height 19
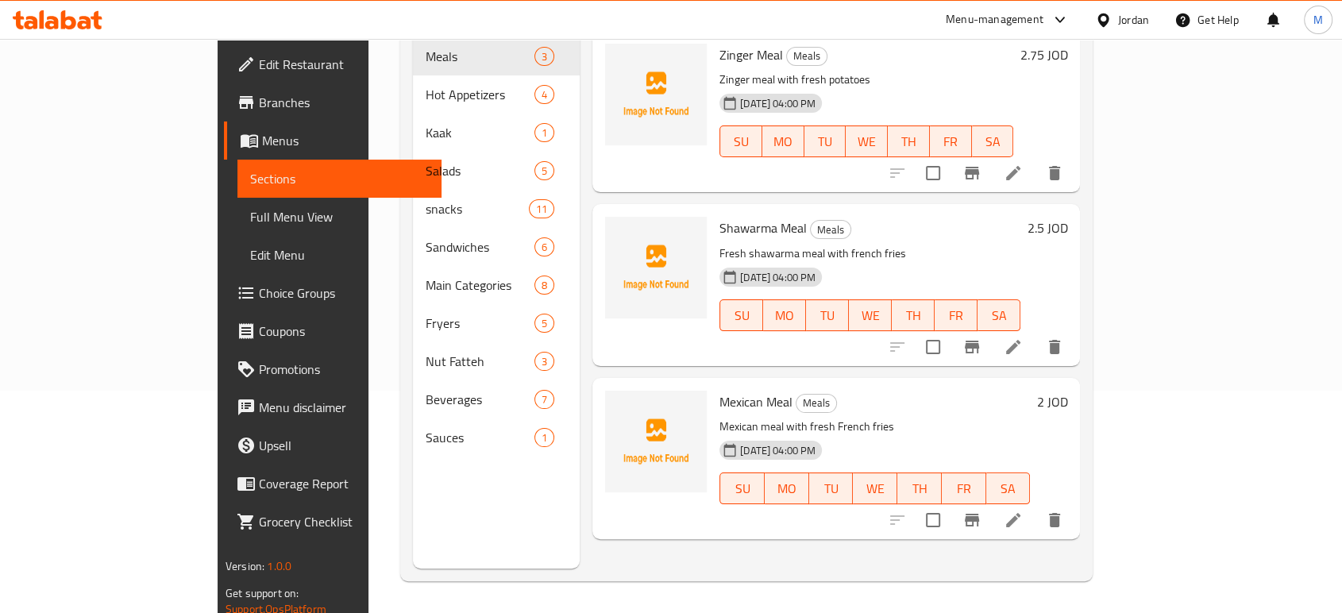
scroll to position [222, 0]
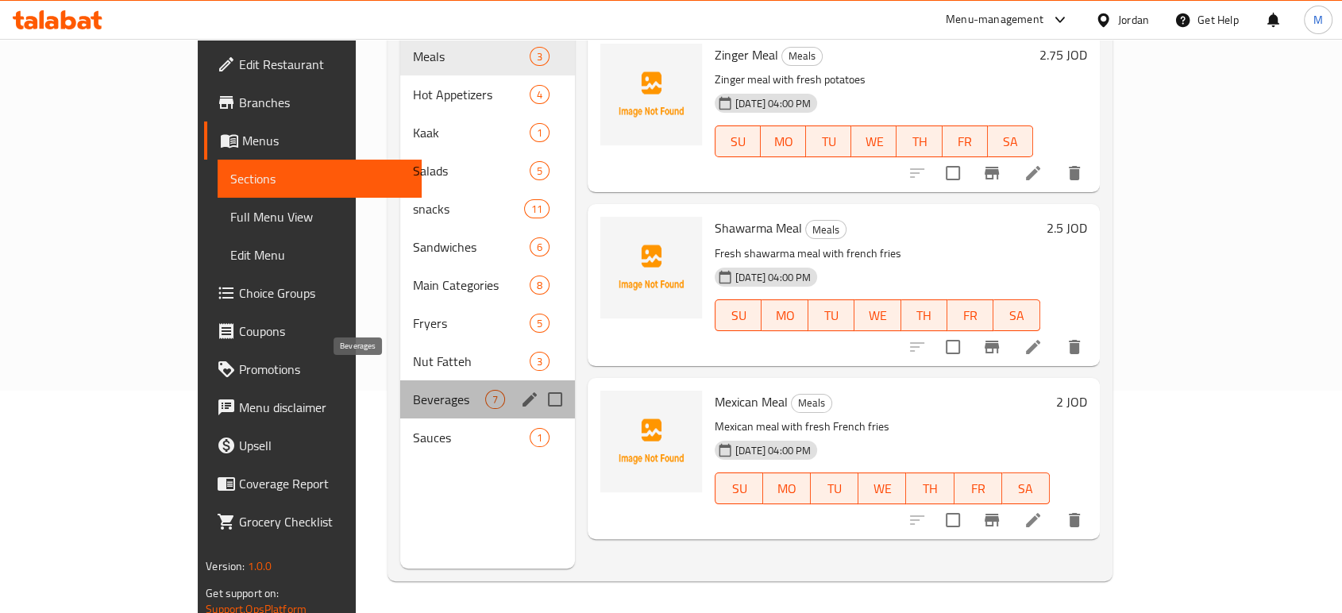
click at [413, 390] on span "Beverages" at bounding box center [449, 399] width 72 height 19
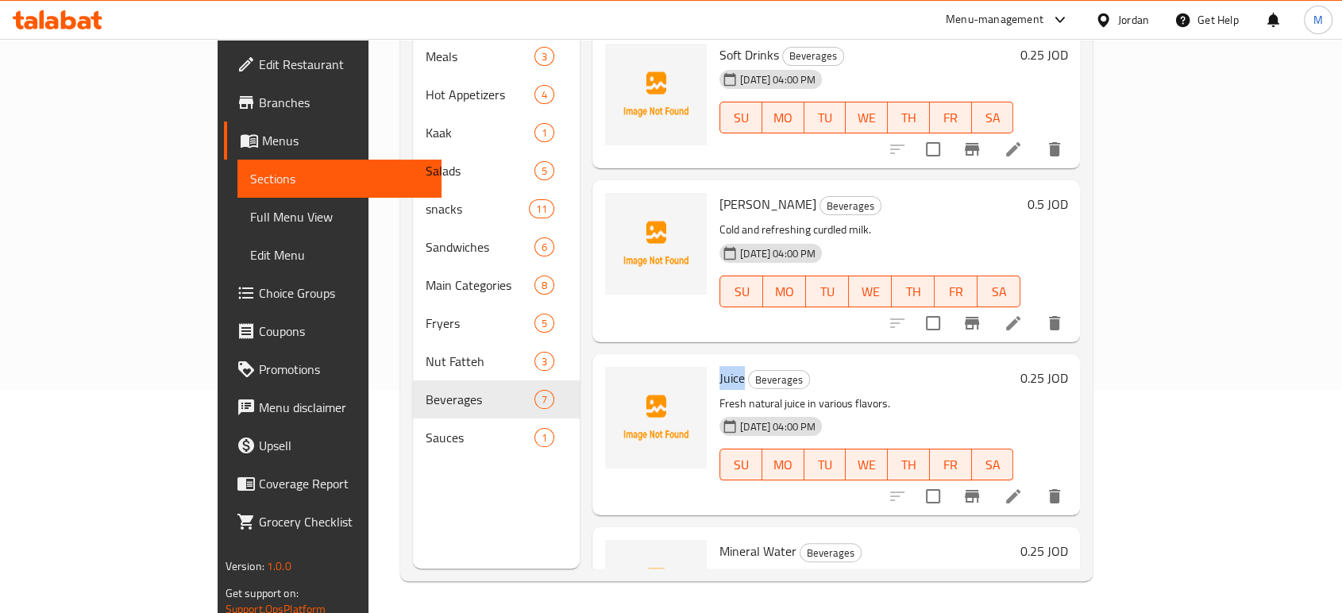
drag, startPoint x: 663, startPoint y: 356, endPoint x: 688, endPoint y: 354, distance: 25.5
click at [713, 360] on div "Juice Beverages Fresh natural juice in various flavors. 17-09-2025 04:00 PM SU …" at bounding box center [866, 434] width 306 height 148
copy span "Juice"
click at [1060, 489] on icon "delete" at bounding box center [1054, 496] width 11 height 14
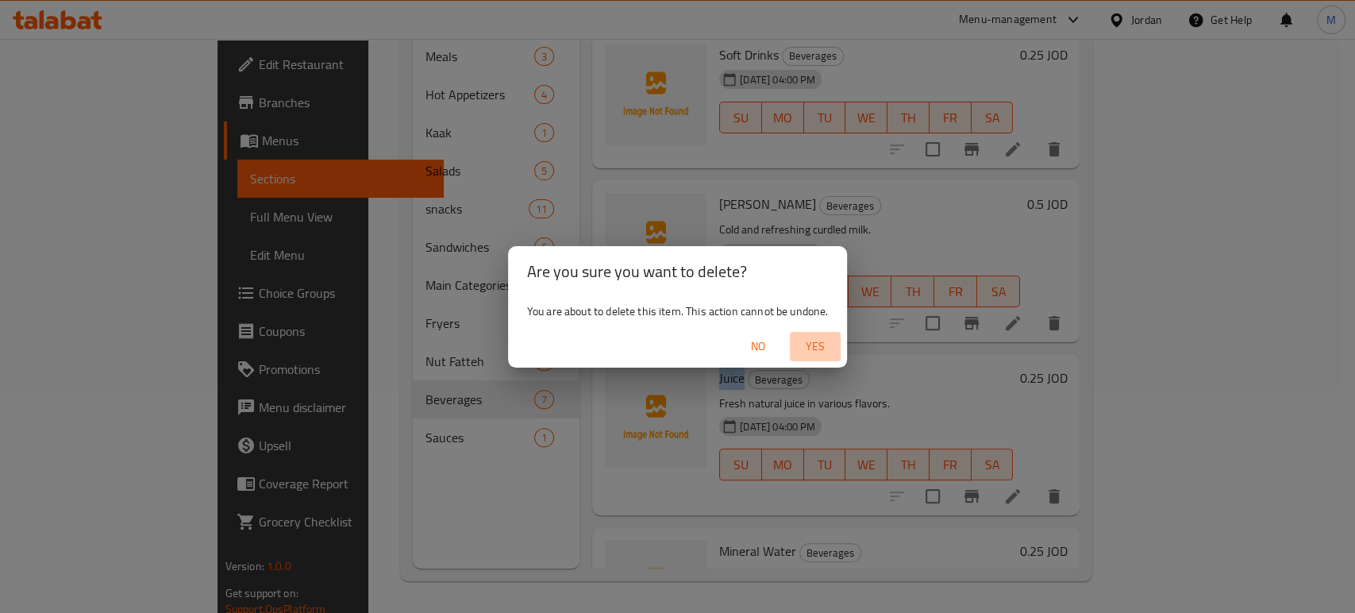
click at [811, 343] on span "Yes" at bounding box center [815, 347] width 38 height 20
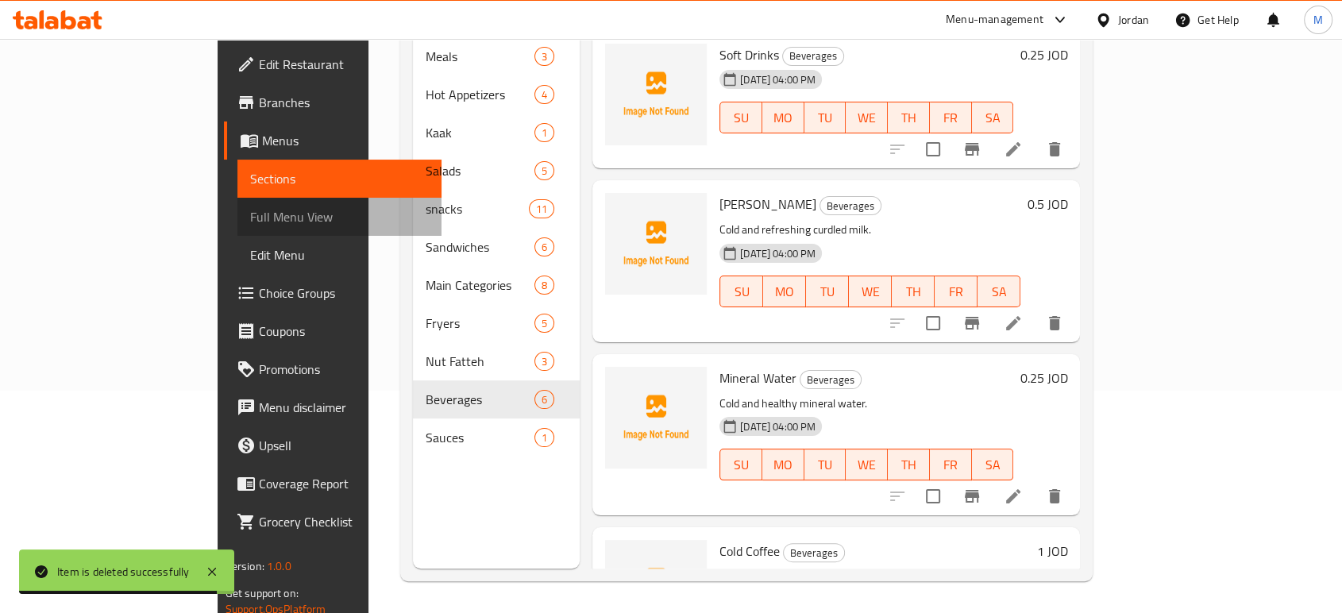
click at [250, 214] on span "Full Menu View" at bounding box center [339, 216] width 179 height 19
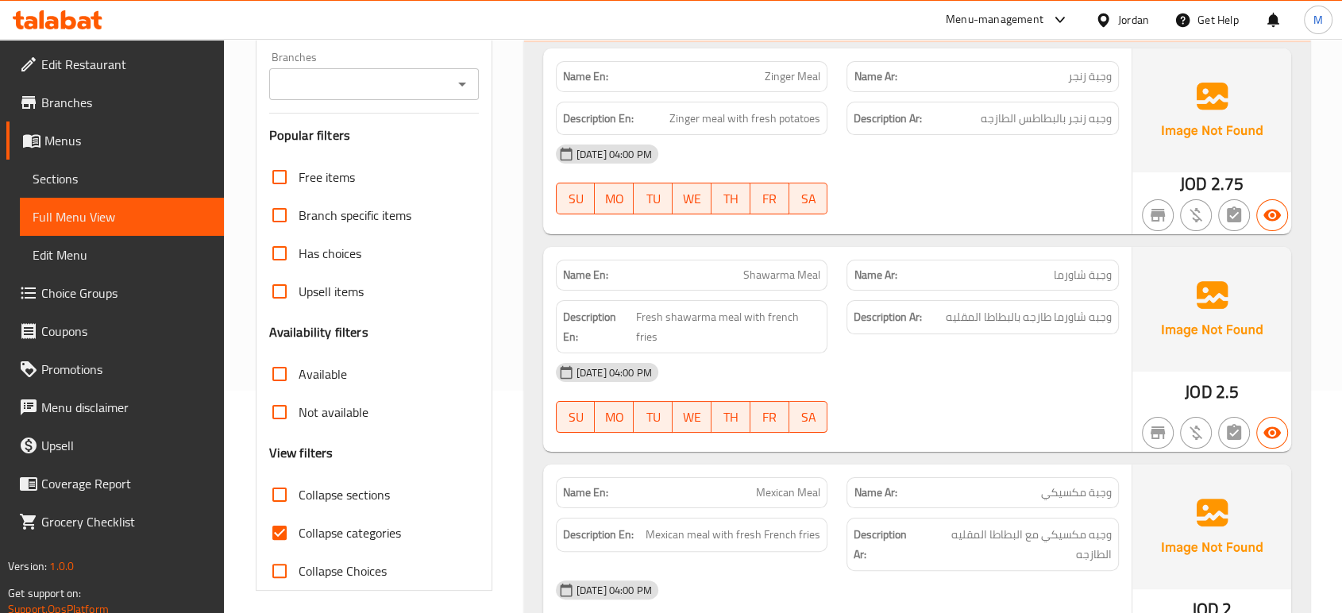
scroll to position [11961, 0]
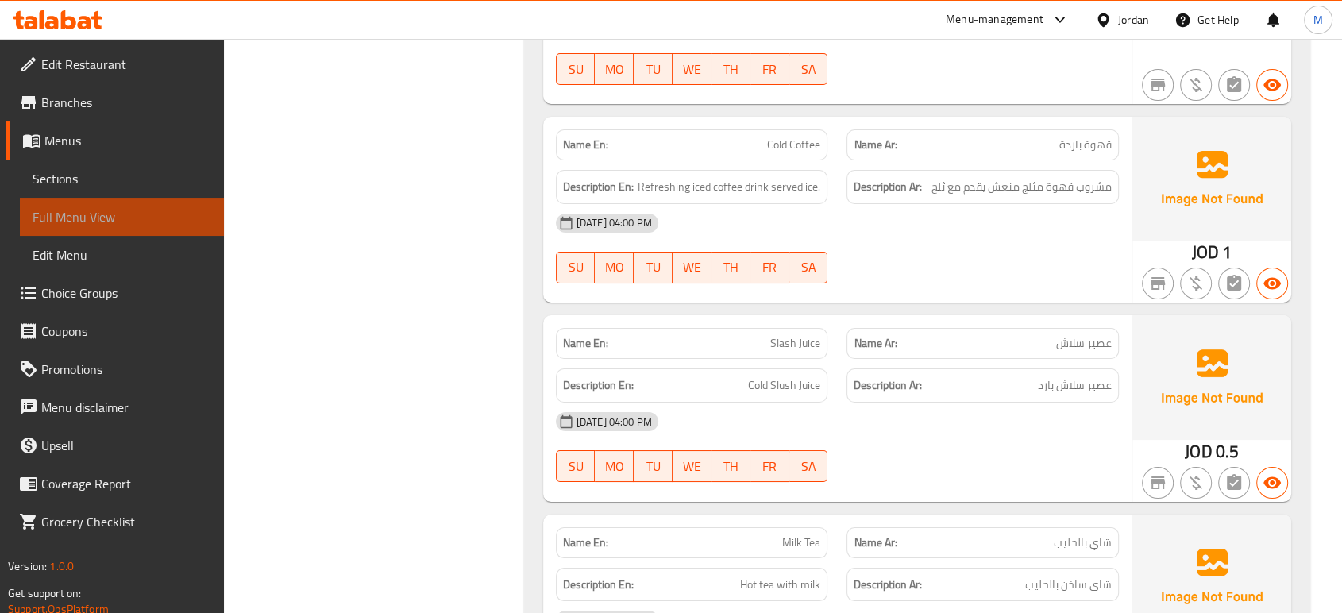
click at [108, 221] on span "Full Menu View" at bounding box center [122, 216] width 179 height 19
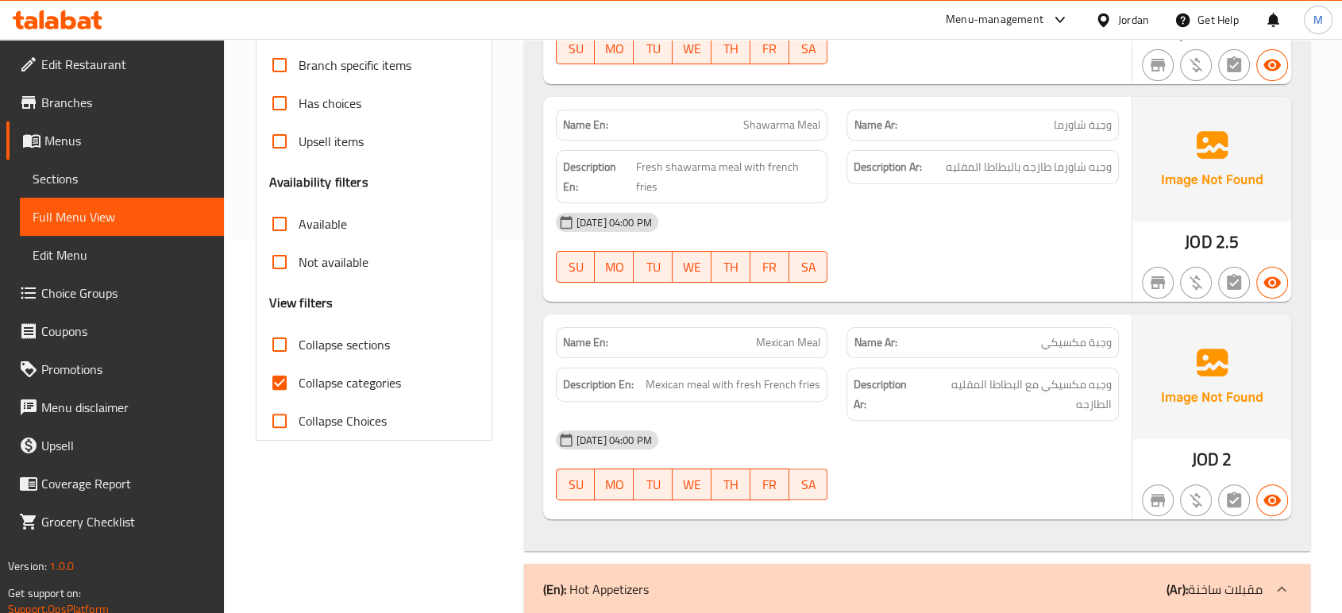
scroll to position [387, 0]
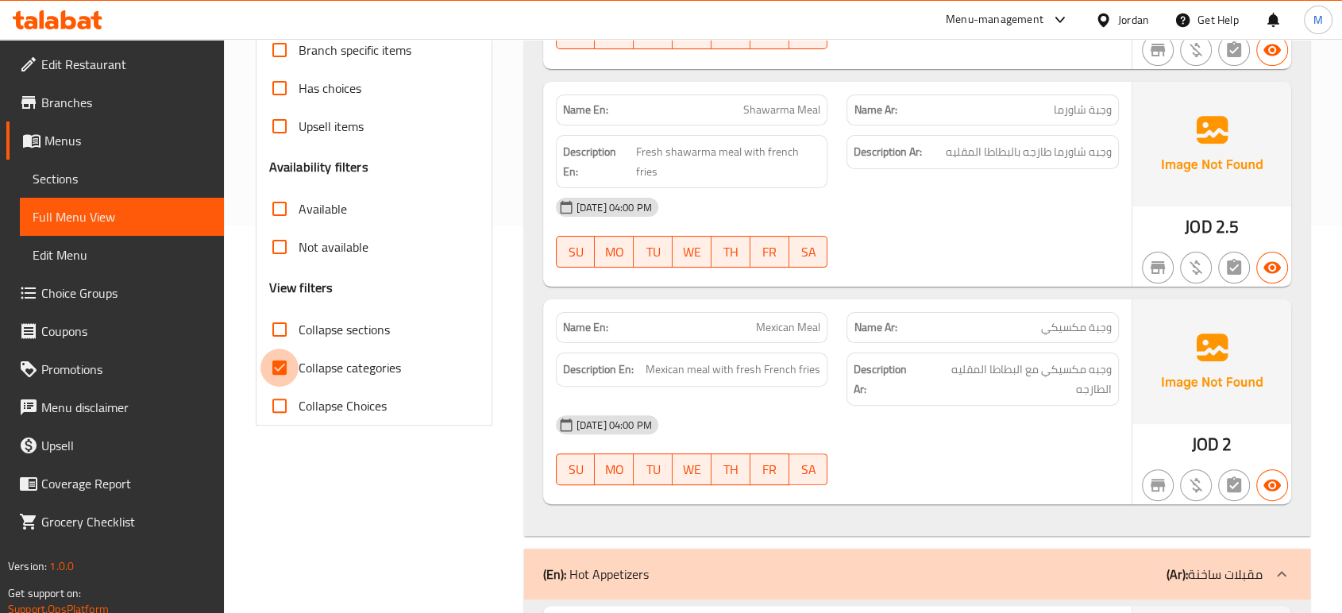
click at [276, 371] on input "Collapse categories" at bounding box center [279, 368] width 38 height 38
checkbox input "false"
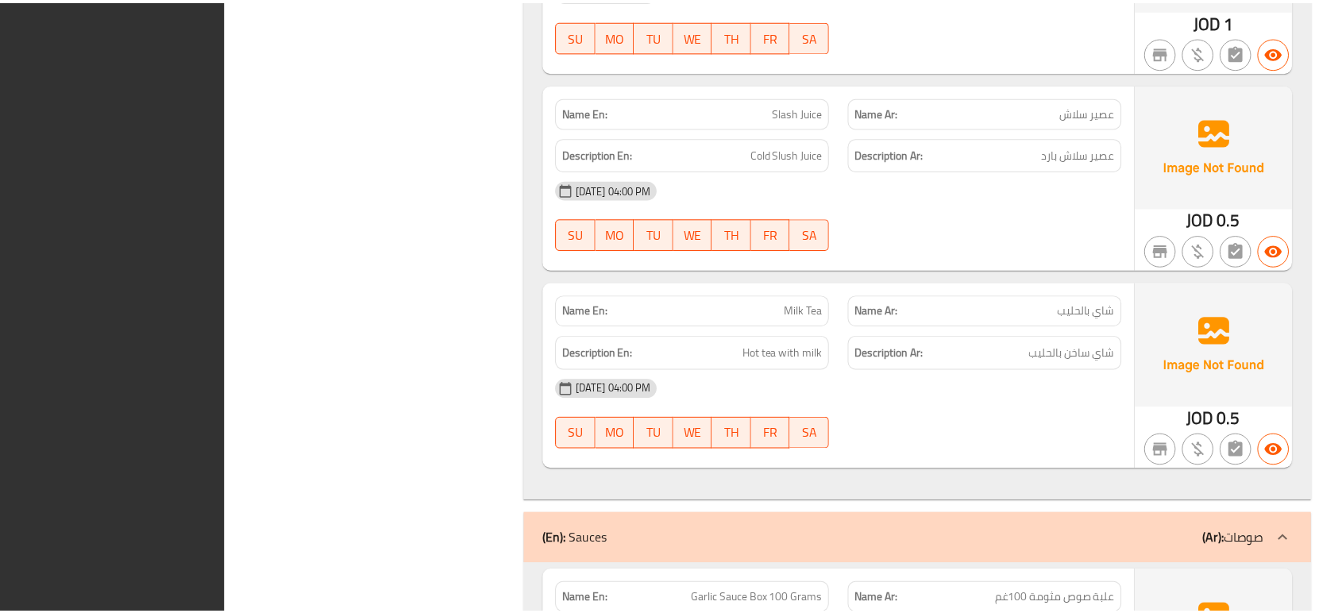
scroll to position [13796, 0]
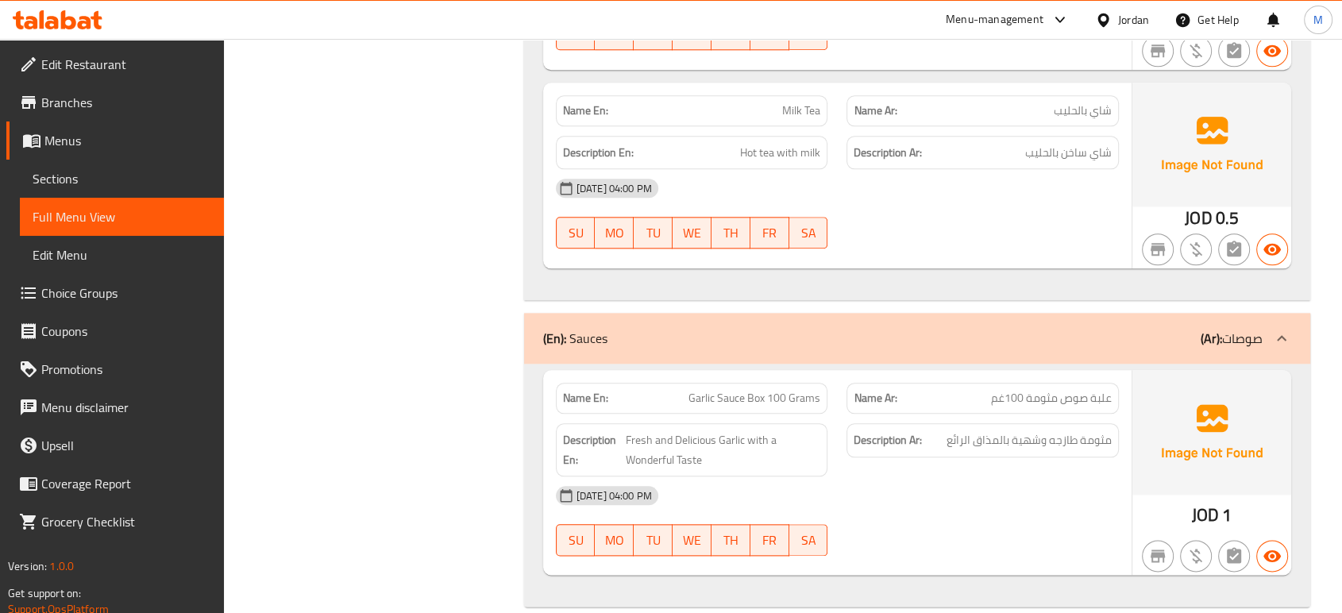
click at [1066, 488] on div "[DATE] 04:00 PM" at bounding box center [837, 495] width 582 height 38
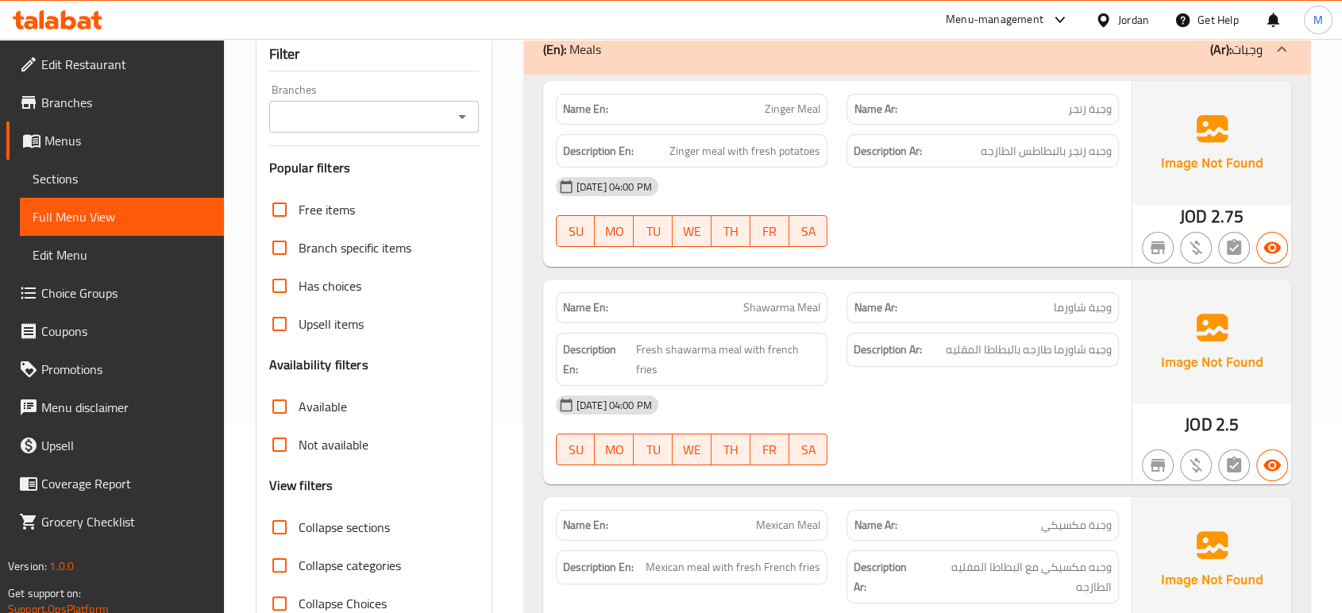
scroll to position [11, 0]
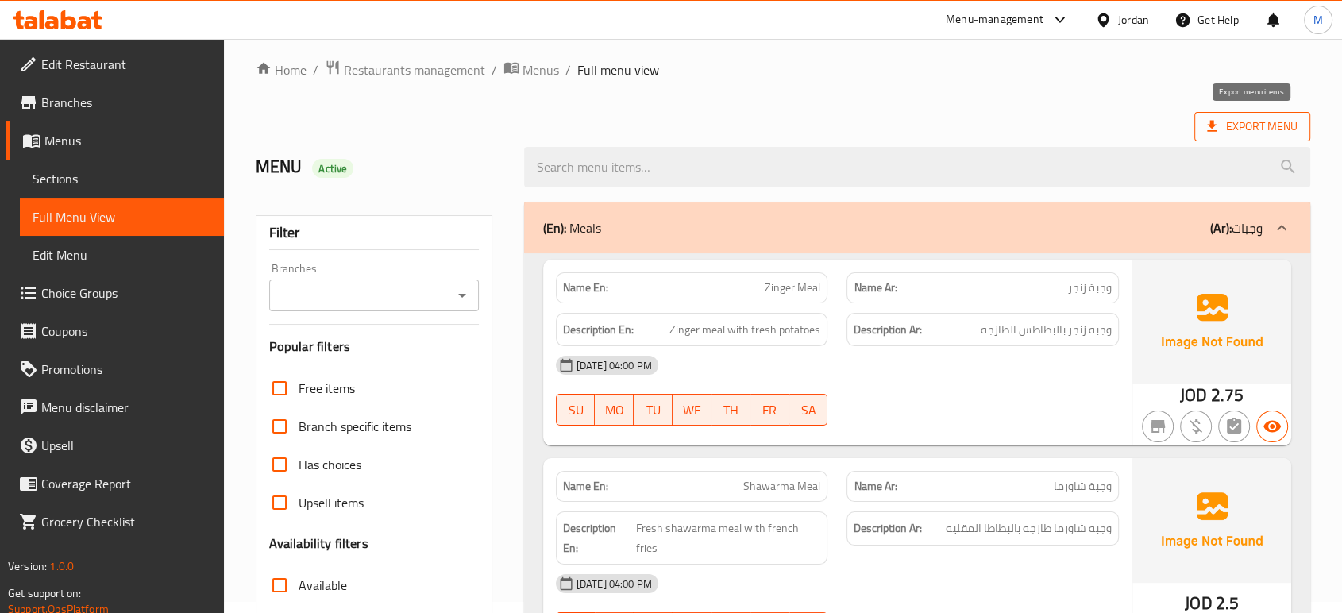
click at [1262, 117] on span "Export Menu" at bounding box center [1252, 127] width 91 height 20
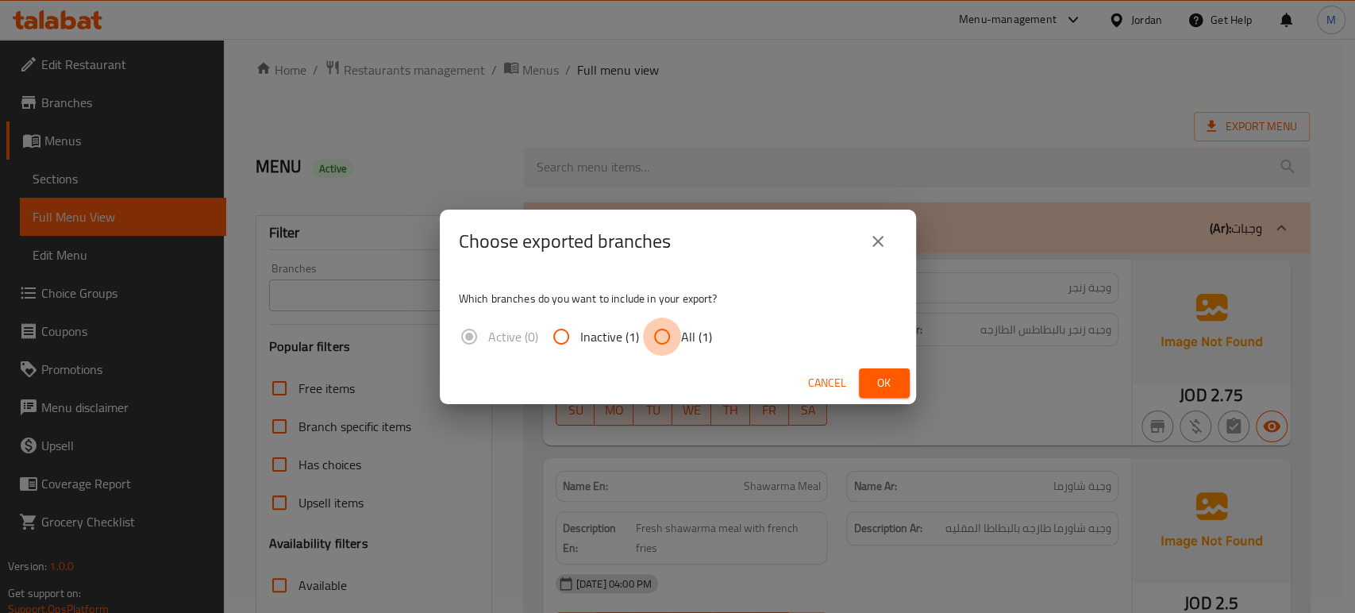
click at [651, 341] on input "All (1)" at bounding box center [662, 337] width 38 height 38
radio input "true"
click at [900, 383] on button "Ok" at bounding box center [884, 382] width 51 height 29
